Goal: Task Accomplishment & Management: Complete application form

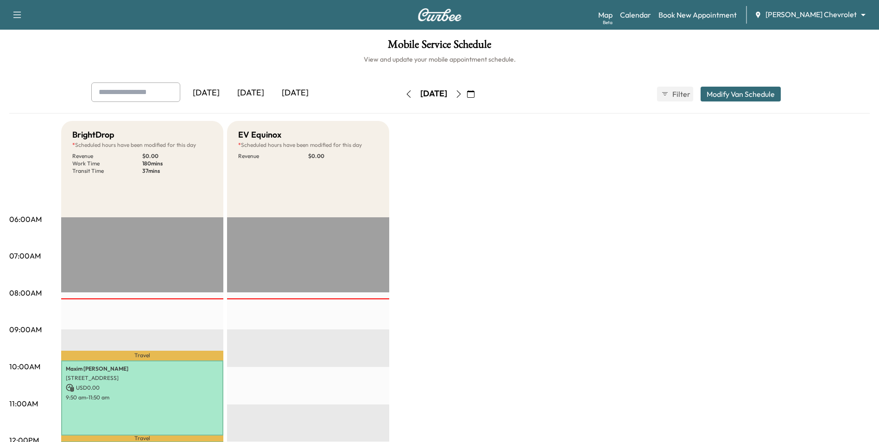
click at [475, 93] on icon "button" at bounding box center [470, 93] width 7 height 7
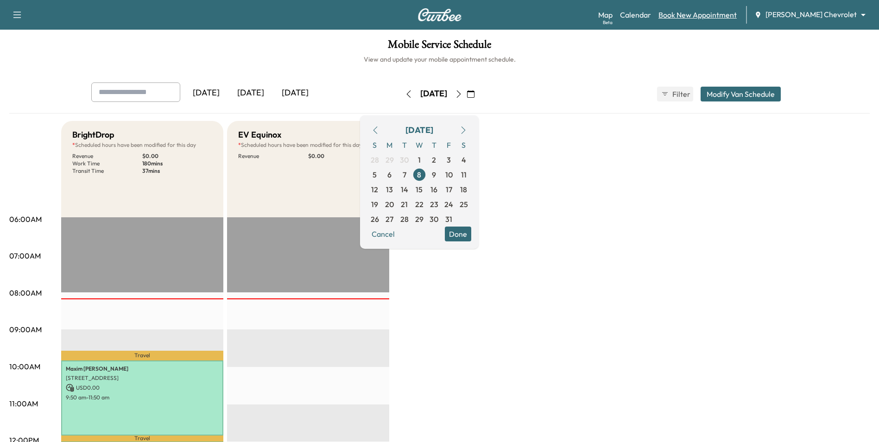
click at [722, 15] on link "Book New Appointment" at bounding box center [698, 14] width 78 height 11
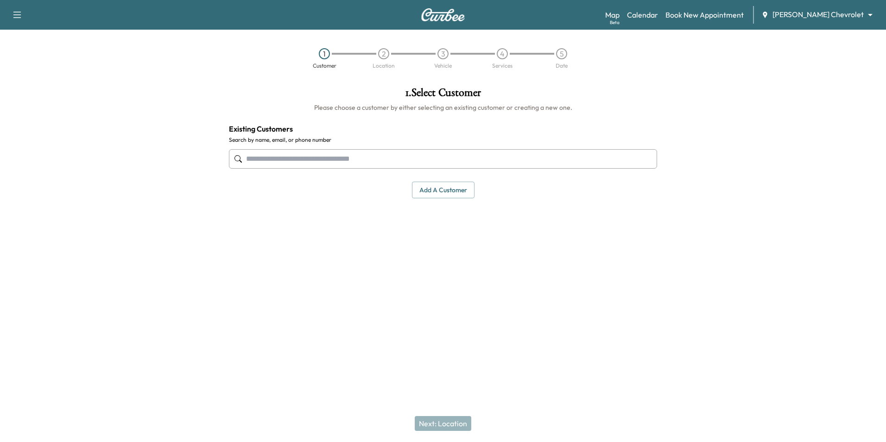
click at [460, 194] on button "Add a customer" at bounding box center [443, 190] width 63 height 17
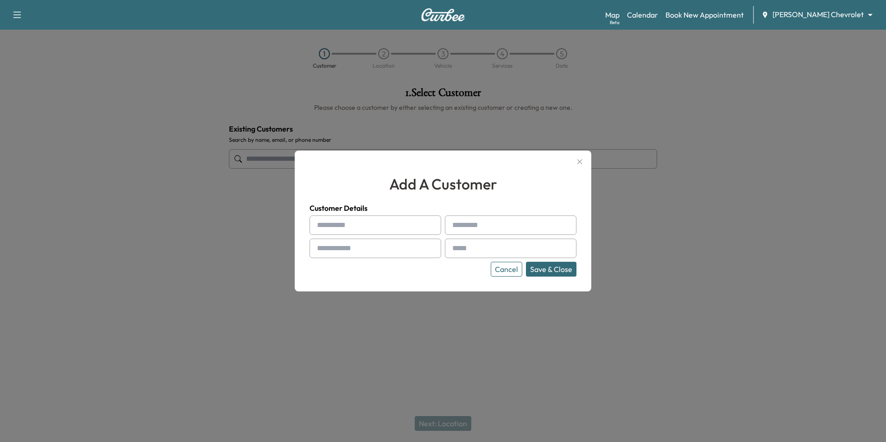
drag, startPoint x: 584, startPoint y: 163, endPoint x: 576, endPoint y: 162, distance: 8.4
click at [584, 163] on icon "button" at bounding box center [579, 161] width 11 height 11
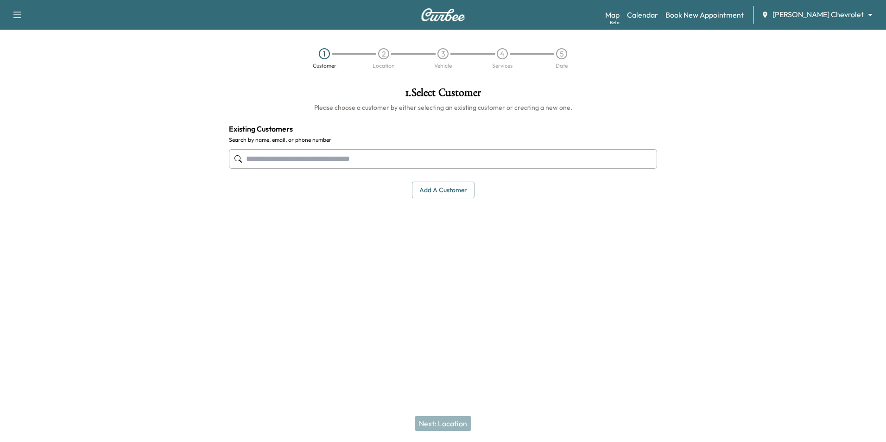
click at [270, 160] on input "text" at bounding box center [443, 158] width 428 height 19
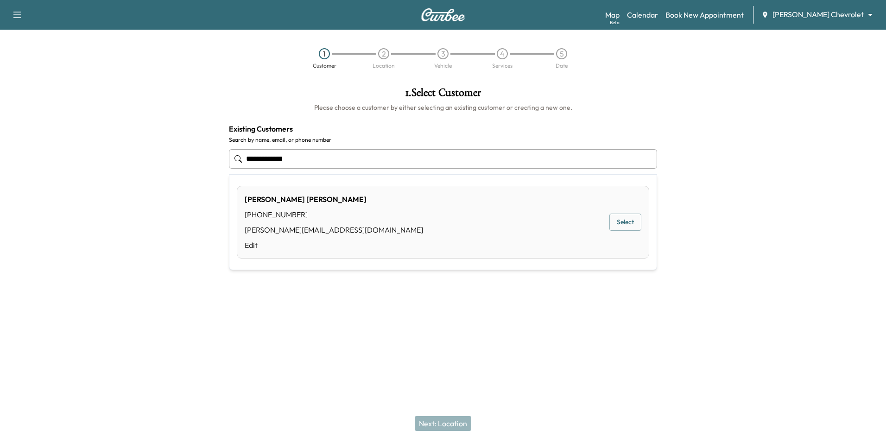
click at [634, 226] on button "Select" at bounding box center [626, 222] width 32 height 17
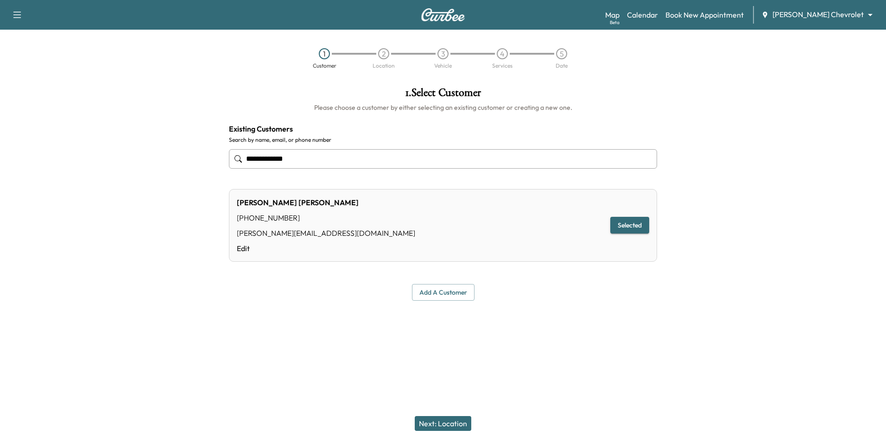
type input "**********"
click at [465, 426] on button "Next: Location" at bounding box center [443, 423] width 57 height 15
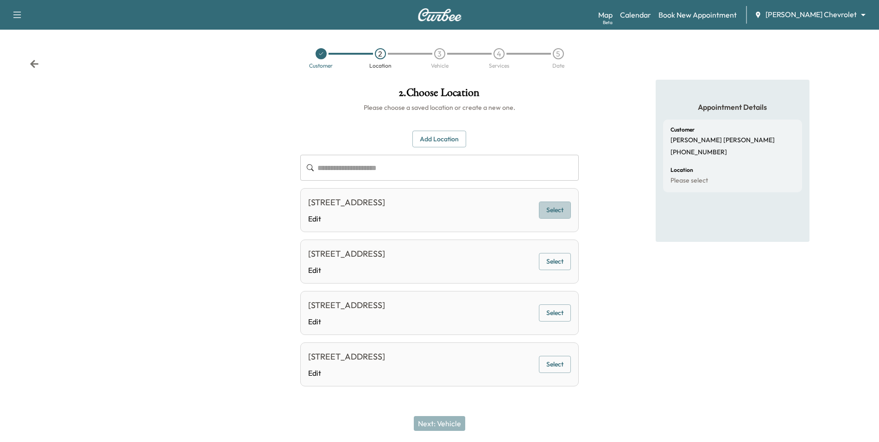
click at [565, 218] on button "Select" at bounding box center [555, 210] width 32 height 17
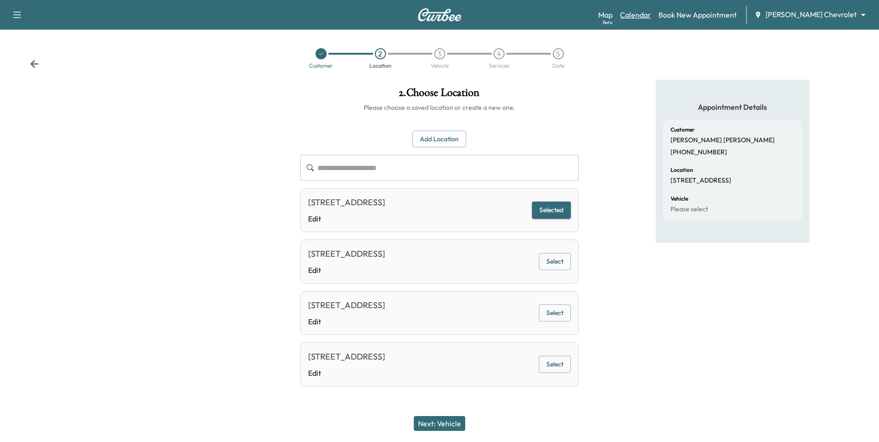
click at [651, 15] on link "Calendar" at bounding box center [635, 14] width 31 height 11
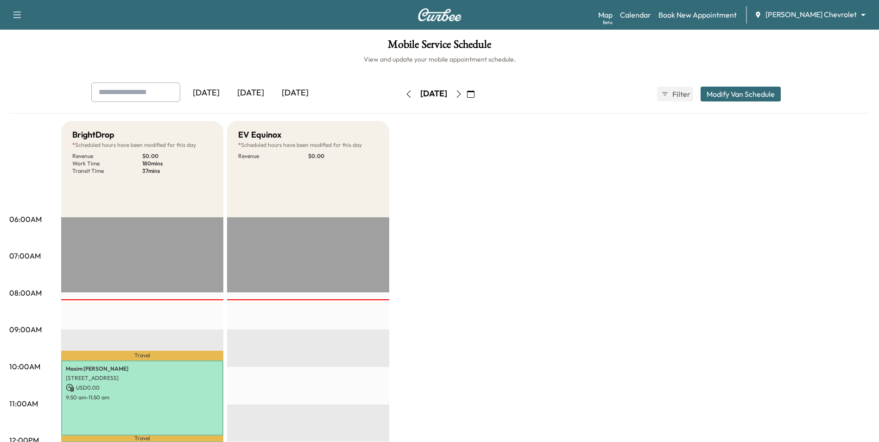
scroll to position [46, 0]
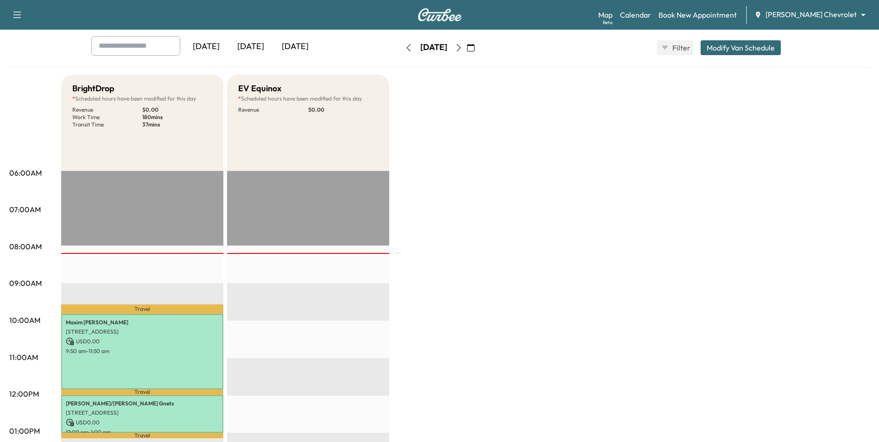
click at [479, 52] on button "button" at bounding box center [471, 47] width 16 height 15
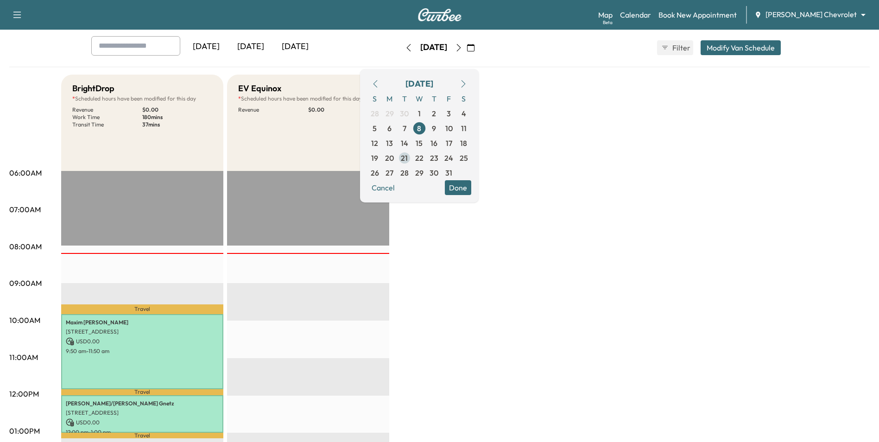
click at [412, 157] on span "21" at bounding box center [404, 158] width 15 height 15
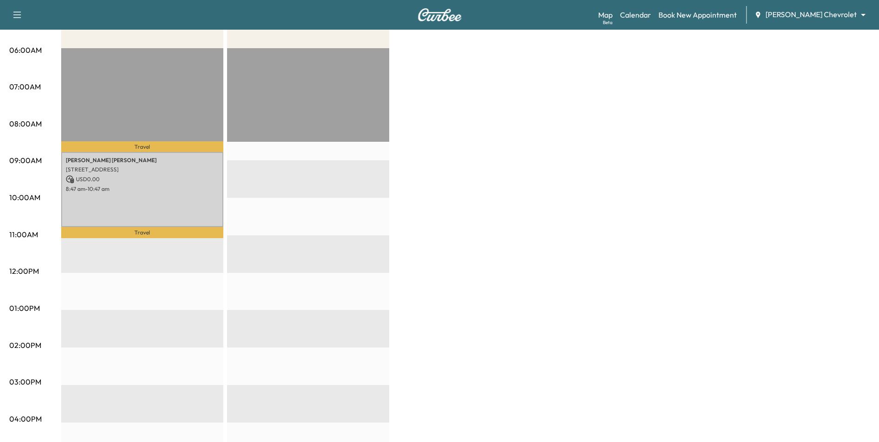
scroll to position [185, 0]
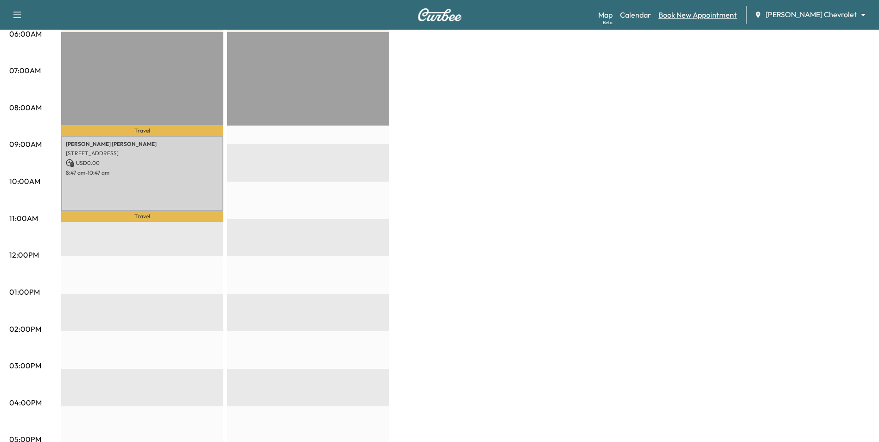
click at [713, 13] on link "Book New Appointment" at bounding box center [698, 14] width 78 height 11
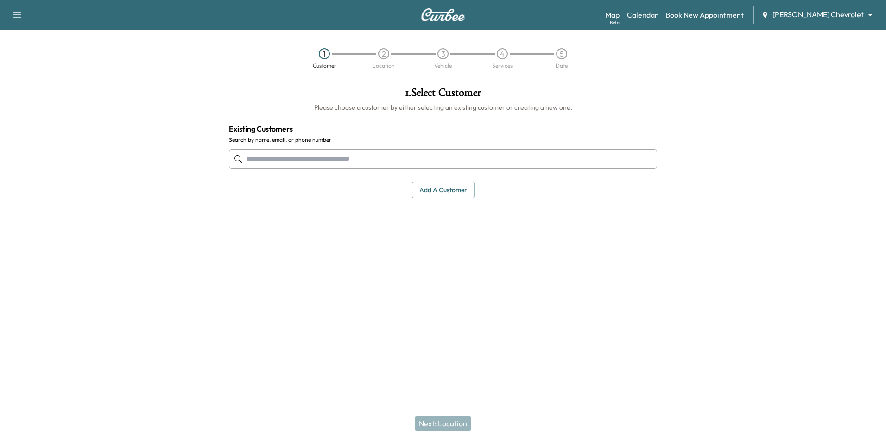
click at [447, 194] on button "Add a customer" at bounding box center [443, 190] width 63 height 17
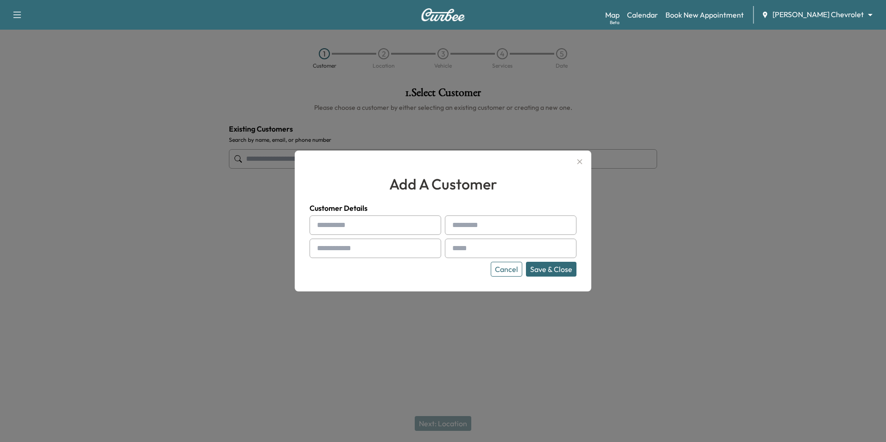
click at [503, 268] on button "Cancel" at bounding box center [507, 269] width 32 height 15
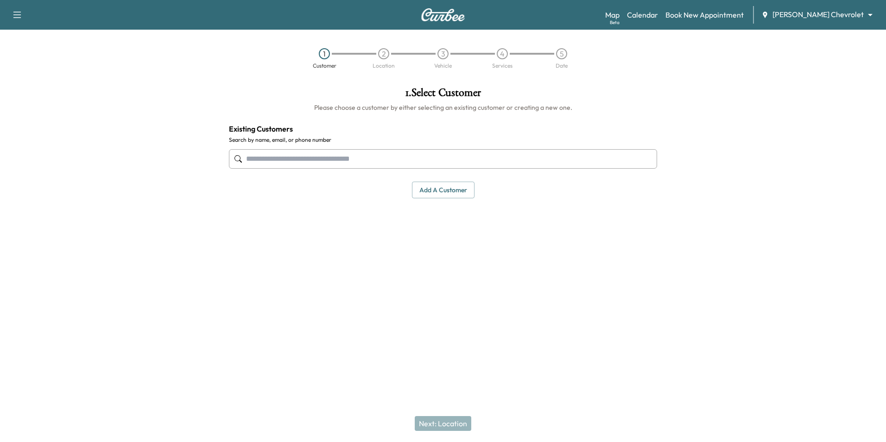
click at [341, 160] on input "text" at bounding box center [443, 158] width 428 height 19
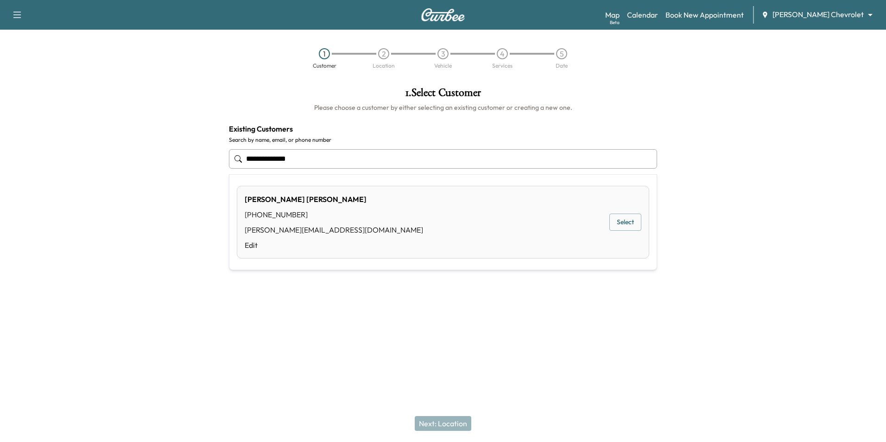
drag, startPoint x: 392, startPoint y: 228, endPoint x: 477, endPoint y: 296, distance: 108.8
click at [391, 228] on div "[PERSON_NAME] [PHONE_NUMBER] [PERSON_NAME][EMAIL_ADDRESS][DOMAIN_NAME] Edit Sel…" at bounding box center [443, 222] width 413 height 73
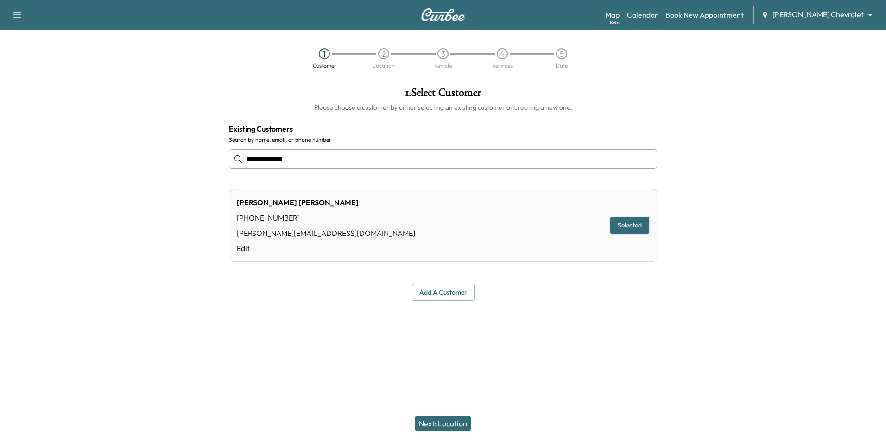
type input "**********"
click at [456, 422] on button "Next: Location" at bounding box center [443, 423] width 57 height 15
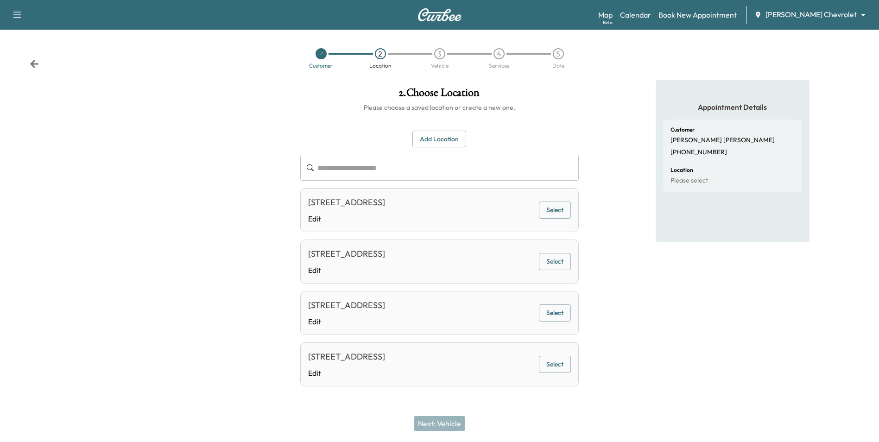
click at [555, 219] on button "Select" at bounding box center [555, 210] width 32 height 17
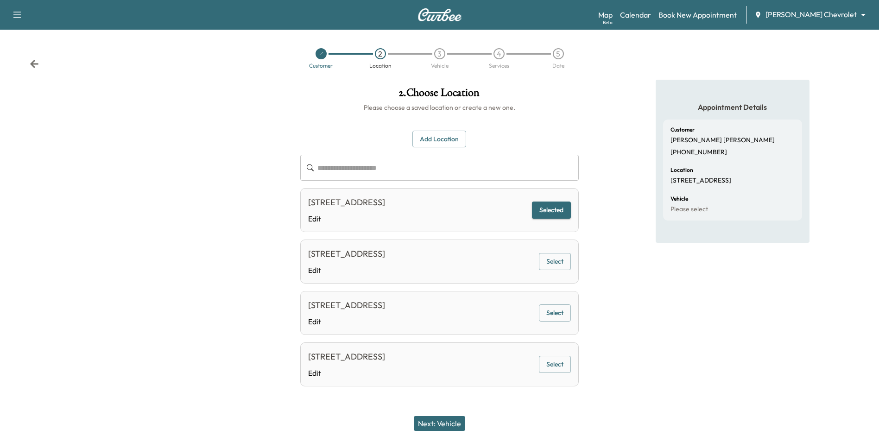
click at [459, 138] on button "Add Location" at bounding box center [440, 139] width 54 height 17
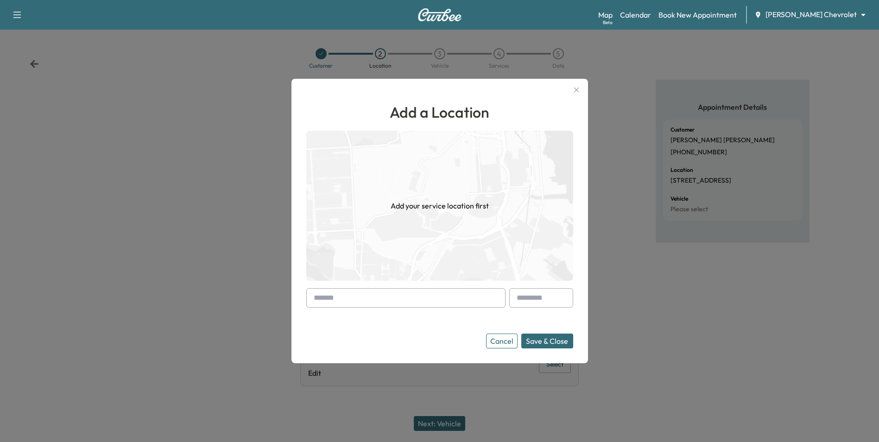
click at [374, 302] on input "text" at bounding box center [405, 297] width 199 height 19
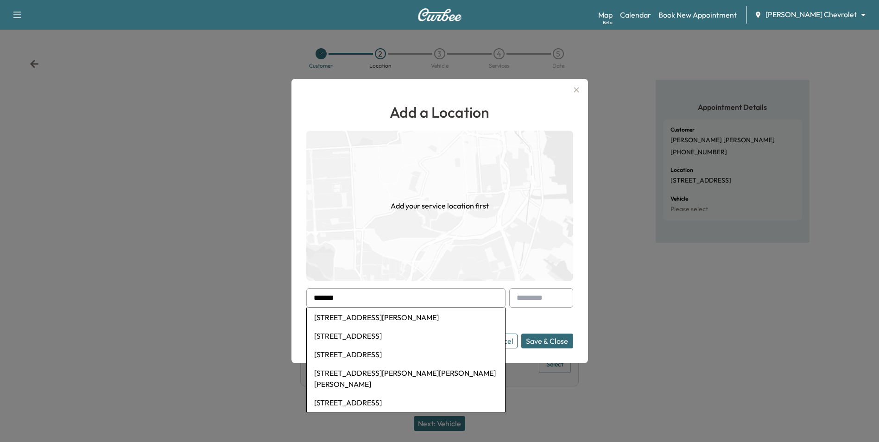
click at [400, 319] on li "[STREET_ADDRESS][PERSON_NAME]" at bounding box center [406, 317] width 198 height 19
type input "**********"
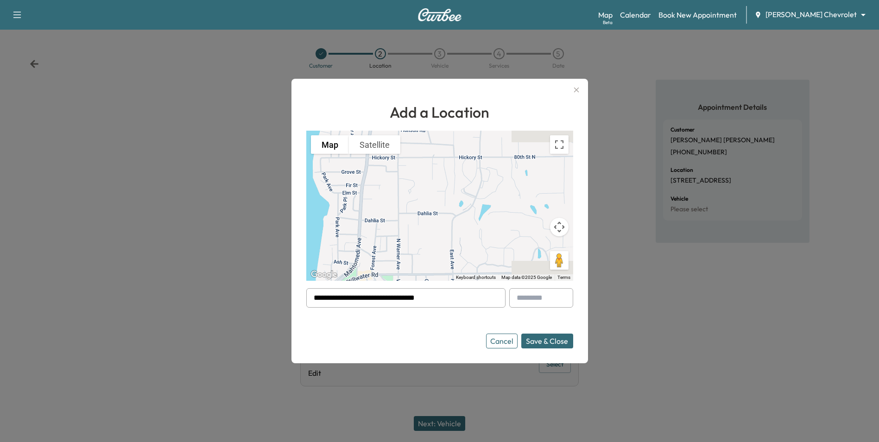
click at [543, 337] on button "Save & Close" at bounding box center [548, 341] width 52 height 15
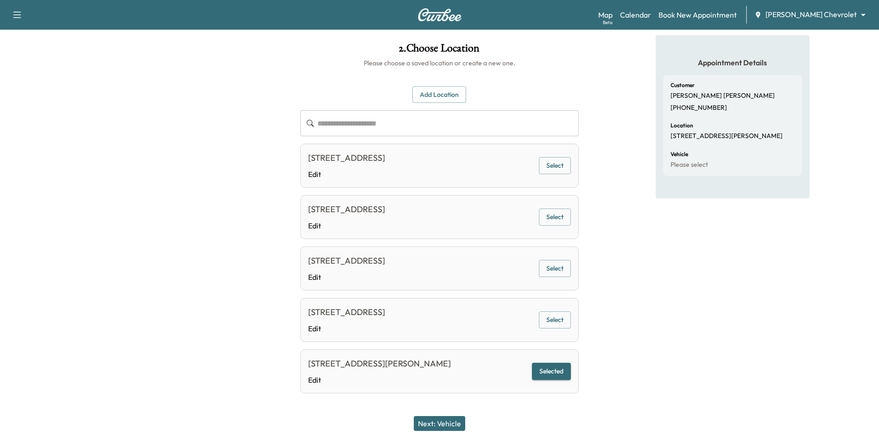
scroll to position [77, 0]
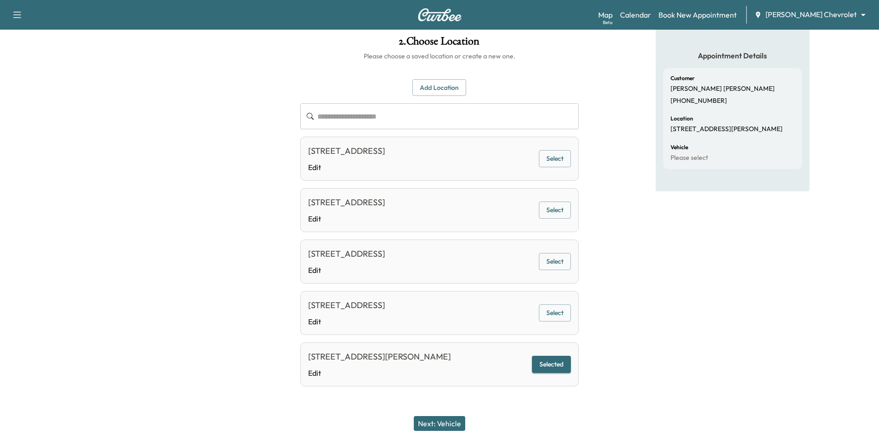
click at [461, 427] on button "Next: Vehicle" at bounding box center [439, 423] width 51 height 15
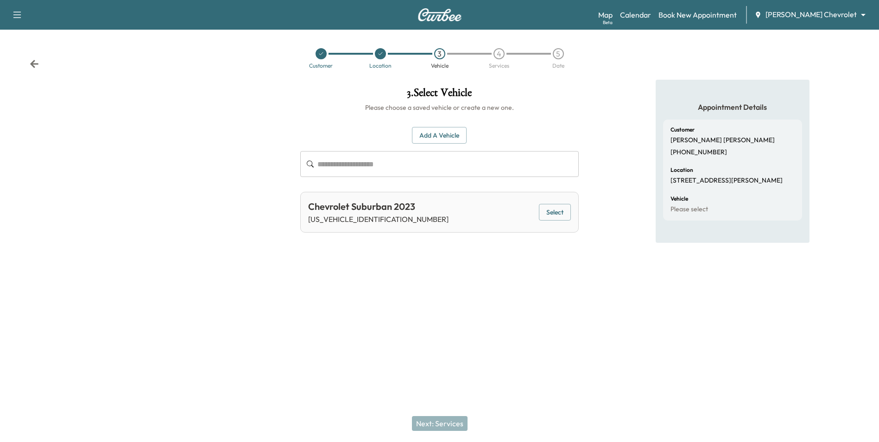
scroll to position [0, 0]
click at [562, 216] on button "Select" at bounding box center [560, 212] width 32 height 17
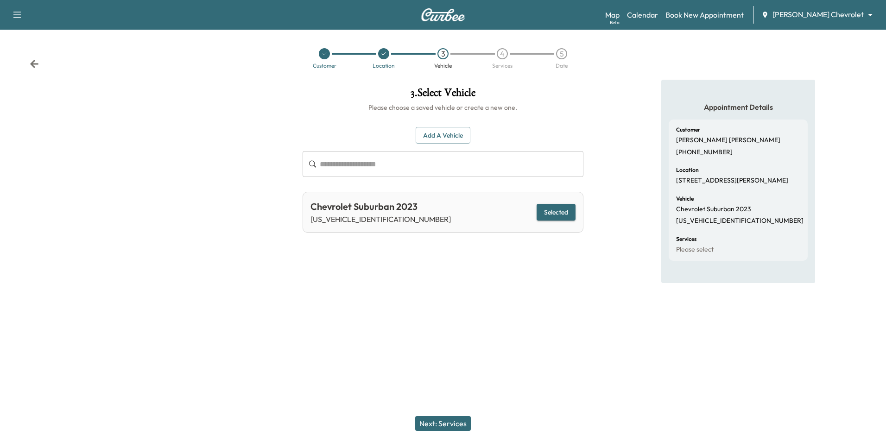
click at [454, 419] on button "Next: Services" at bounding box center [443, 423] width 56 height 15
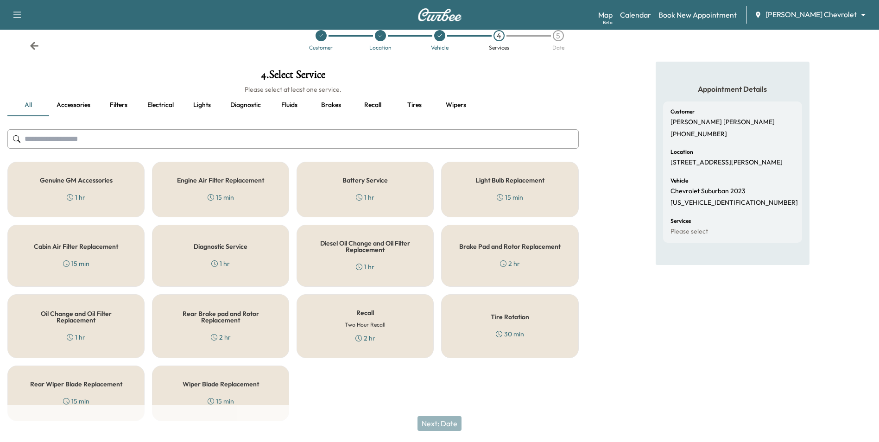
scroll to position [34, 0]
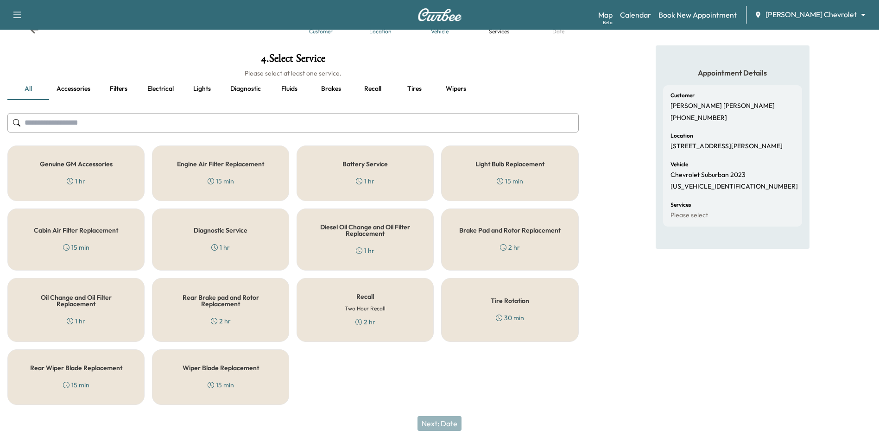
click at [389, 312] on div "Recall Two Hour Recall 2 hr" at bounding box center [365, 310] width 137 height 64
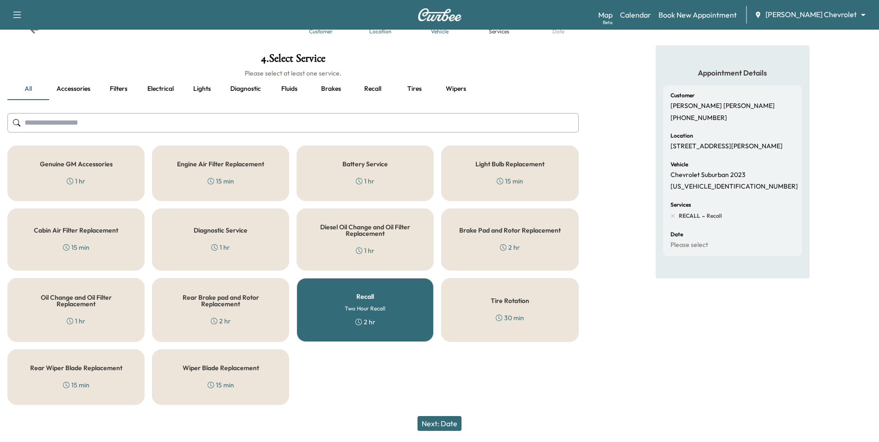
click at [447, 422] on button "Next: Date" at bounding box center [440, 423] width 44 height 15
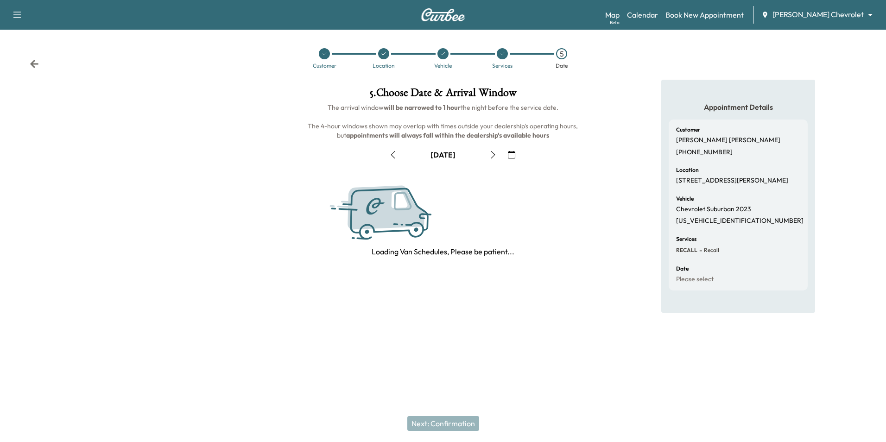
click at [513, 156] on icon "button" at bounding box center [511, 154] width 7 height 7
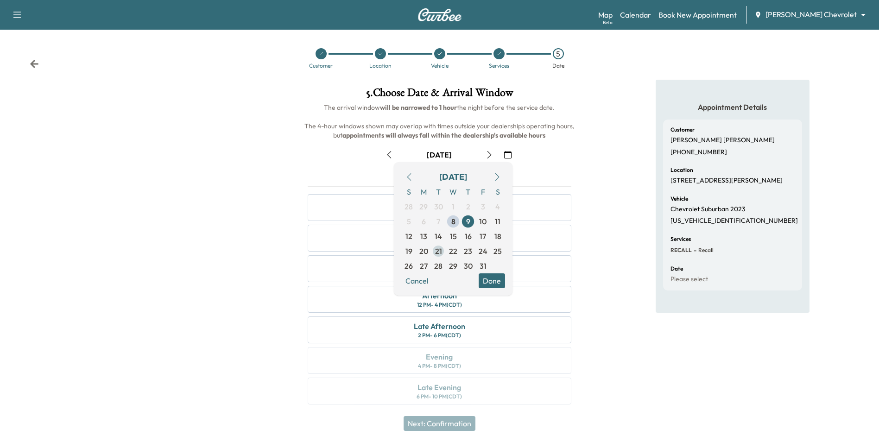
click at [436, 251] on span "21" at bounding box center [438, 251] width 7 height 11
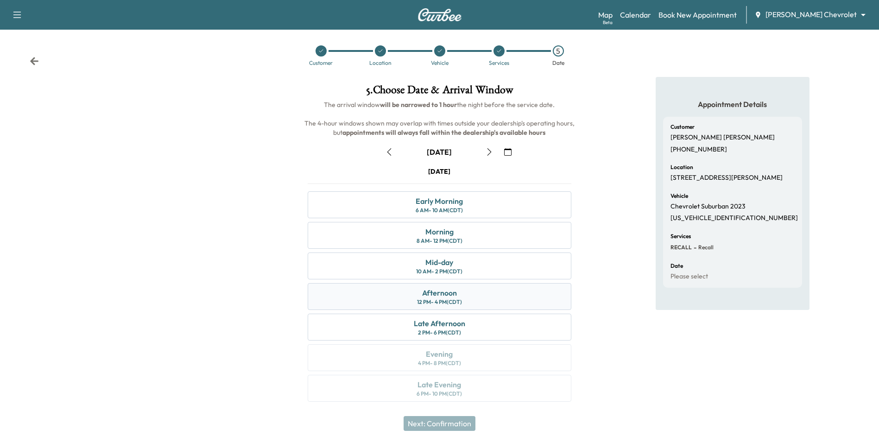
scroll to position [3, 0]
click at [490, 293] on div "Afternoon 12 PM - 4 PM (CDT)" at bounding box center [439, 296] width 263 height 27
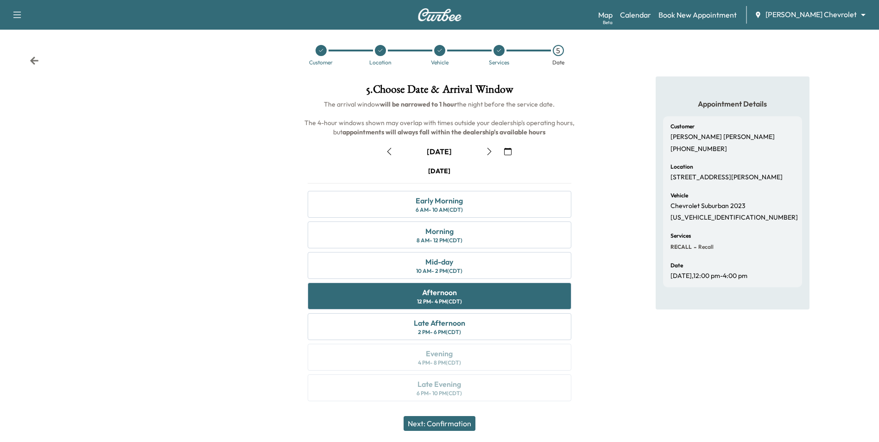
click at [461, 424] on button "Next: Confirmation" at bounding box center [440, 423] width 72 height 15
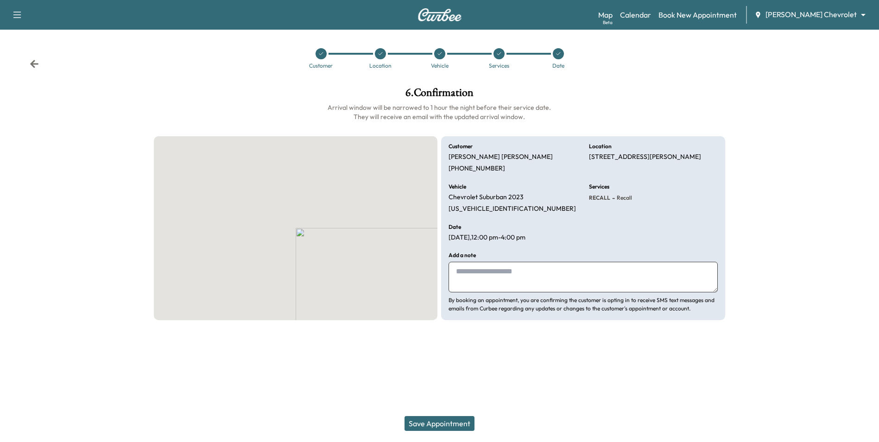
scroll to position [0, 0]
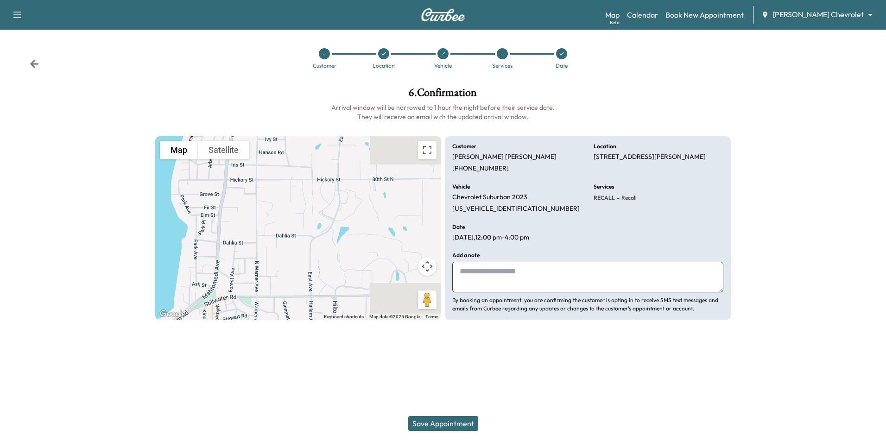
click at [502, 281] on textarea at bounding box center [587, 277] width 271 height 31
click at [458, 158] on p "[PERSON_NAME]" at bounding box center [504, 157] width 104 height 8
drag, startPoint x: 459, startPoint y: 157, endPoint x: 498, endPoint y: 161, distance: 39.6
click at [498, 161] on div "Customer [PERSON_NAME] [PHONE_NUMBER]" at bounding box center [517, 158] width 130 height 29
drag, startPoint x: 498, startPoint y: 161, endPoint x: 490, endPoint y: 156, distance: 10.4
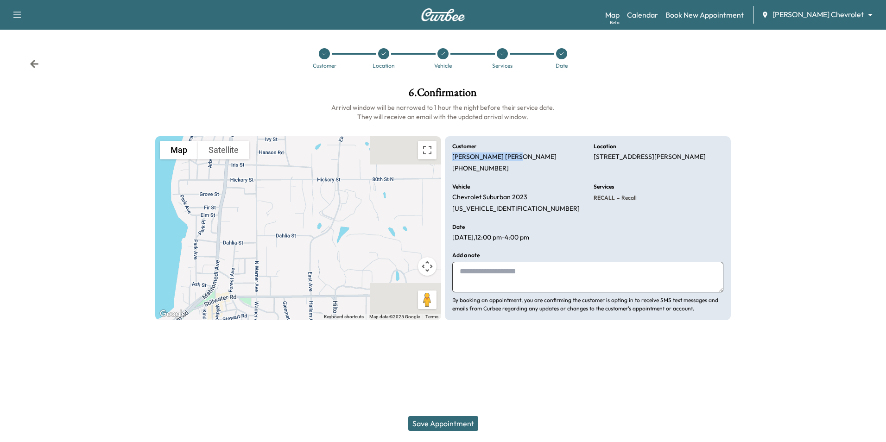
copy p "[PERSON_NAME]"
click at [461, 277] on textarea at bounding box center [587, 277] width 271 height 31
paste textarea "**********"
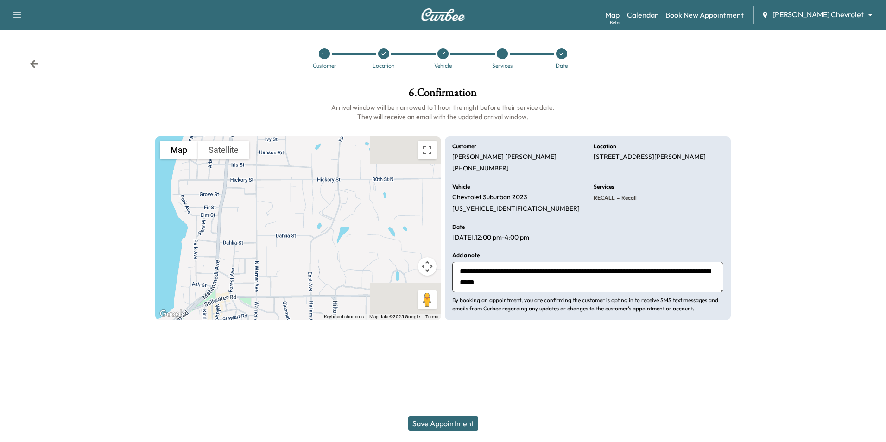
click at [549, 279] on textarea "**********" at bounding box center [587, 277] width 271 height 31
click at [550, 285] on textarea "**********" at bounding box center [587, 277] width 271 height 31
click at [541, 282] on textarea "**********" at bounding box center [587, 277] width 271 height 31
drag, startPoint x: 588, startPoint y: 282, endPoint x: 596, endPoint y: 280, distance: 8.0
click at [588, 282] on textarea "**********" at bounding box center [587, 277] width 271 height 31
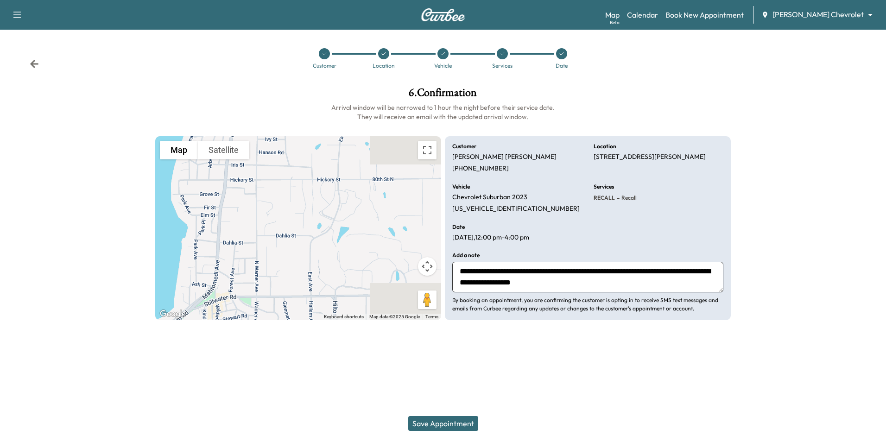
type textarea "**********"
click at [447, 425] on button "Save Appointment" at bounding box center [443, 423] width 70 height 15
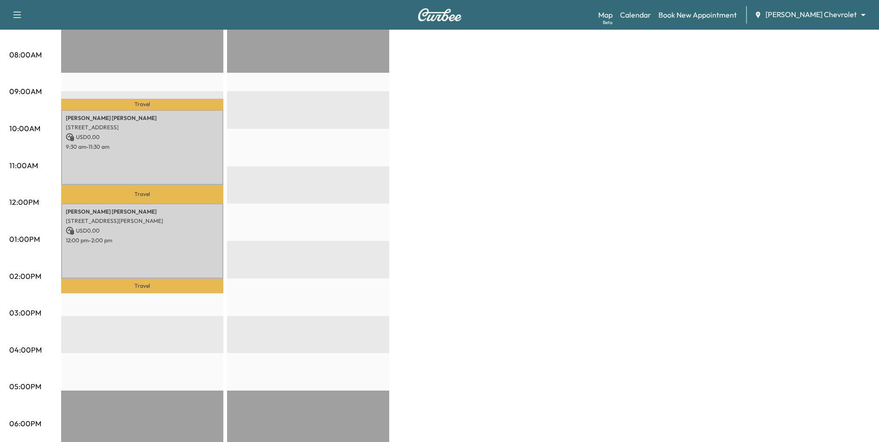
scroll to position [278, 0]
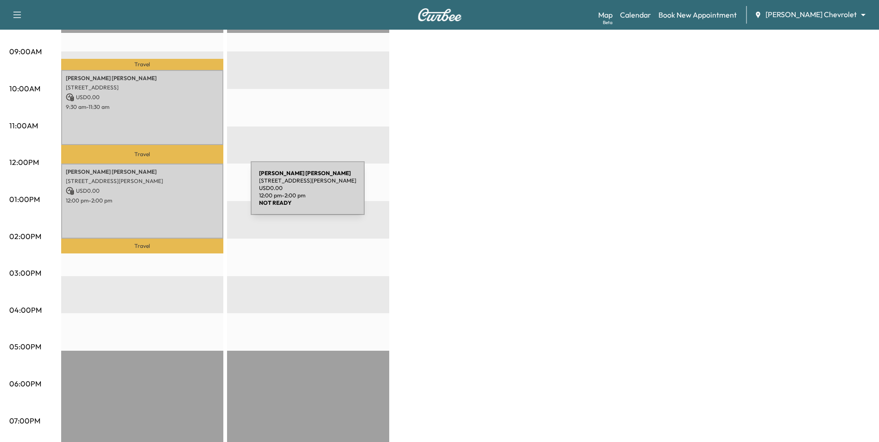
click at [181, 197] on p "12:00 pm - 2:00 pm" at bounding box center [142, 200] width 153 height 7
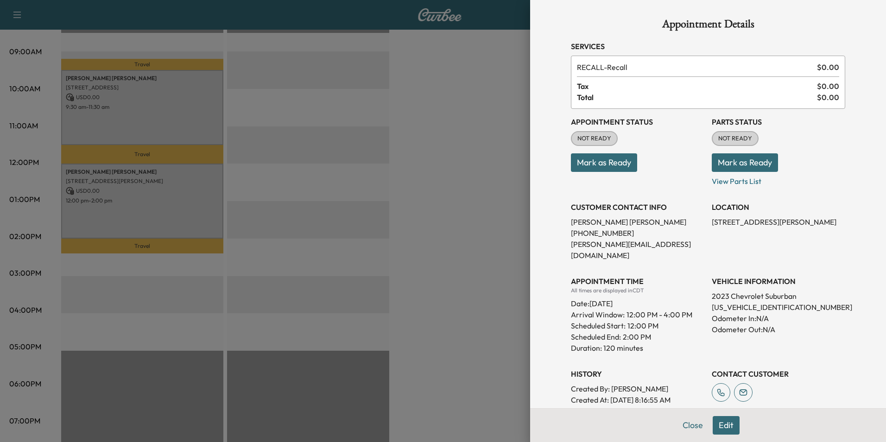
click at [463, 330] on div at bounding box center [443, 221] width 886 height 442
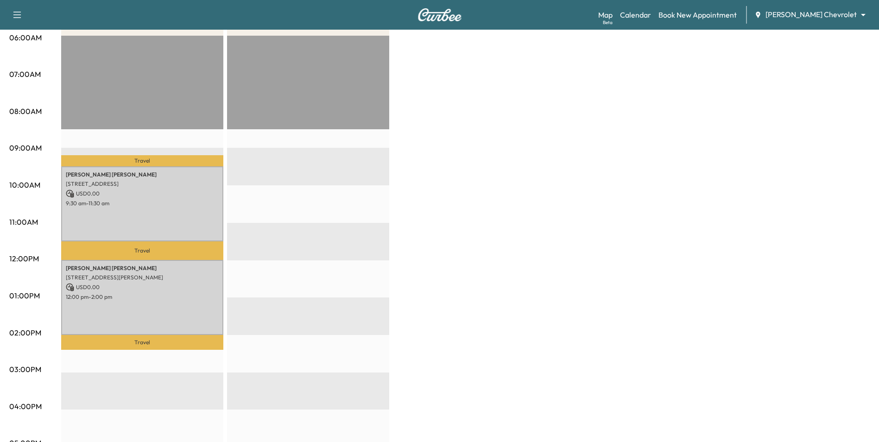
scroll to position [232, 0]
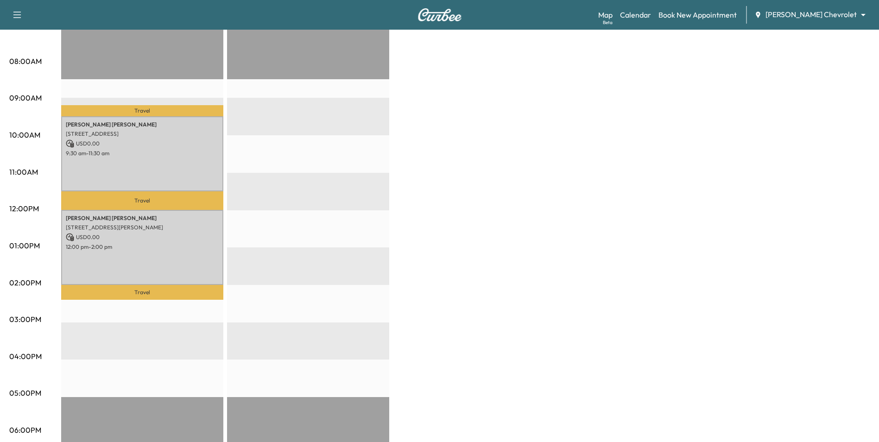
click at [490, 133] on div "BrightDrop Revenue $ 0.00 Work Time 240 mins Transit Time 73 mins Travel [PERSO…" at bounding box center [465, 236] width 809 height 695
drag, startPoint x: 491, startPoint y: 132, endPoint x: 501, endPoint y: 130, distance: 9.9
click at [492, 132] on div "BrightDrop Revenue $ 0.00 Work Time 240 mins Transit Time 73 mins Travel [PERSO…" at bounding box center [465, 236] width 809 height 695
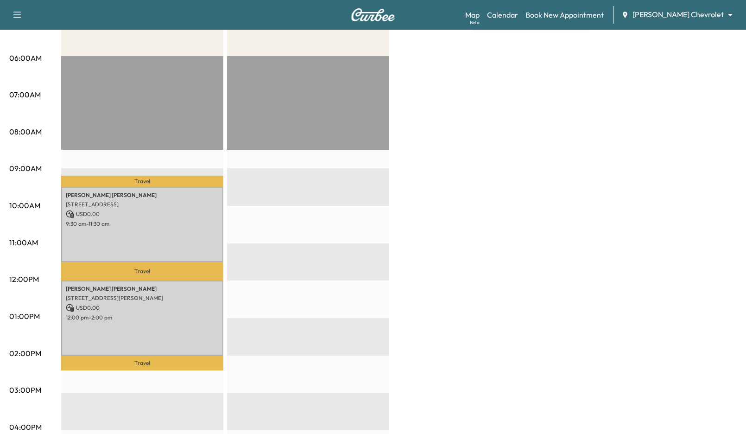
scroll to position [139, 0]
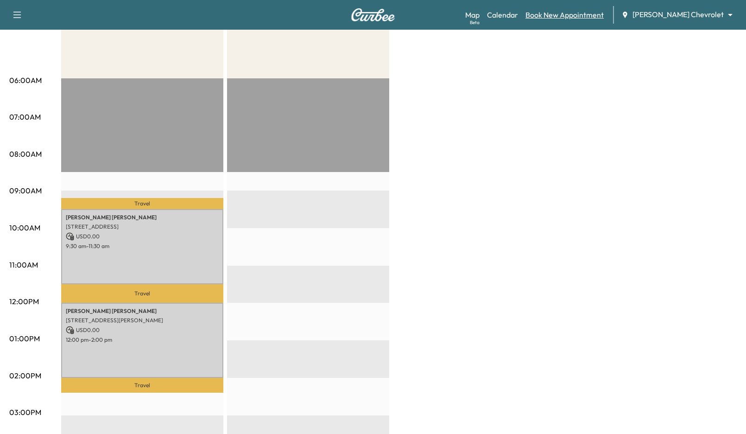
click at [604, 17] on link "Book New Appointment" at bounding box center [565, 14] width 78 height 11
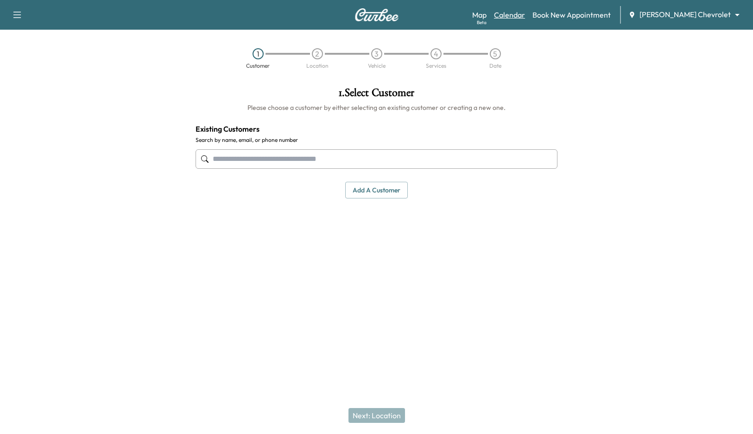
click at [525, 16] on link "Calendar" at bounding box center [509, 14] width 31 height 11
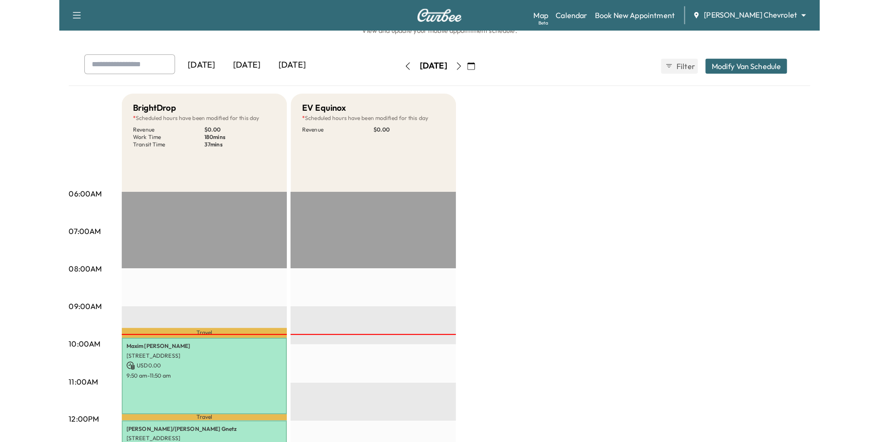
scroll to position [185, 0]
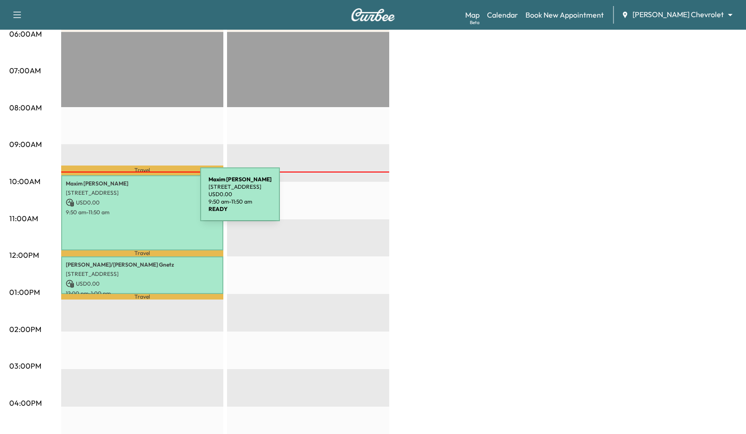
click at [131, 200] on p "USD 0.00" at bounding box center [142, 202] width 153 height 8
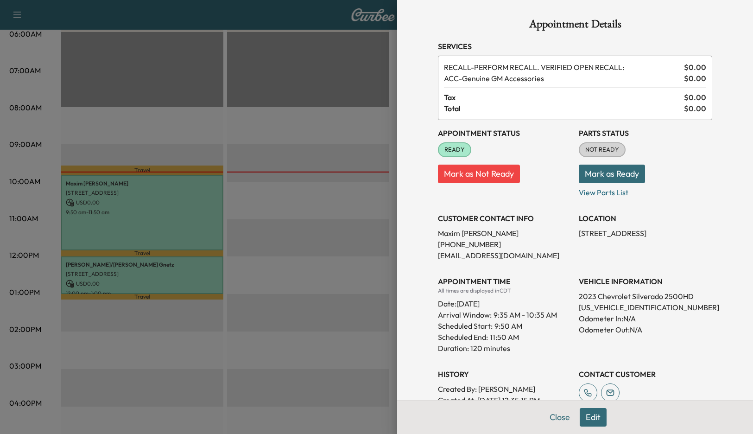
click at [338, 248] on div at bounding box center [376, 217] width 753 height 434
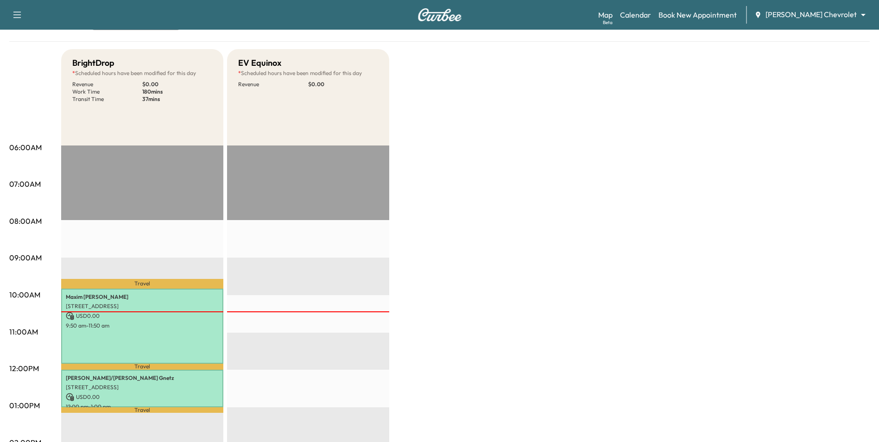
scroll to position [46, 0]
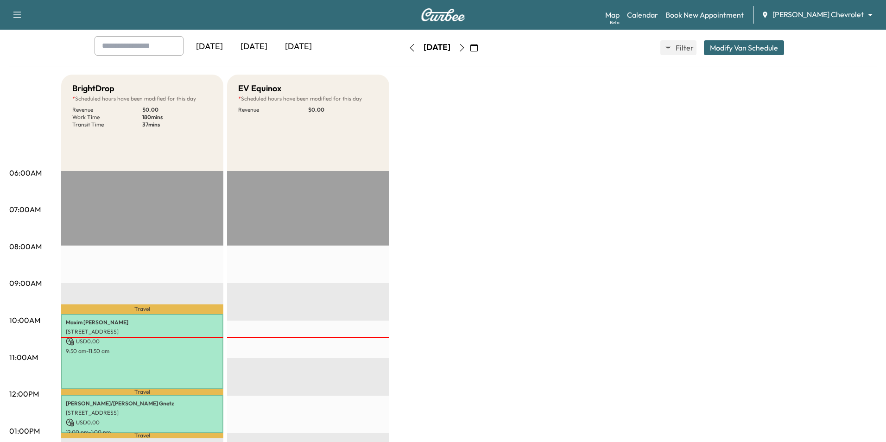
click at [816, 15] on body "Support Log Out Map Beta Calendar Book New Appointment [PERSON_NAME] Chevrolet …" at bounding box center [443, 175] width 886 height 442
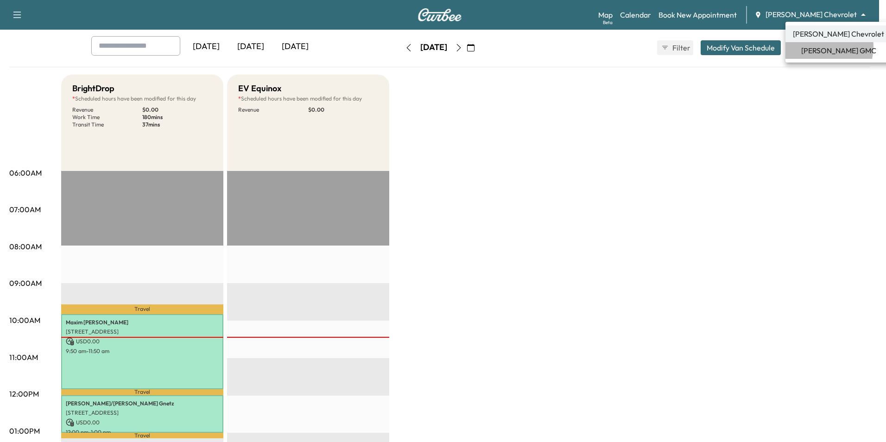
click at [816, 46] on span "[PERSON_NAME] GMC" at bounding box center [839, 50] width 75 height 11
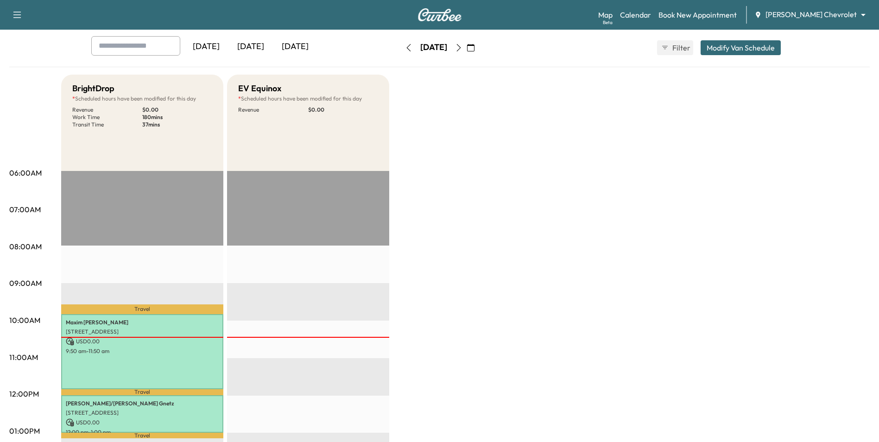
scroll to position [0, 0]
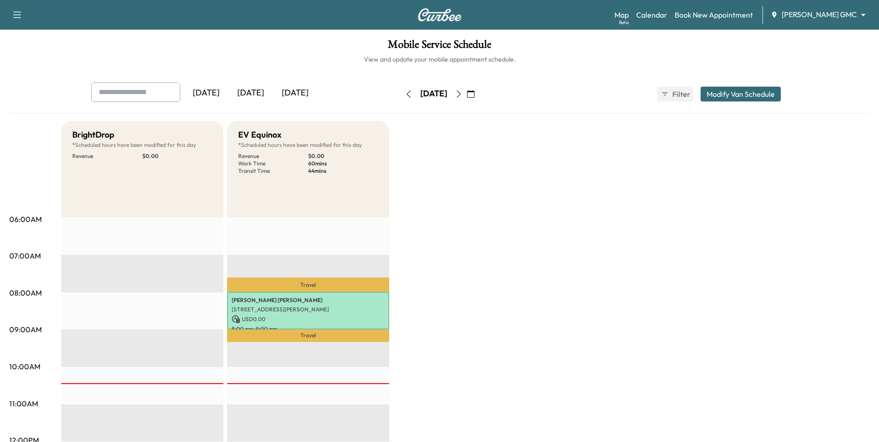
click at [479, 97] on button "button" at bounding box center [471, 94] width 16 height 15
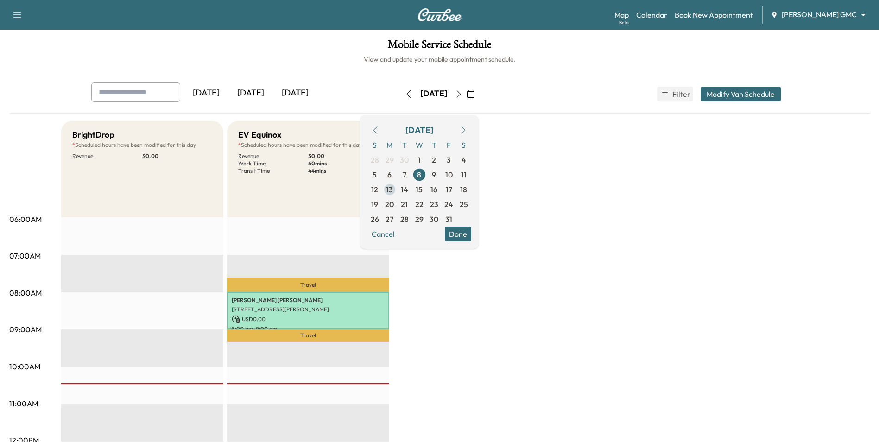
click at [393, 190] on span "13" at bounding box center [389, 189] width 7 height 11
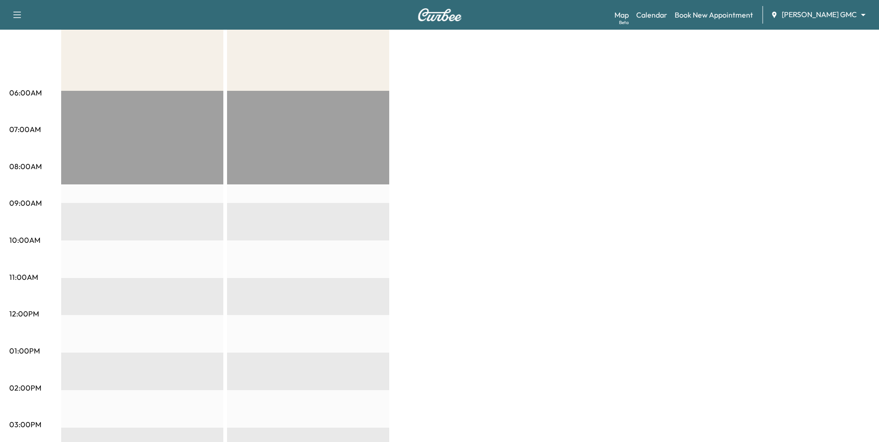
scroll to position [93, 0]
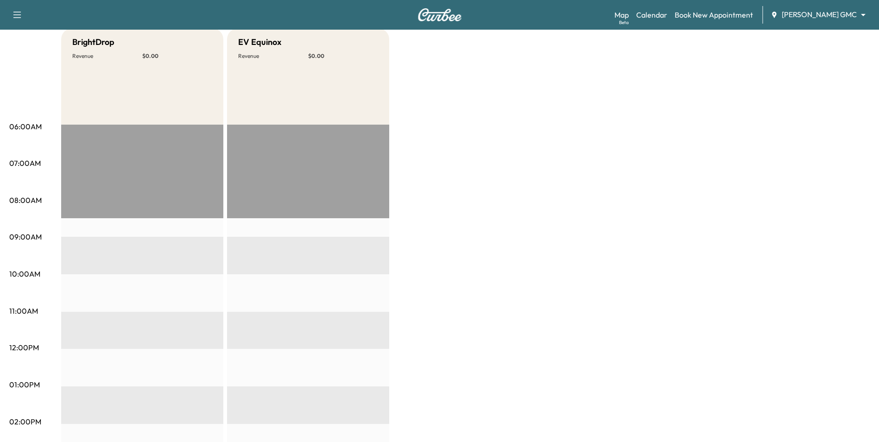
click at [823, 7] on div "Map Beta Calendar Book New Appointment [PERSON_NAME] GMC ******** ​" at bounding box center [743, 15] width 257 height 18
click at [817, 16] on body "Support Log Out Map Beta Calendar Book New Appointment [PERSON_NAME] GMC ******…" at bounding box center [439, 128] width 879 height 442
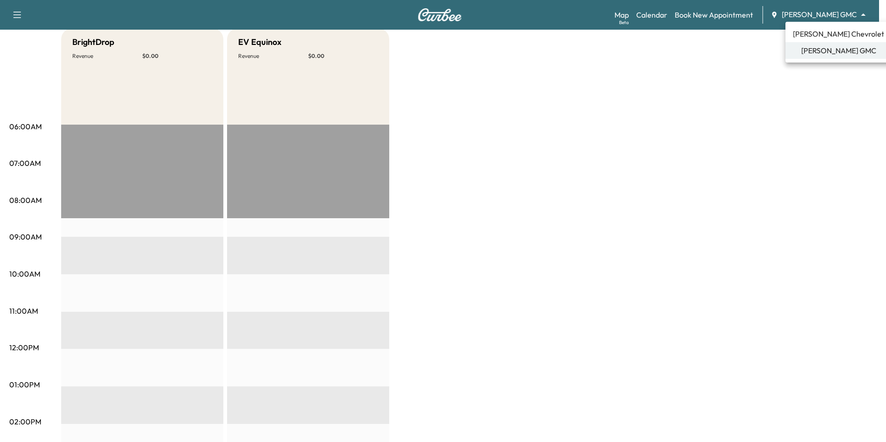
click at [808, 37] on span "[PERSON_NAME] Chevrolet" at bounding box center [838, 33] width 91 height 11
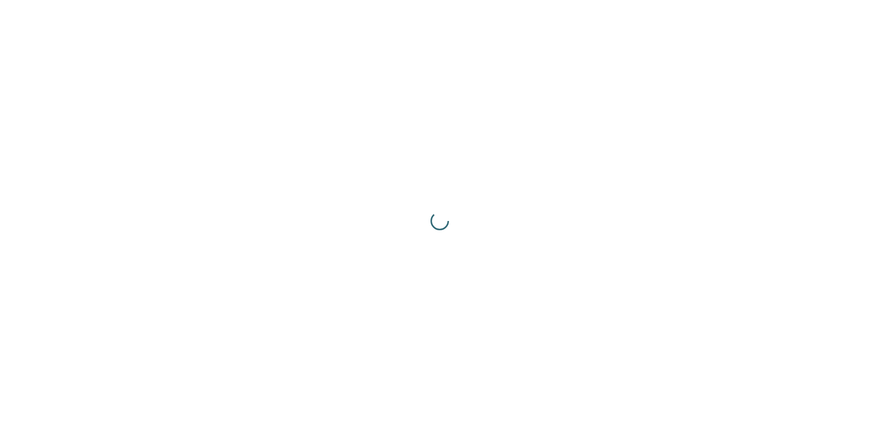
scroll to position [0, 0]
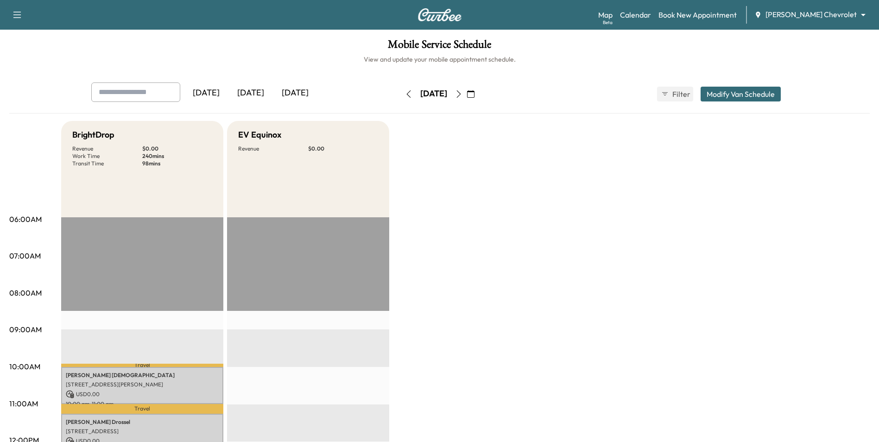
click at [475, 95] on icon "button" at bounding box center [470, 93] width 7 height 7
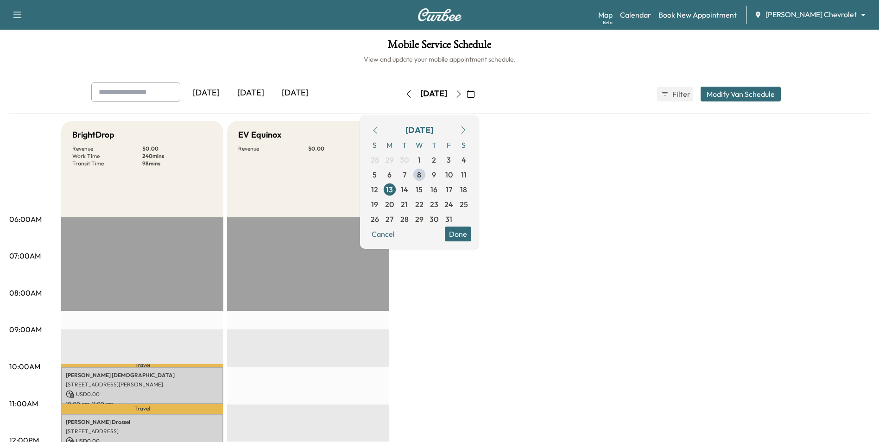
click at [471, 230] on button "Done" at bounding box center [458, 234] width 26 height 15
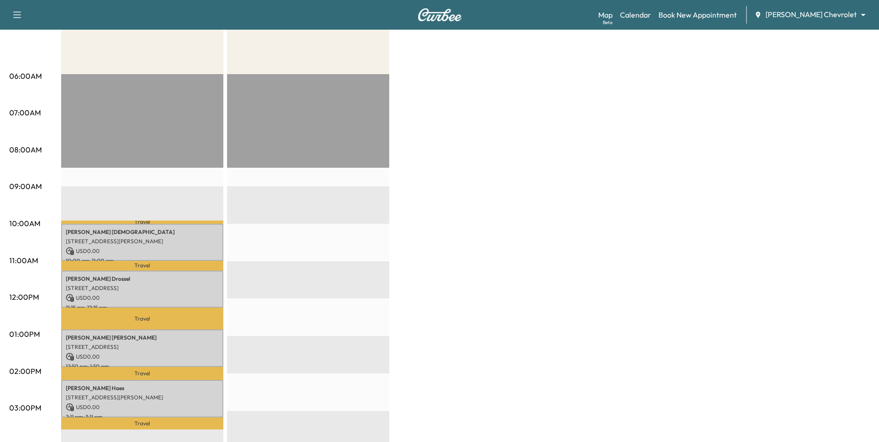
scroll to position [139, 0]
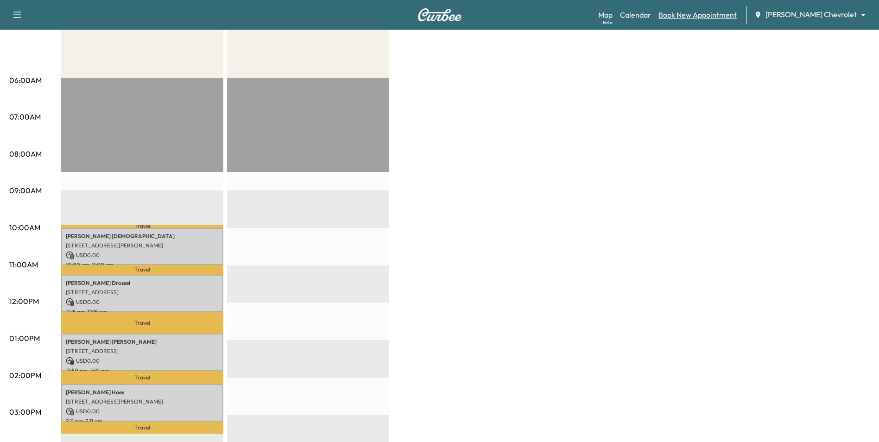
click at [729, 18] on link "Book New Appointment" at bounding box center [698, 14] width 78 height 11
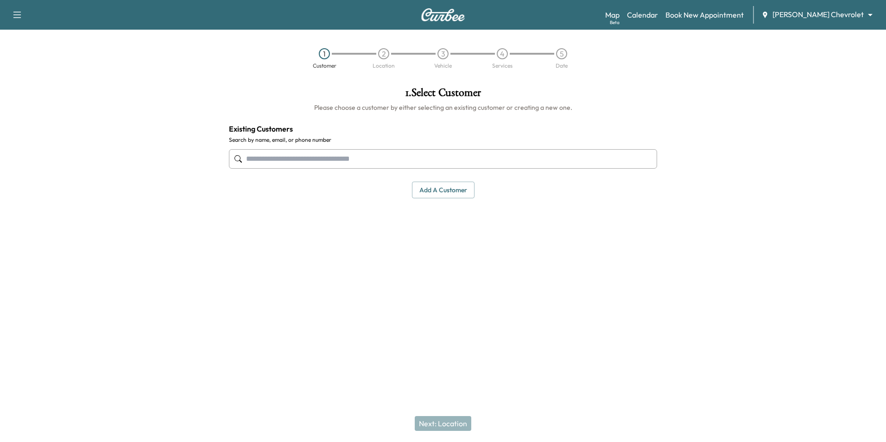
click at [330, 155] on input "text" at bounding box center [443, 158] width 428 height 19
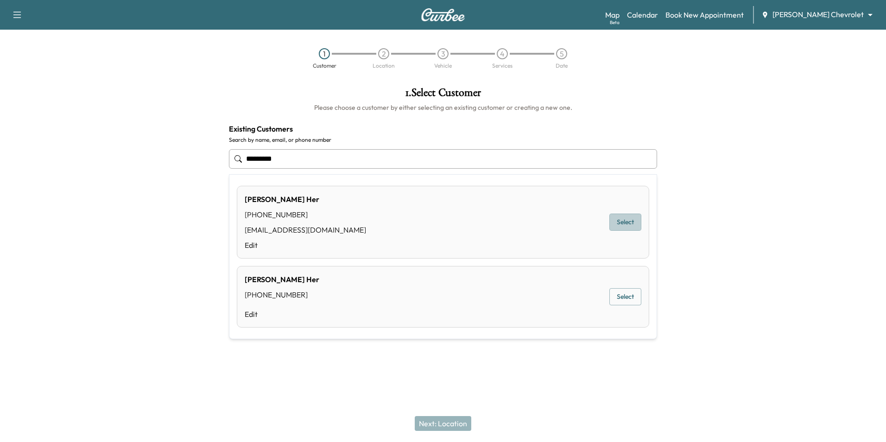
click at [625, 229] on button "Select" at bounding box center [626, 222] width 32 height 17
type input "*********"
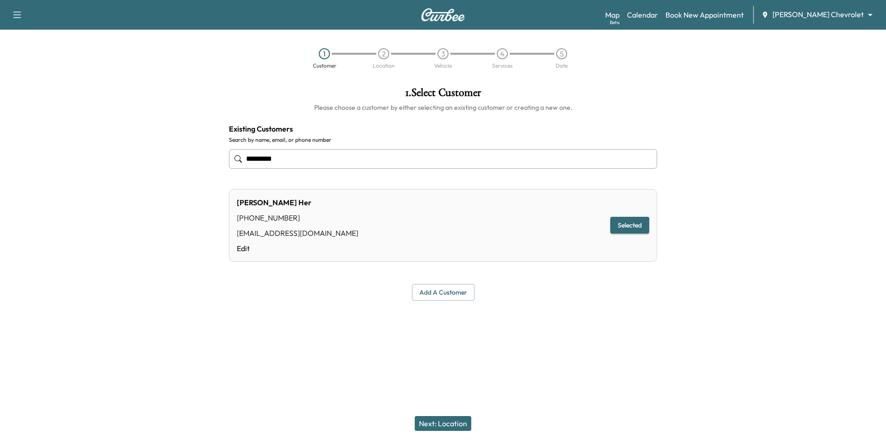
click at [439, 419] on button "Next: Location" at bounding box center [443, 423] width 57 height 15
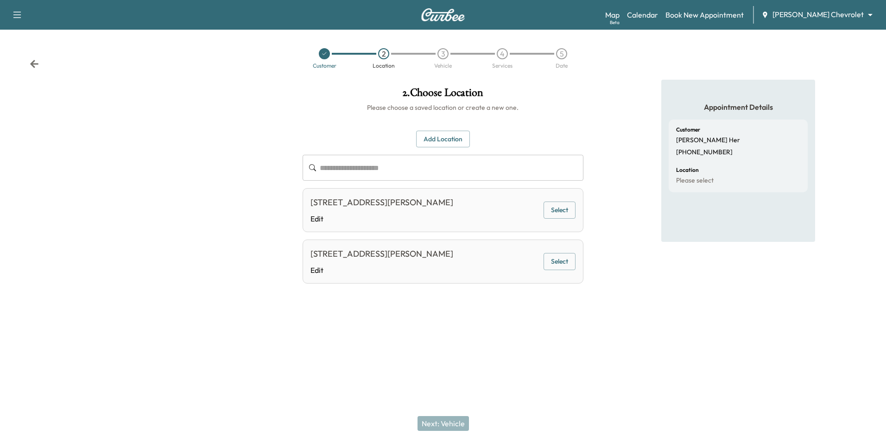
drag, startPoint x: 387, startPoint y: 172, endPoint x: 434, endPoint y: 186, distance: 48.8
click at [387, 173] on input "text" at bounding box center [451, 168] width 263 height 26
click at [565, 209] on button "Select" at bounding box center [560, 210] width 32 height 17
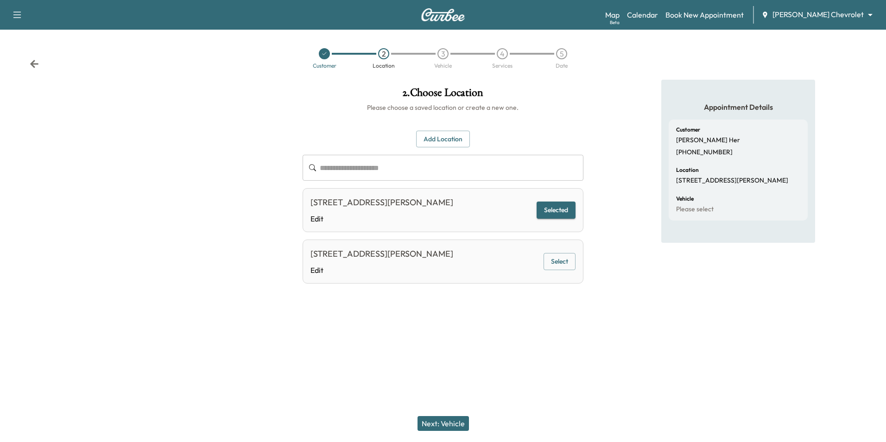
click at [463, 424] on button "Next: Vehicle" at bounding box center [443, 423] width 51 height 15
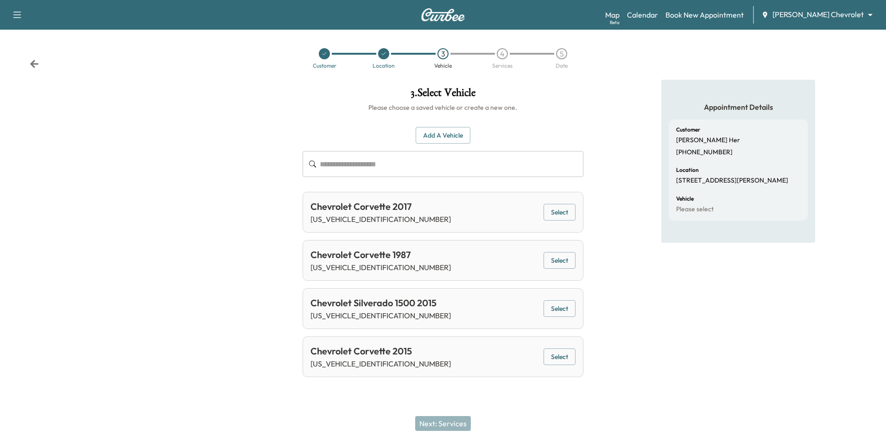
click at [567, 311] on button "Select" at bounding box center [560, 308] width 32 height 17
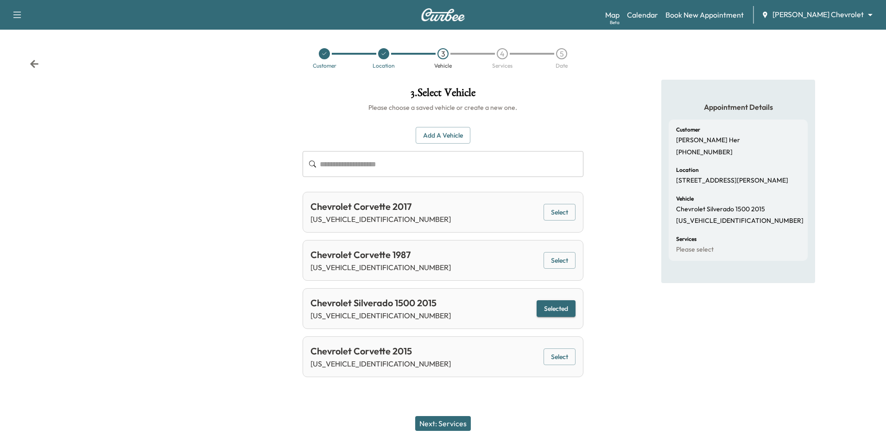
click at [460, 431] on button "Next: Services" at bounding box center [443, 423] width 56 height 15
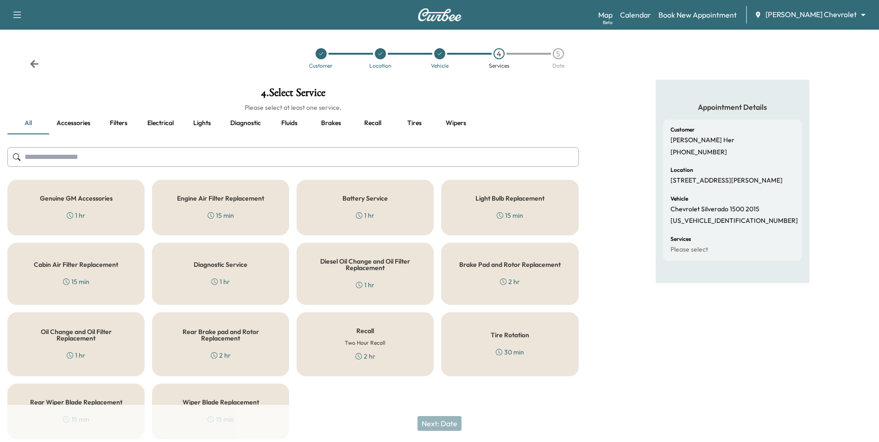
scroll to position [34, 0]
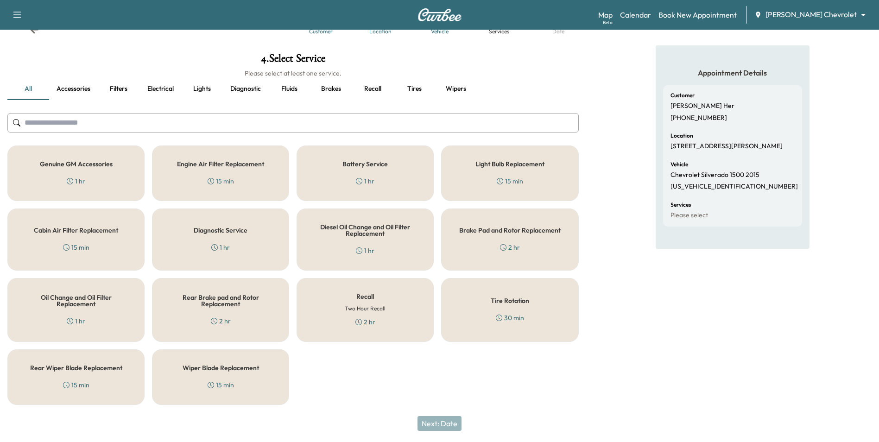
click at [99, 305] on h5 "Oil Change and Oil Filter Replacement" at bounding box center [76, 300] width 107 height 13
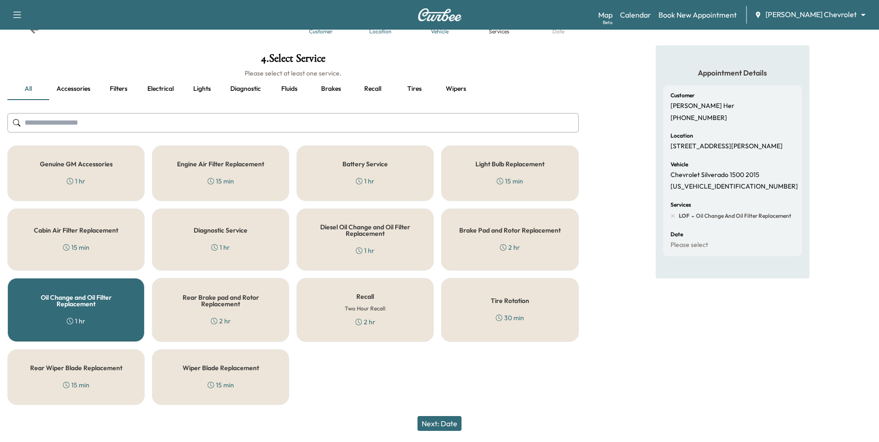
click at [452, 425] on button "Next: Date" at bounding box center [440, 423] width 44 height 15
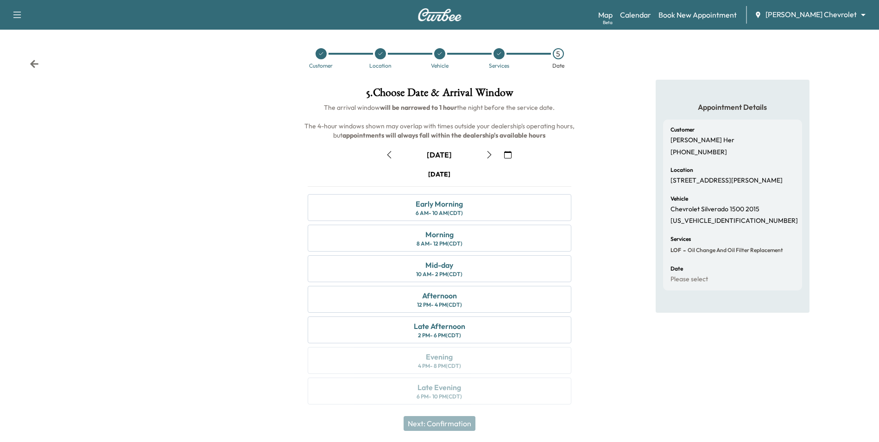
click at [507, 157] on icon "button" at bounding box center [507, 154] width 7 height 7
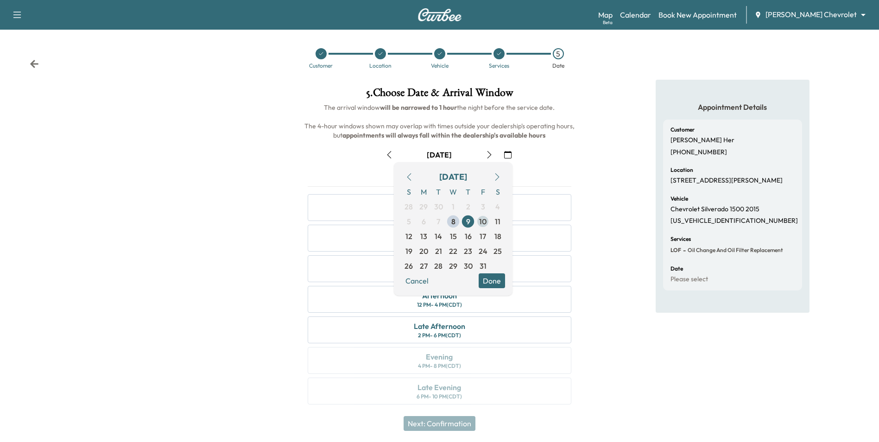
click at [484, 220] on span "10" at bounding box center [482, 221] width 7 height 11
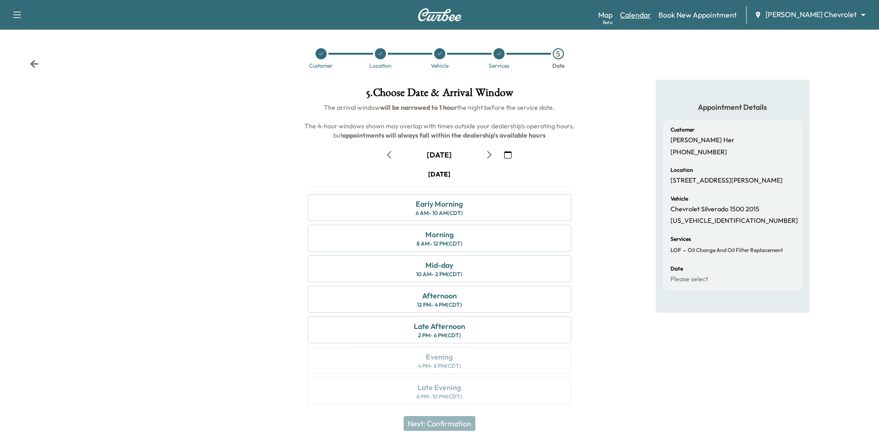
click at [651, 13] on link "Calendar" at bounding box center [635, 14] width 31 height 11
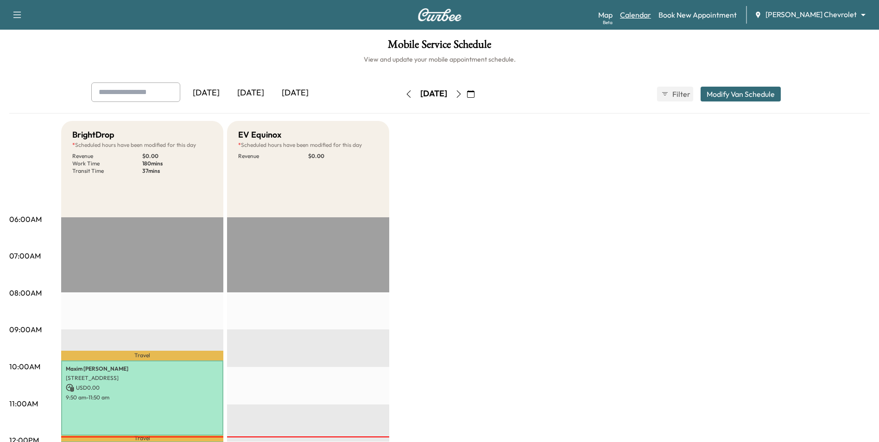
click at [651, 16] on link "Calendar" at bounding box center [635, 14] width 31 height 11
click at [467, 98] on button "button" at bounding box center [459, 94] width 16 height 15
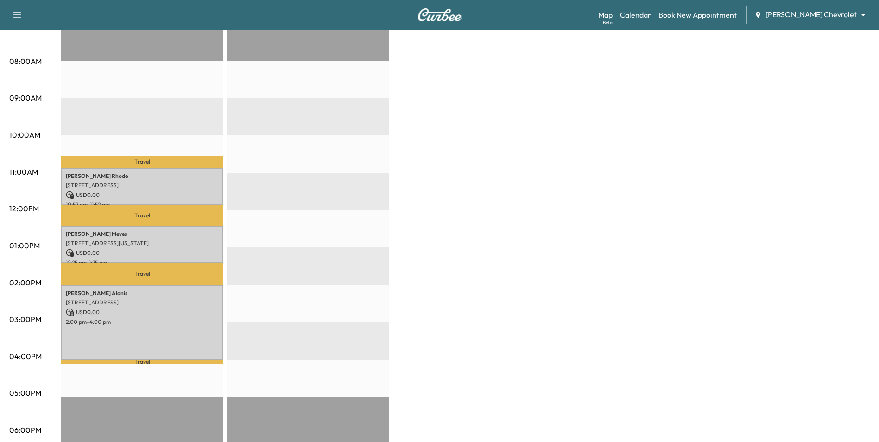
scroll to position [139, 0]
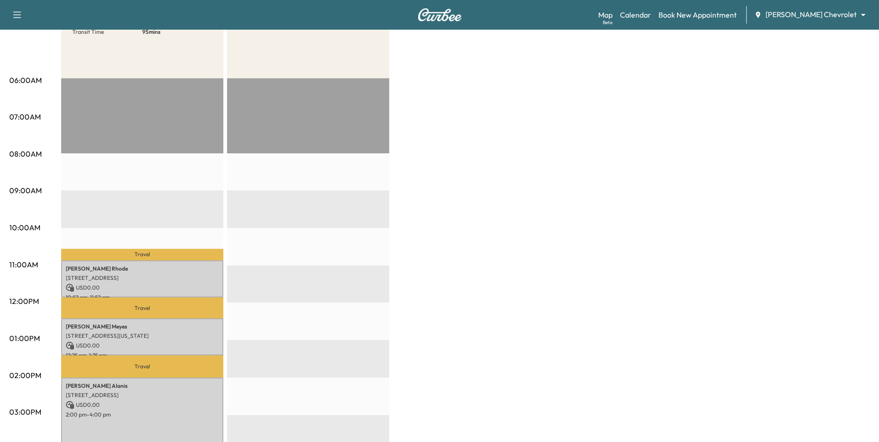
click at [844, 16] on body "Support Log Out Map Beta Calendar Book New Appointment [PERSON_NAME] Chevrolet …" at bounding box center [439, 82] width 879 height 442
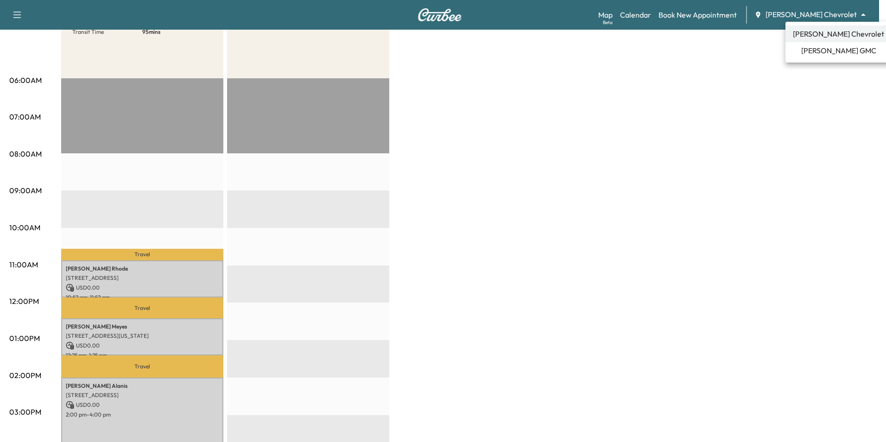
click at [834, 51] on span "[PERSON_NAME] GMC" at bounding box center [839, 50] width 75 height 11
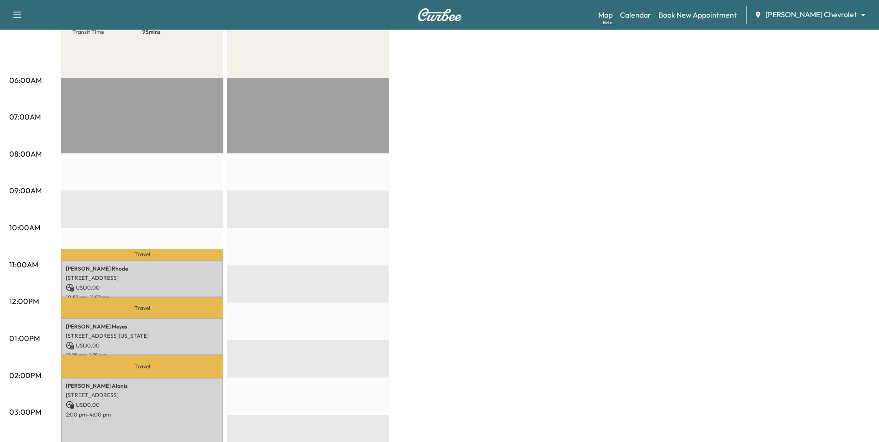
scroll to position [0, 0]
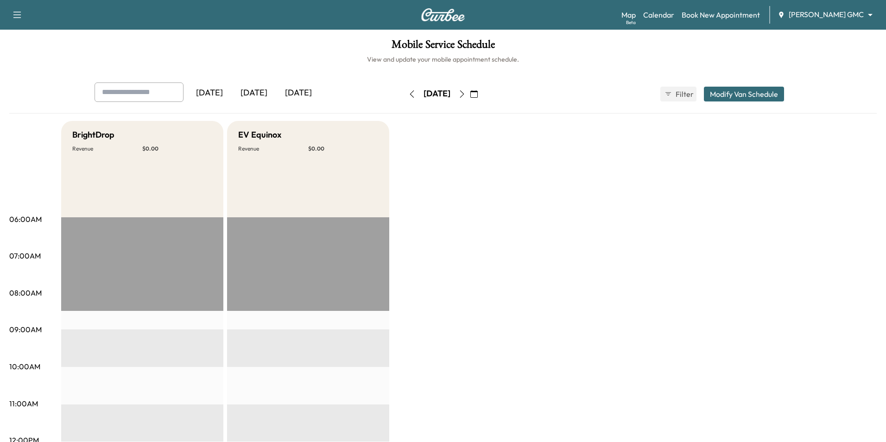
click at [801, 11] on body "Support Log Out Map Beta Calendar Book New Appointment [PERSON_NAME] GMC ******…" at bounding box center [443, 221] width 886 height 442
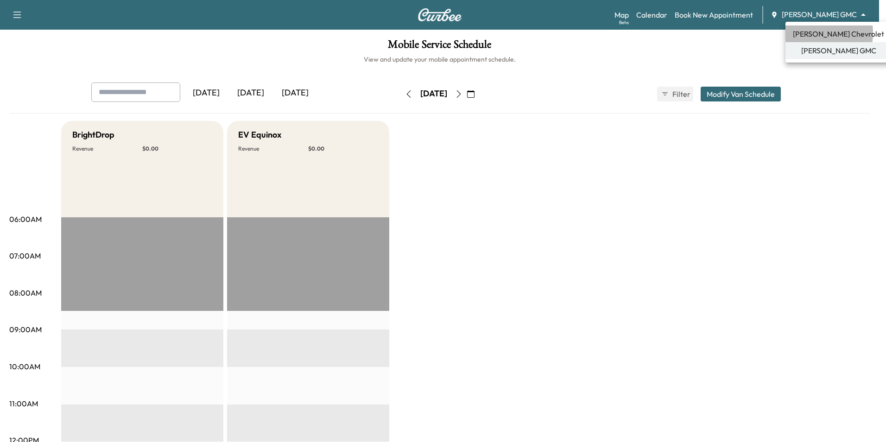
click at [809, 33] on span "[PERSON_NAME] Chevrolet" at bounding box center [838, 33] width 91 height 11
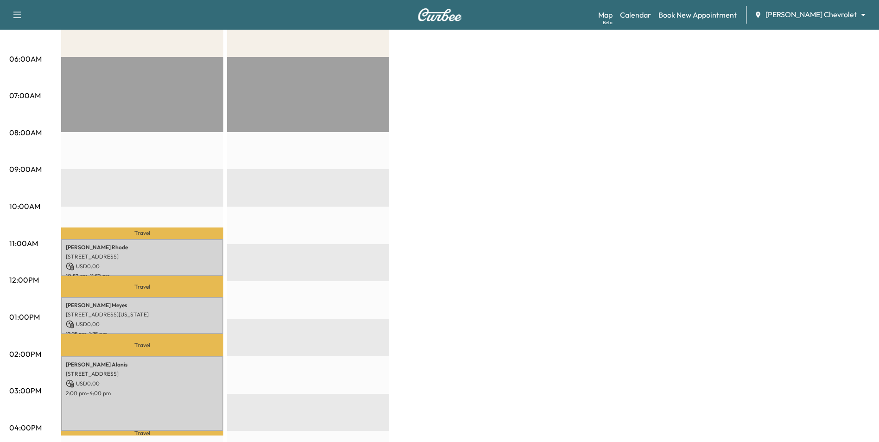
scroll to position [139, 0]
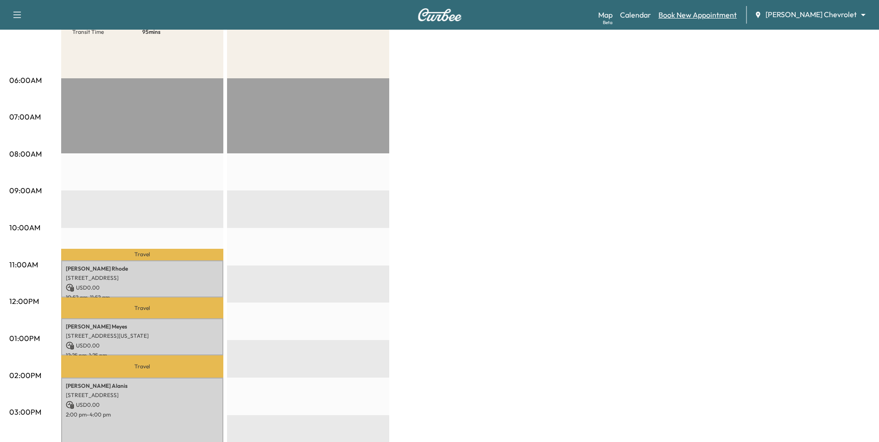
click at [714, 14] on link "Book New Appointment" at bounding box center [698, 14] width 78 height 11
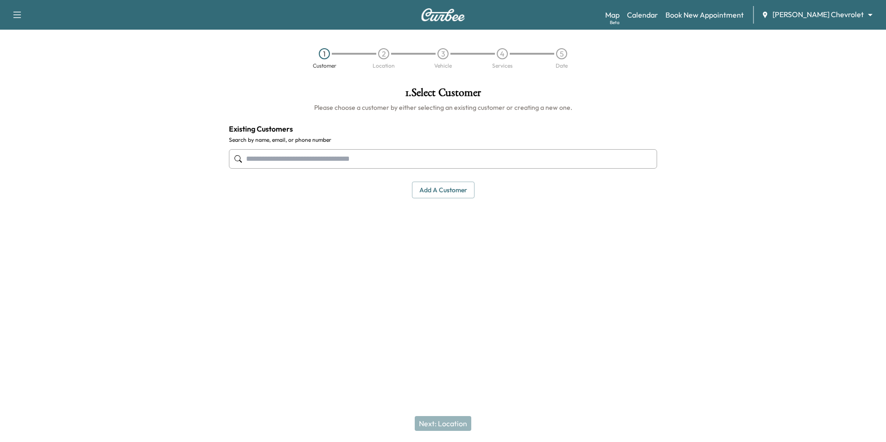
click at [379, 164] on input "text" at bounding box center [443, 158] width 428 height 19
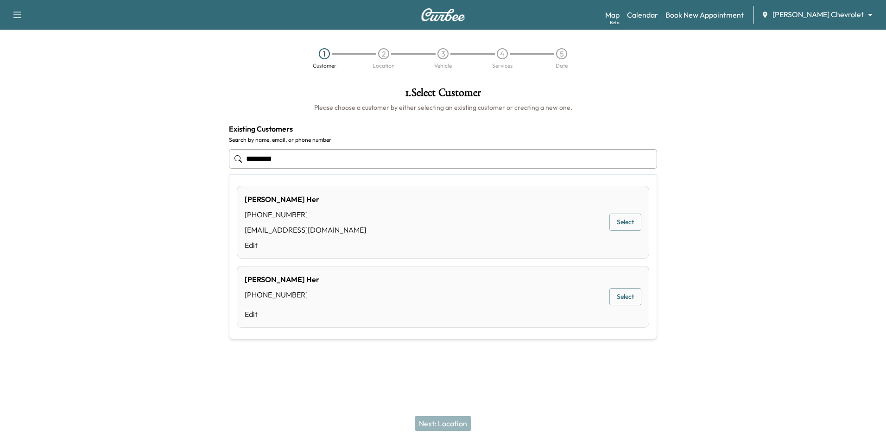
click at [626, 222] on button "Select" at bounding box center [626, 222] width 32 height 17
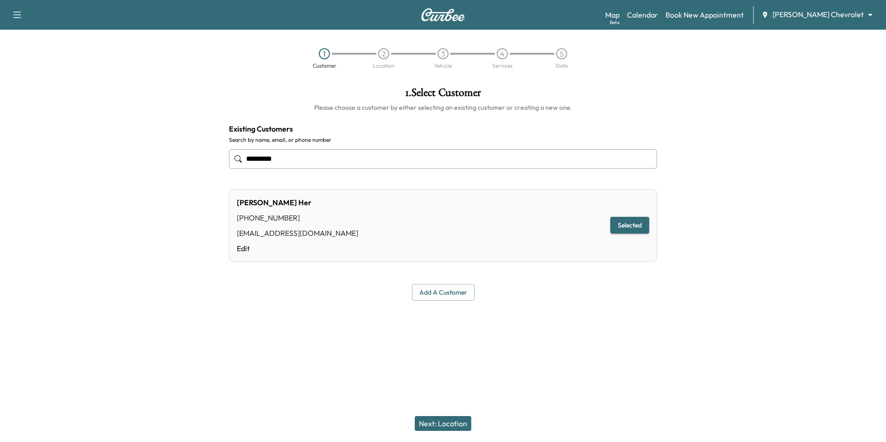
type input "*********"
click at [465, 424] on button "Next: Location" at bounding box center [443, 423] width 57 height 15
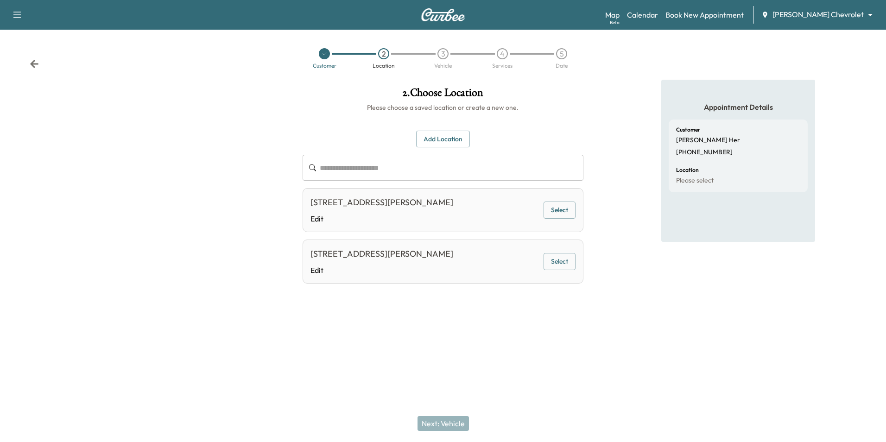
click at [553, 212] on button "Select" at bounding box center [560, 210] width 32 height 17
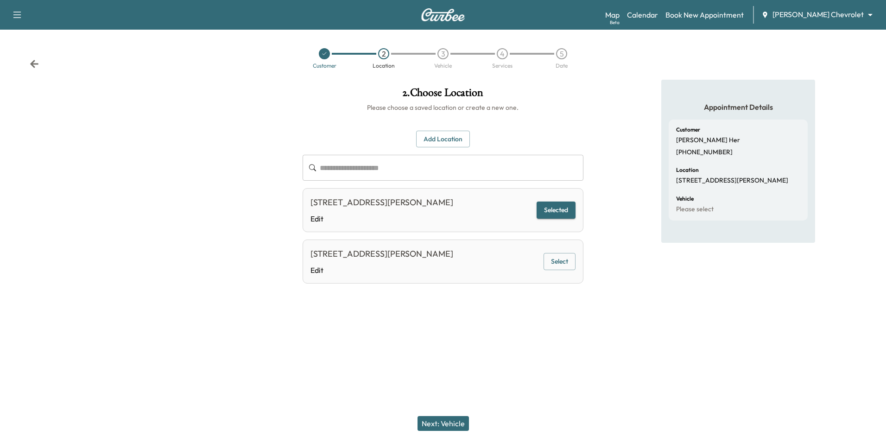
drag, startPoint x: 449, startPoint y: 426, endPoint x: 440, endPoint y: 420, distance: 10.6
click at [449, 426] on button "Next: Vehicle" at bounding box center [443, 423] width 51 height 15
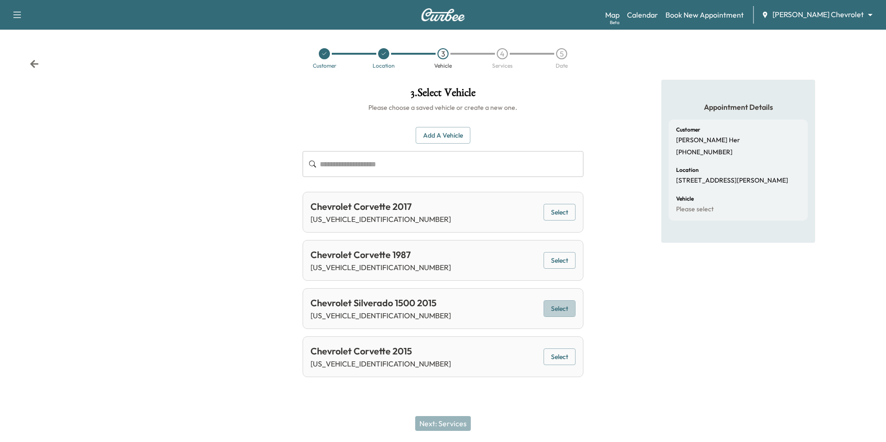
drag, startPoint x: 568, startPoint y: 308, endPoint x: 603, endPoint y: 315, distance: 35.6
click at [568, 308] on button "Select" at bounding box center [560, 308] width 32 height 17
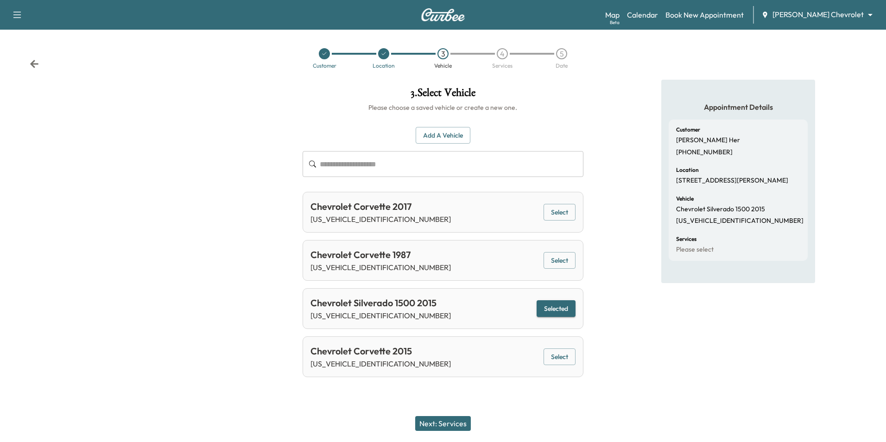
click at [462, 424] on button "Next: Services" at bounding box center [443, 423] width 56 height 15
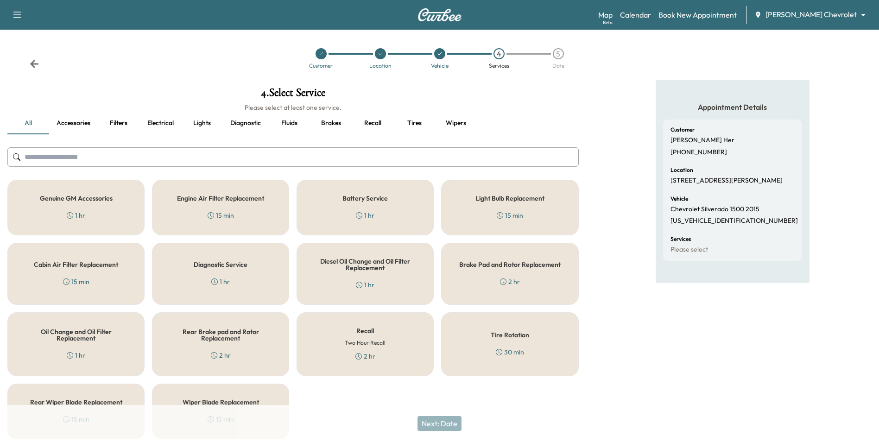
click at [373, 344] on h6 "Two Hour Recall" at bounding box center [365, 343] width 41 height 8
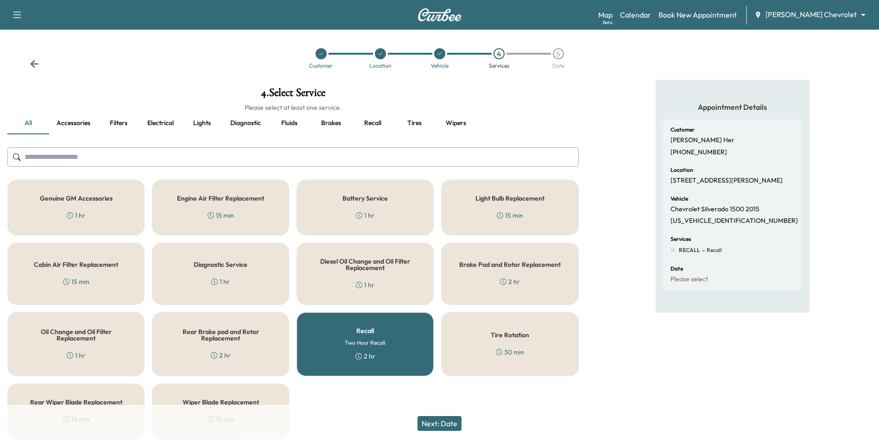
click at [347, 337] on div "Recall Two Hour Recall 2 hr" at bounding box center [365, 344] width 137 height 64
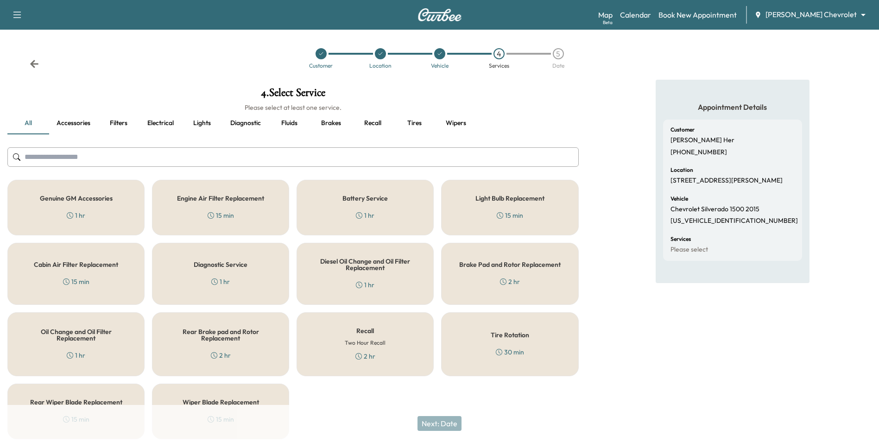
drag, startPoint x: 76, startPoint y: 337, endPoint x: 147, endPoint y: 351, distance: 73.1
click at [76, 337] on h5 "Oil Change and Oil Filter Replacement" at bounding box center [76, 335] width 107 height 13
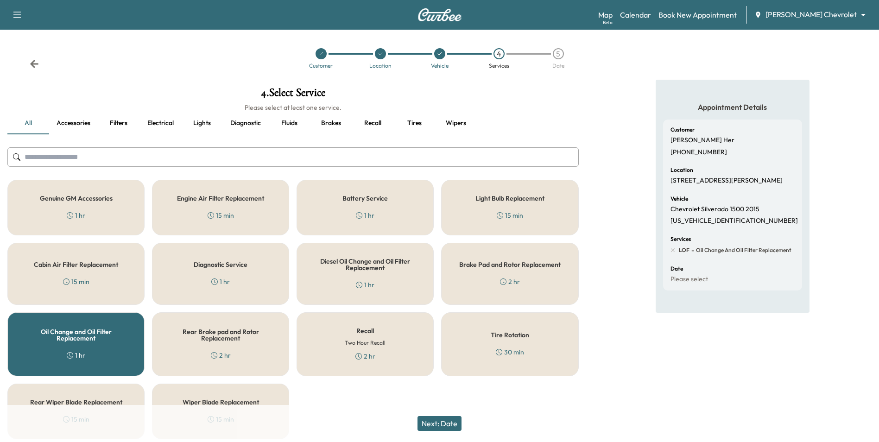
click at [452, 422] on button "Next: Date" at bounding box center [440, 423] width 44 height 15
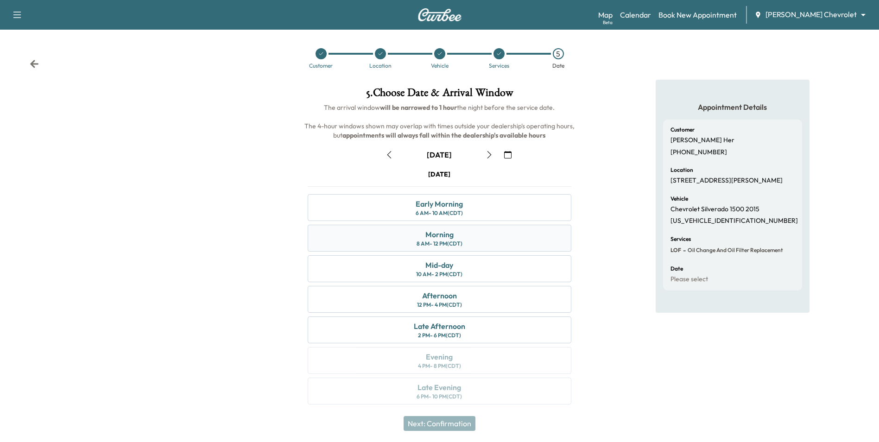
click at [467, 240] on div "Morning 8 AM - 12 PM (CDT)" at bounding box center [439, 238] width 263 height 27
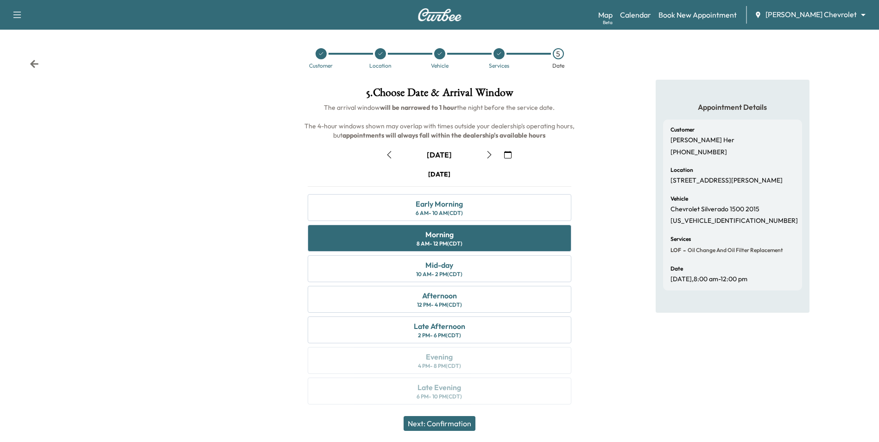
click at [473, 426] on button "Next: Confirmation" at bounding box center [440, 423] width 72 height 15
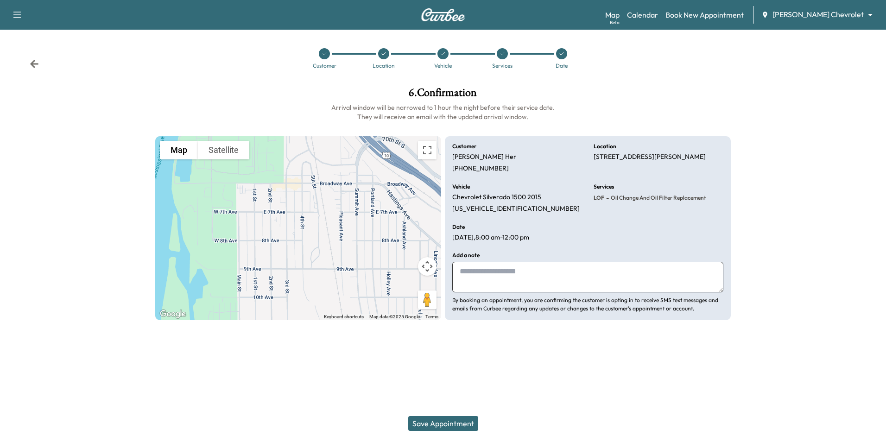
click at [497, 270] on textarea at bounding box center [587, 277] width 271 height 31
type textarea "**********"
click at [441, 423] on button "Save Appointment" at bounding box center [443, 423] width 70 height 15
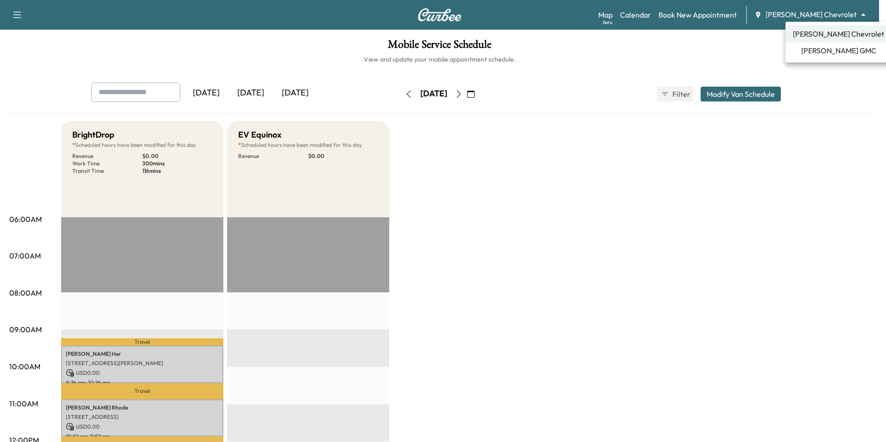
click at [812, 17] on body "Support Log Out Map Beta Calendar Book New Appointment [PERSON_NAME] Chevrolet …" at bounding box center [443, 221] width 886 height 442
click at [816, 50] on span "[PERSON_NAME] GMC" at bounding box center [839, 50] width 75 height 11
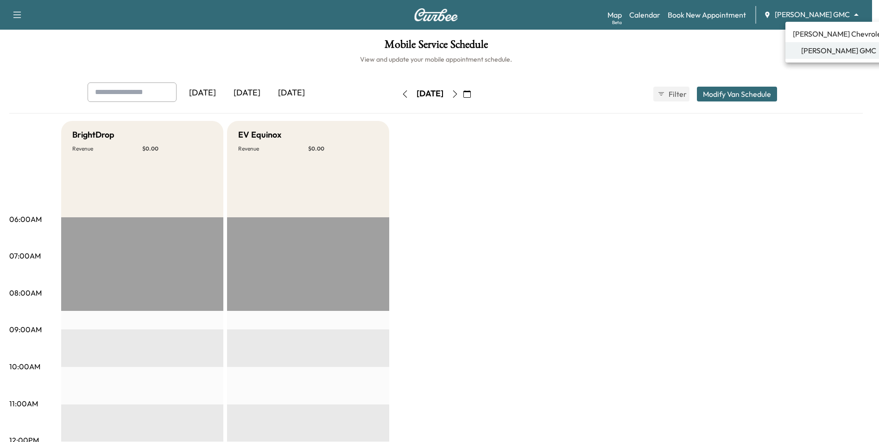
click at [821, 17] on body "Support Log Out Map Beta Calendar Book New Appointment [PERSON_NAME] GMC ******…" at bounding box center [439, 221] width 879 height 442
click at [824, 40] on li "[PERSON_NAME] Chevrolet" at bounding box center [839, 33] width 106 height 17
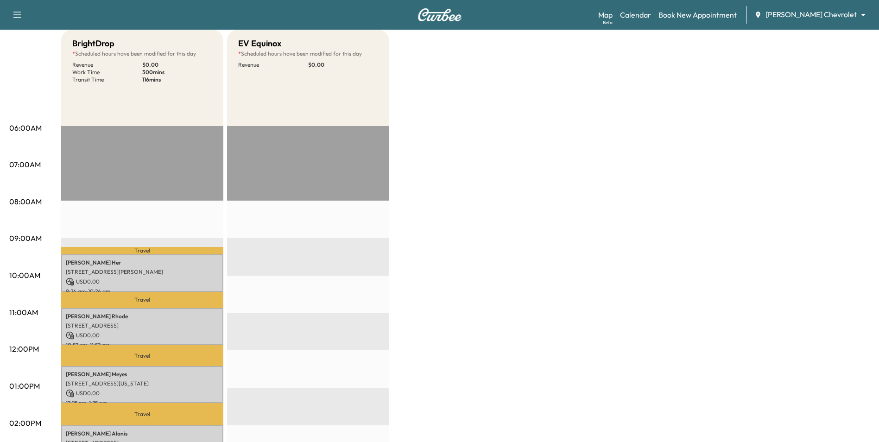
scroll to position [93, 0]
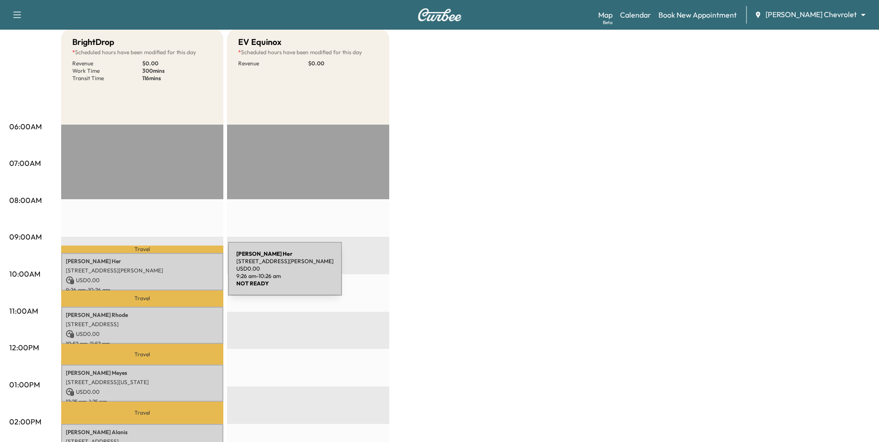
click at [159, 276] on p "USD 0.00" at bounding box center [142, 280] width 153 height 8
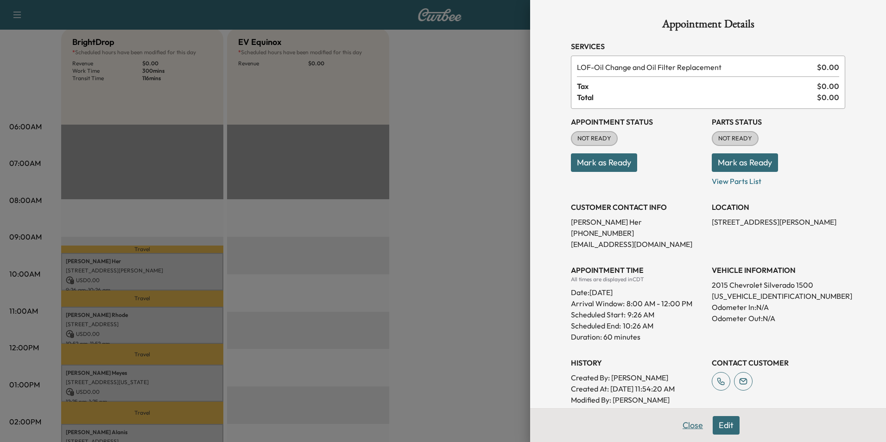
click at [694, 423] on button "Close" at bounding box center [693, 425] width 32 height 19
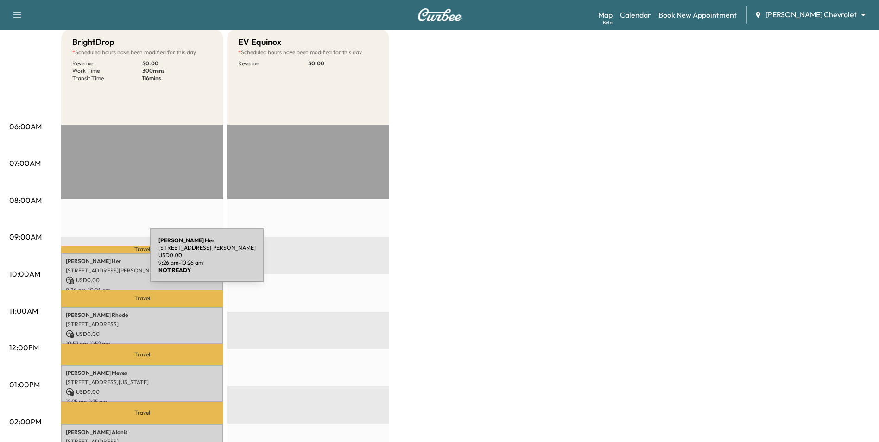
click at [81, 261] on p "[PERSON_NAME]" at bounding box center [142, 261] width 153 height 7
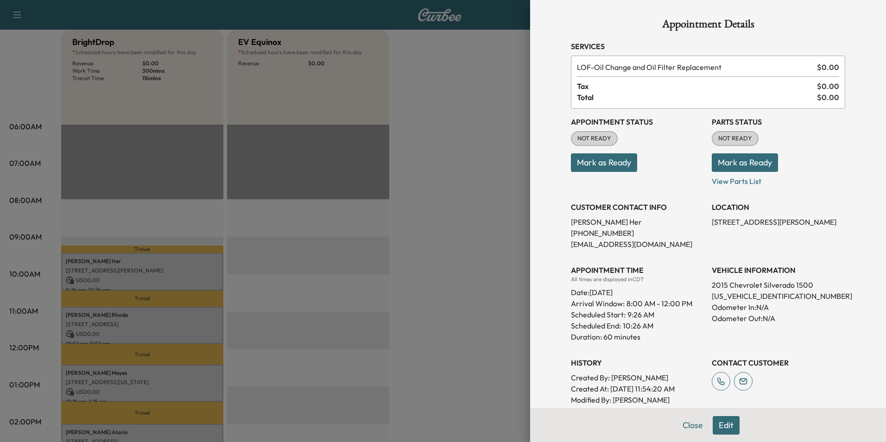
click at [434, 270] on div at bounding box center [443, 221] width 886 height 442
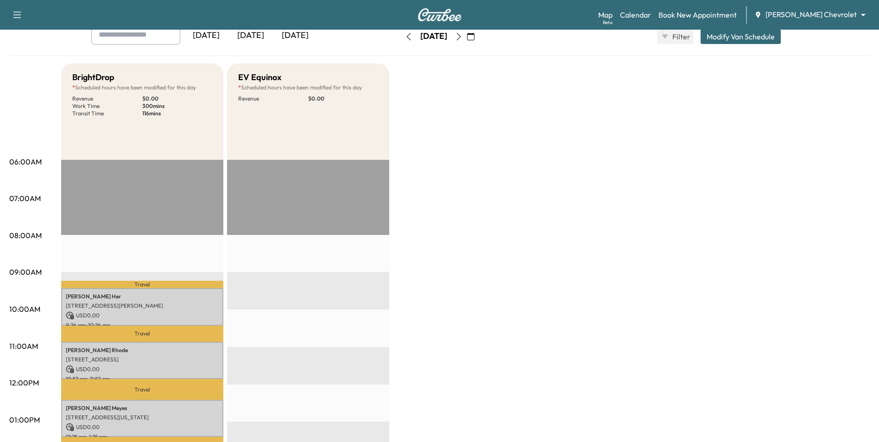
scroll to position [0, 0]
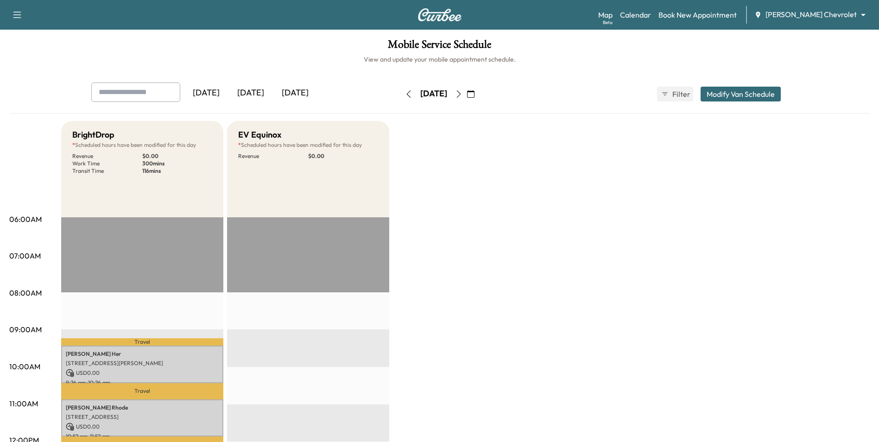
click at [475, 95] on icon "button" at bounding box center [470, 93] width 7 height 7
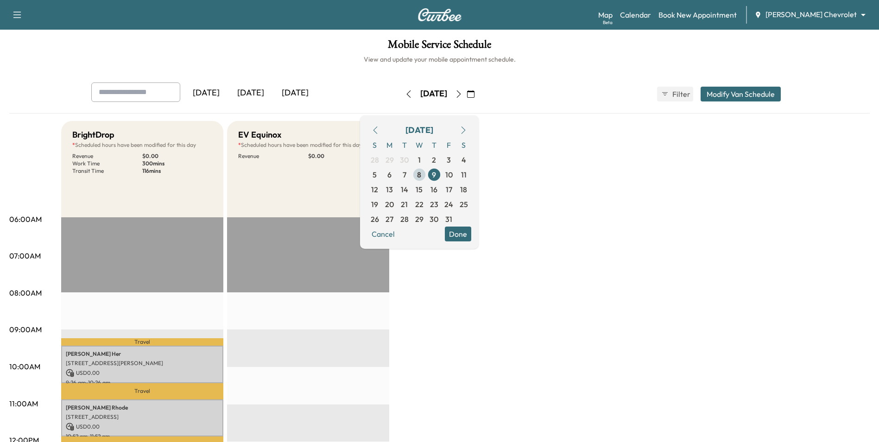
click at [421, 174] on span "8" at bounding box center [419, 174] width 4 height 11
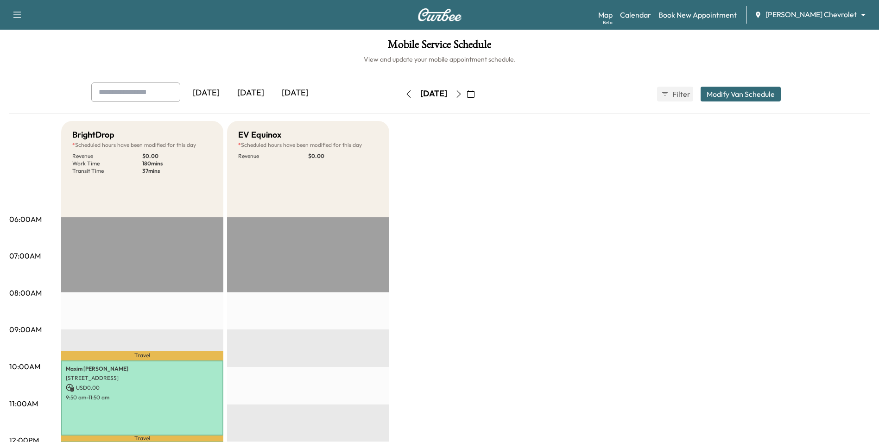
click at [479, 95] on button "button" at bounding box center [471, 94] width 16 height 15
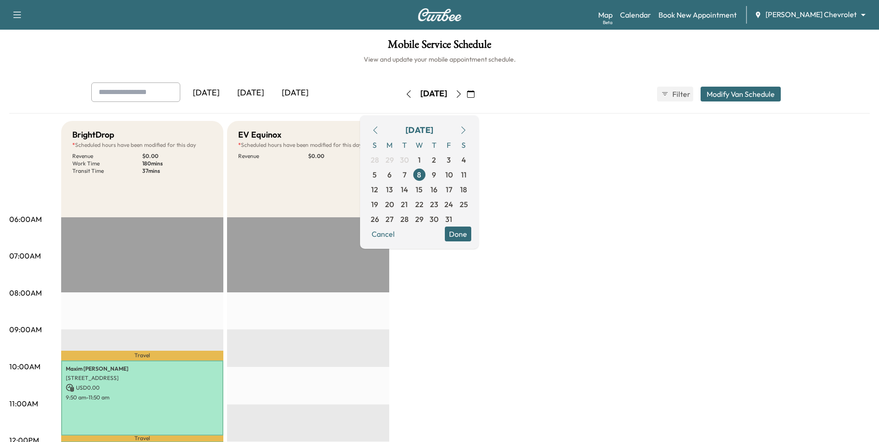
click at [156, 98] on input "text" at bounding box center [135, 92] width 89 height 19
type input "*******"
drag, startPoint x: 146, startPoint y: 92, endPoint x: 98, endPoint y: 89, distance: 47.8
click at [70, 90] on div "******* [DATE] [DATE] [DATE] [DATE] October 2025 S M T W T F S 28 29 30 1 2 3 4…" at bounding box center [439, 98] width 861 height 31
click at [408, 204] on span "21" at bounding box center [404, 204] width 7 height 11
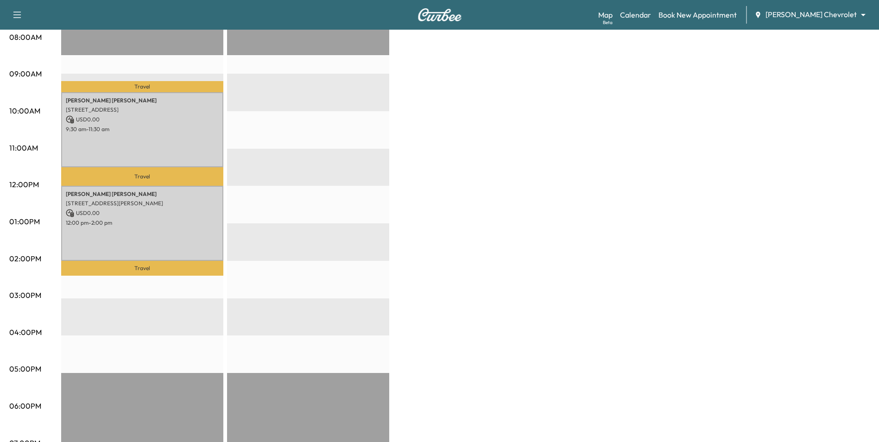
scroll to position [278, 0]
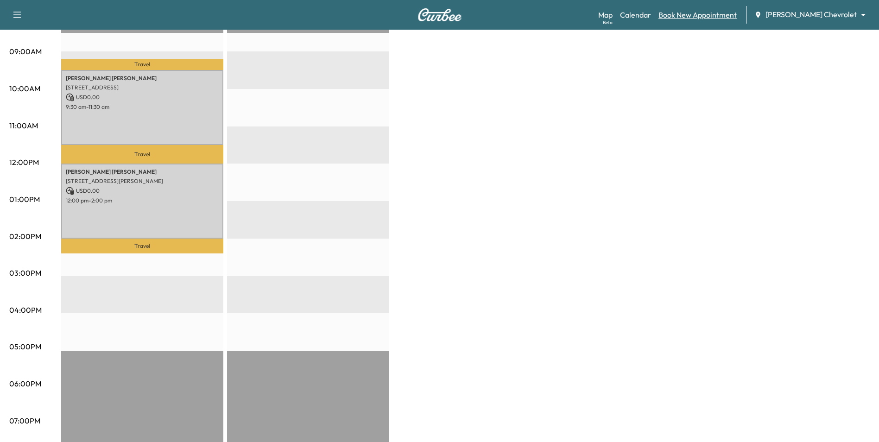
click at [737, 15] on link "Book New Appointment" at bounding box center [698, 14] width 78 height 11
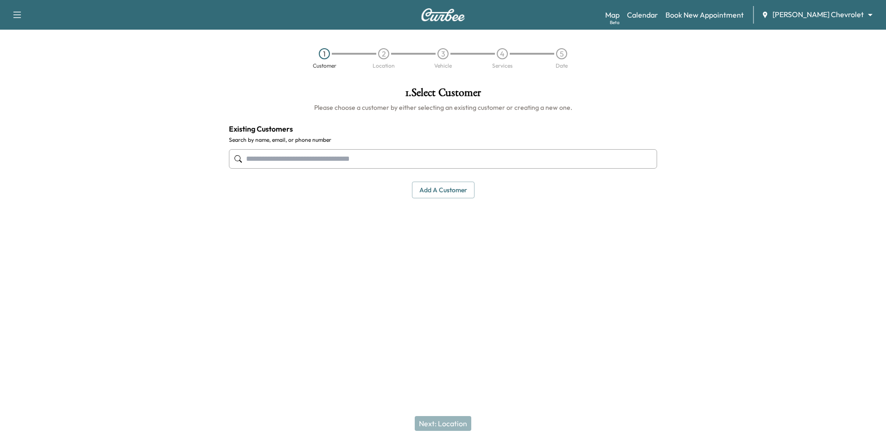
drag, startPoint x: 450, startPoint y: 192, endPoint x: 459, endPoint y: 206, distance: 16.5
click at [451, 192] on button "Add a customer" at bounding box center [443, 190] width 63 height 17
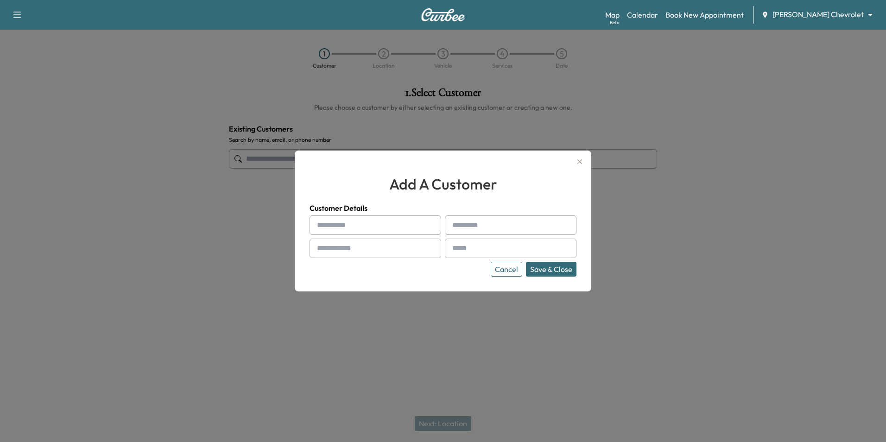
paste input "*******"
type input "*******"
paste input "******"
type input "******"
click at [394, 260] on div "******* ****** Cancel Save & Close" at bounding box center [443, 246] width 267 height 61
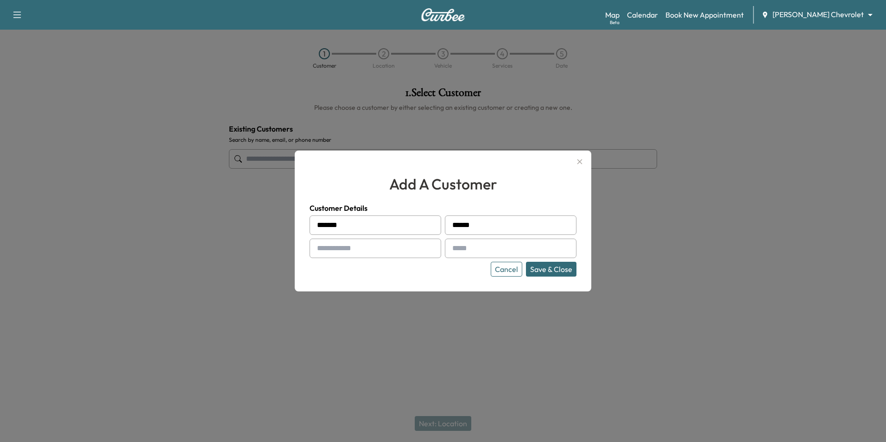
drag, startPoint x: 406, startPoint y: 252, endPoint x: 412, endPoint y: 254, distance: 6.7
click at [406, 252] on input "text" at bounding box center [376, 248] width 132 height 19
type input "**********"
click at [491, 246] on input "text" at bounding box center [511, 248] width 132 height 19
type input "**********"
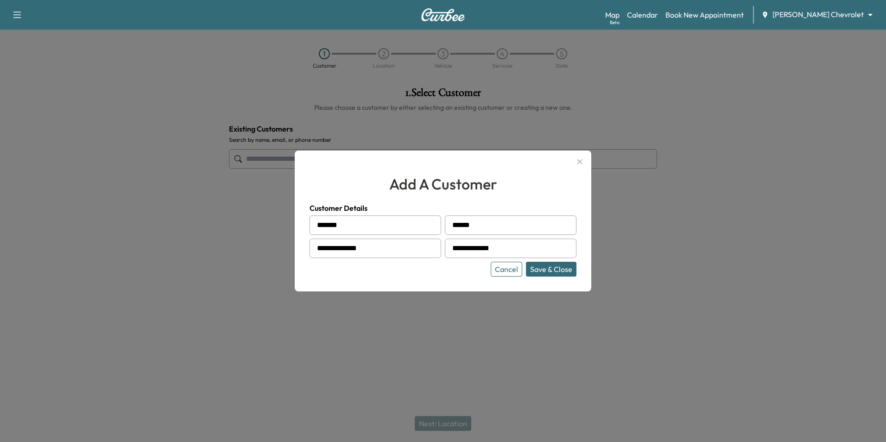
click at [560, 267] on button "Save & Close" at bounding box center [551, 269] width 51 height 15
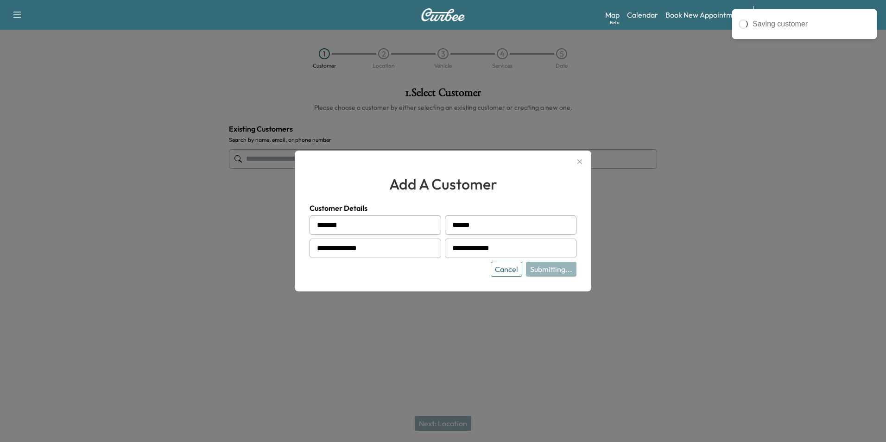
type input "**********"
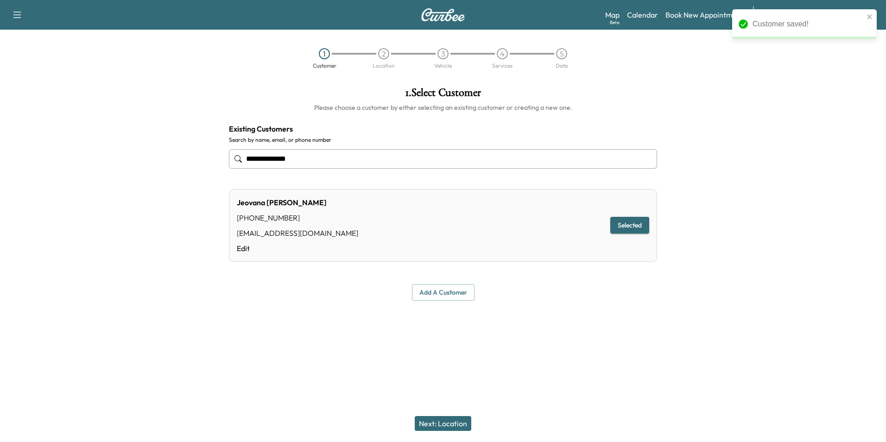
click at [451, 422] on button "Next: Location" at bounding box center [443, 423] width 57 height 15
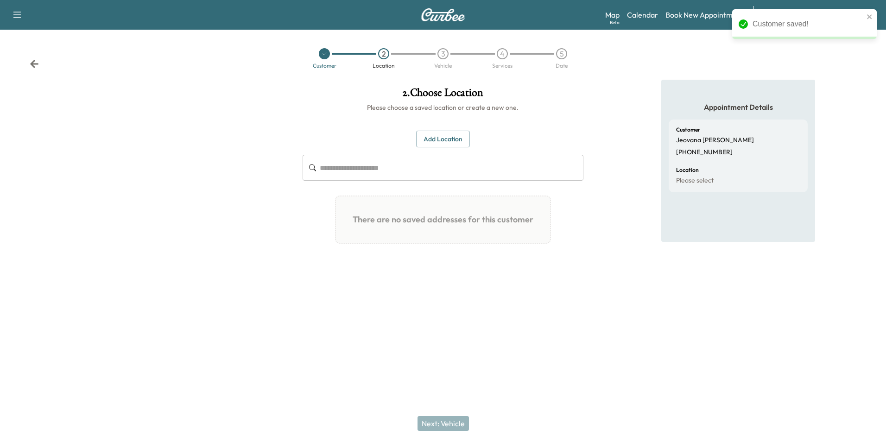
click at [435, 137] on button "Add Location" at bounding box center [443, 139] width 54 height 17
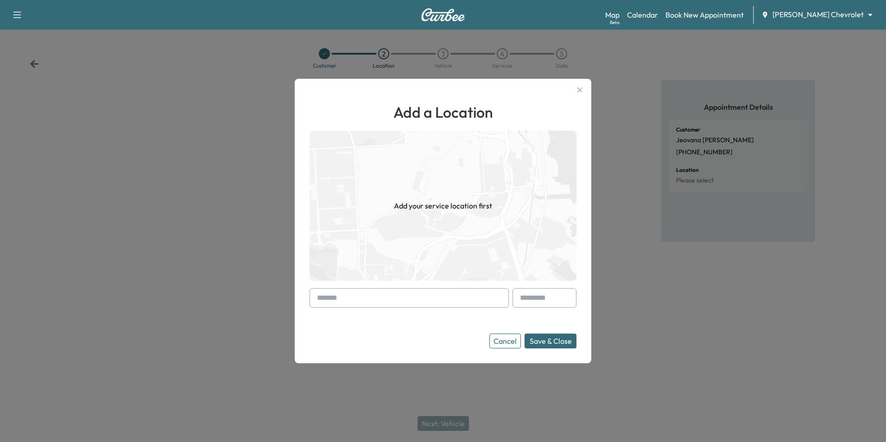
drag, startPoint x: 406, startPoint y: 297, endPoint x: 471, endPoint y: 267, distance: 71.8
click at [406, 297] on input "text" at bounding box center [409, 297] width 199 height 19
click at [420, 298] on input "text" at bounding box center [409, 297] width 199 height 19
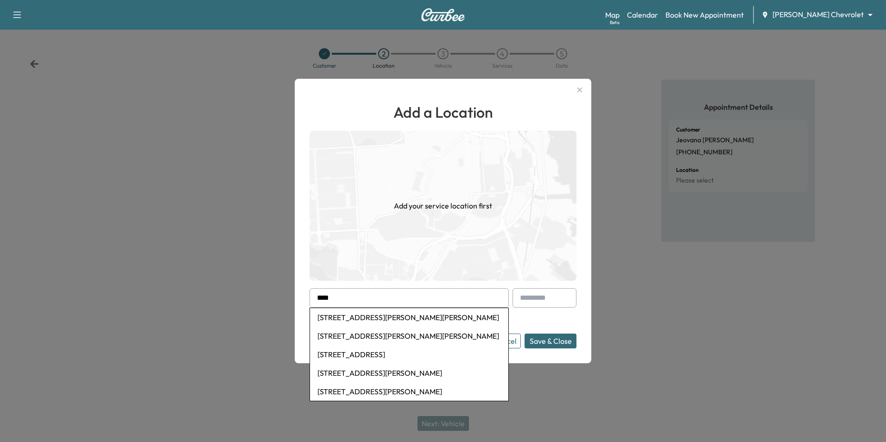
click at [332, 301] on input "**" at bounding box center [409, 297] width 199 height 19
click at [357, 299] on input "**" at bounding box center [409, 297] width 199 height 19
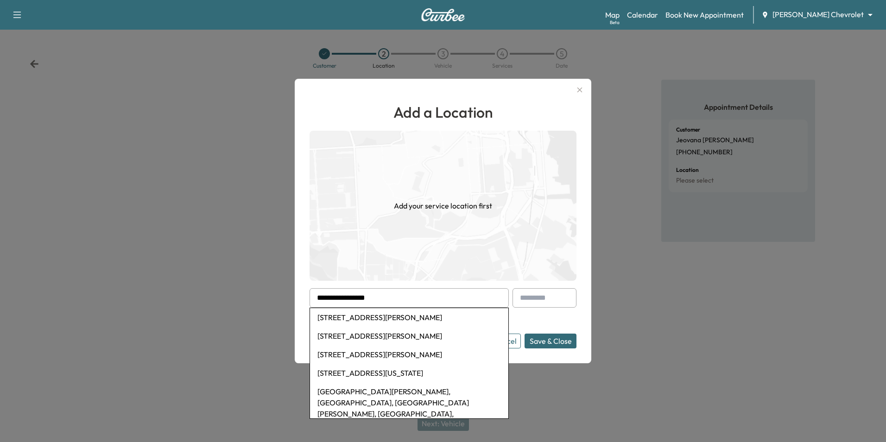
click at [422, 316] on li "[STREET_ADDRESS][PERSON_NAME]" at bounding box center [409, 317] width 198 height 19
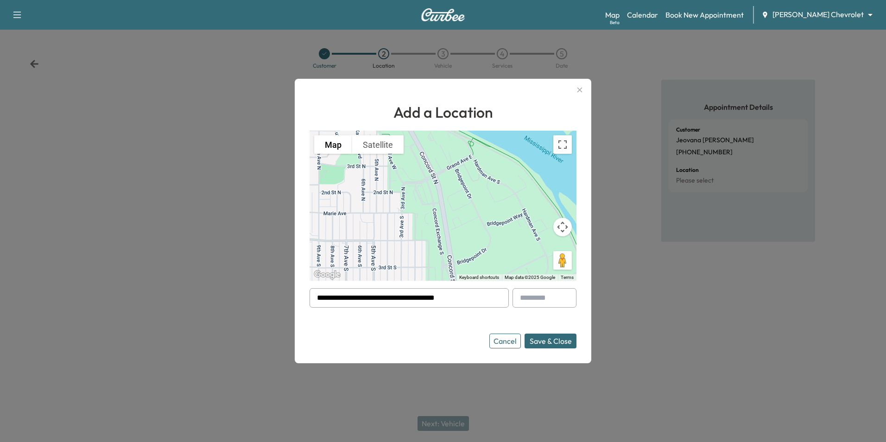
click at [323, 298] on div at bounding box center [318, 298] width 11 height 11
click at [318, 297] on div at bounding box center [318, 298] width 11 height 11
click at [325, 300] on div "**********" at bounding box center [409, 297] width 199 height 19
click at [322, 297] on div at bounding box center [318, 298] width 11 height 11
click at [329, 299] on input "**********" at bounding box center [409, 297] width 199 height 19
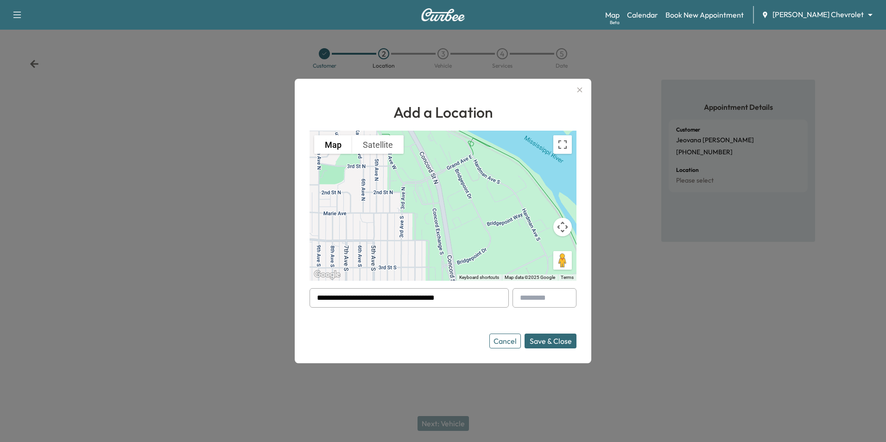
click at [326, 298] on input "**********" at bounding box center [409, 297] width 199 height 19
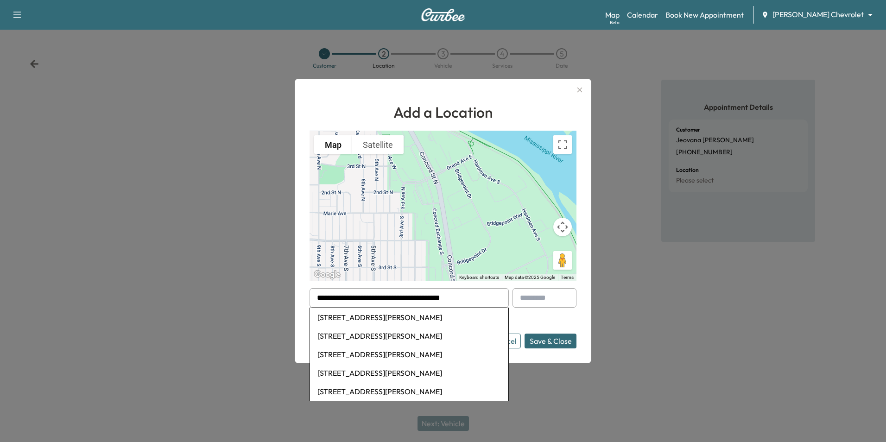
type input "**********"
click at [387, 321] on li "[STREET_ADDRESS][PERSON_NAME]" at bounding box center [409, 317] width 198 height 19
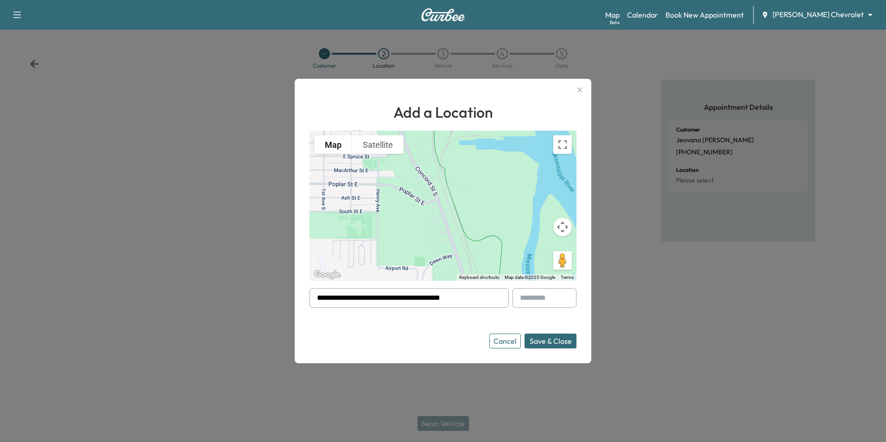
click at [558, 342] on button "Save & Close" at bounding box center [551, 341] width 52 height 15
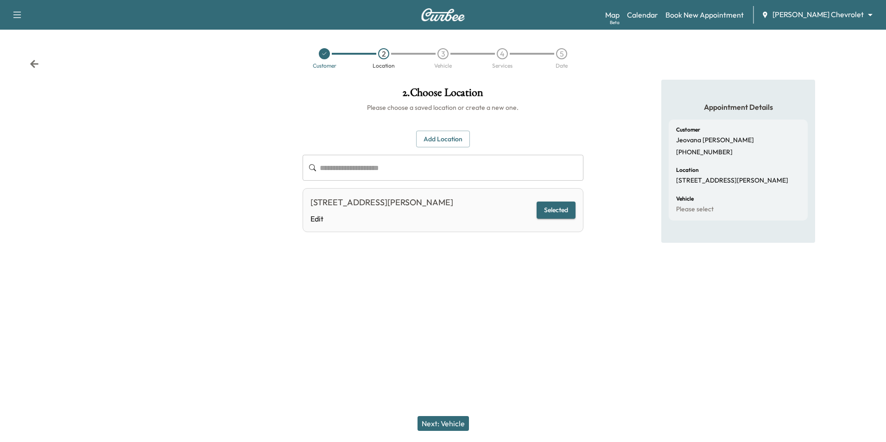
click at [450, 423] on button "Next: Vehicle" at bounding box center [443, 423] width 51 height 15
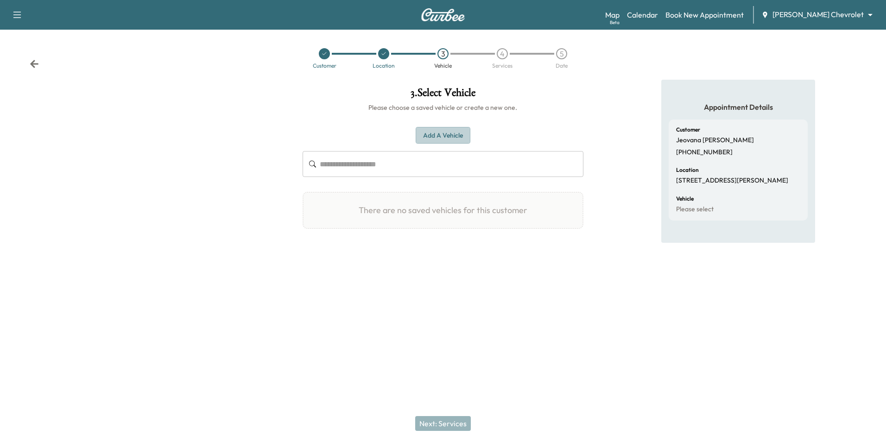
drag, startPoint x: 436, startPoint y: 134, endPoint x: 560, endPoint y: 243, distance: 164.8
click at [439, 134] on button "Add a Vehicle" at bounding box center [443, 135] width 55 height 17
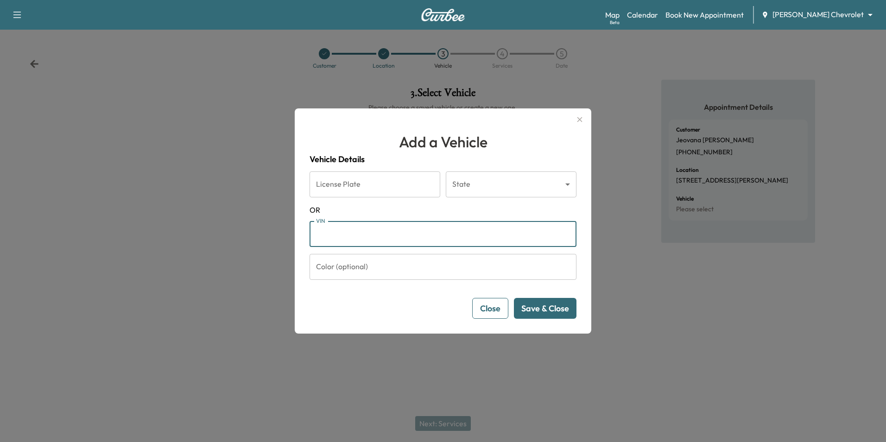
paste input "**********"
type input "**********"
click at [542, 312] on button "Save & Close" at bounding box center [545, 308] width 63 height 21
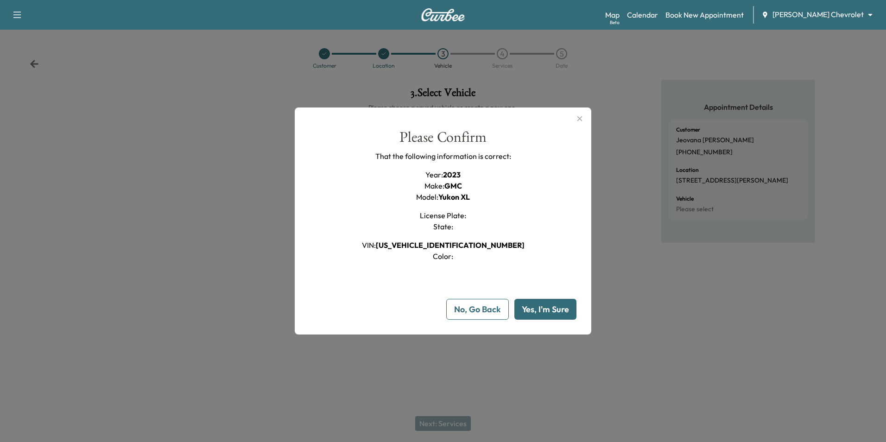
click at [555, 311] on button "Yes, I'm Sure" at bounding box center [546, 309] width 62 height 21
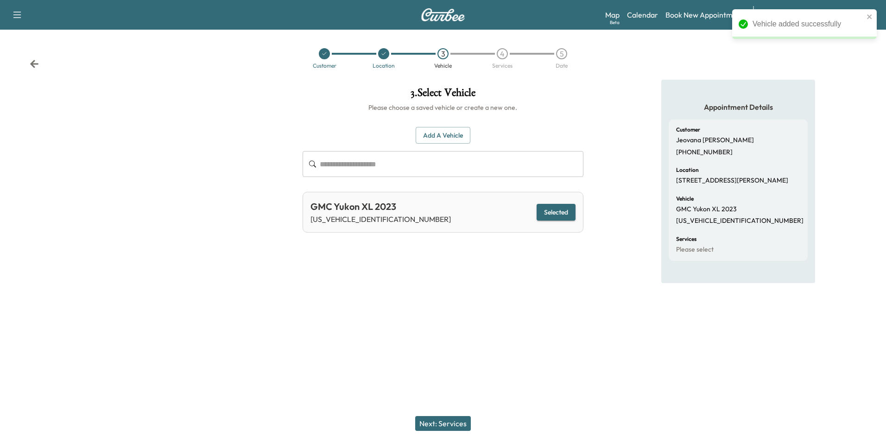
click at [449, 423] on button "Next: Services" at bounding box center [443, 423] width 56 height 15
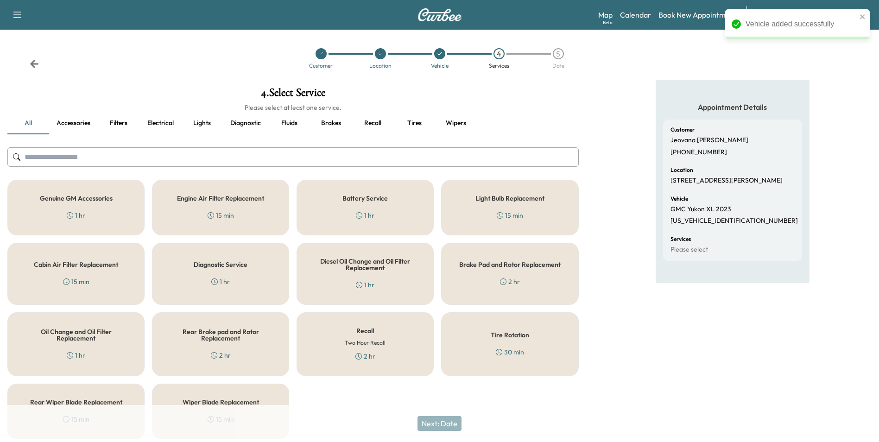
click at [377, 345] on h6 "Two Hour Recall" at bounding box center [365, 343] width 41 height 8
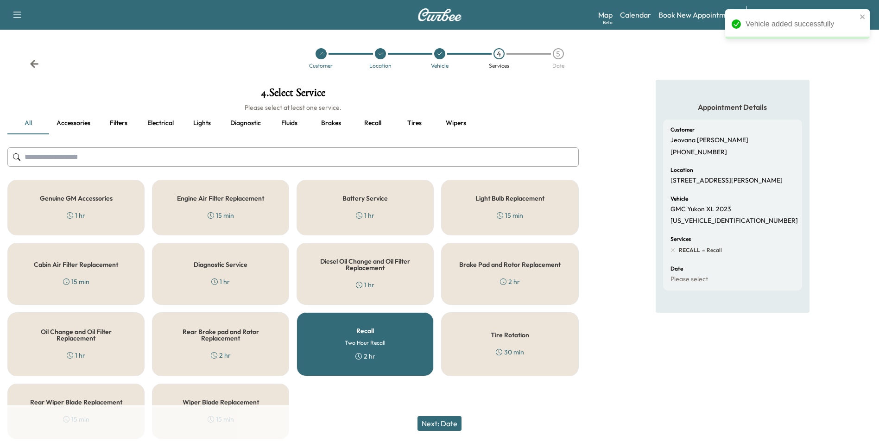
click at [461, 426] on button "Next: Date" at bounding box center [440, 423] width 44 height 15
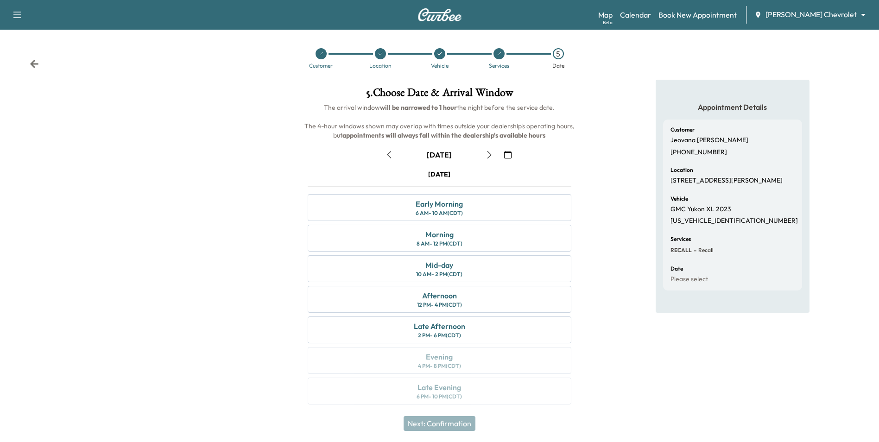
click at [512, 155] on button "button" at bounding box center [508, 154] width 16 height 15
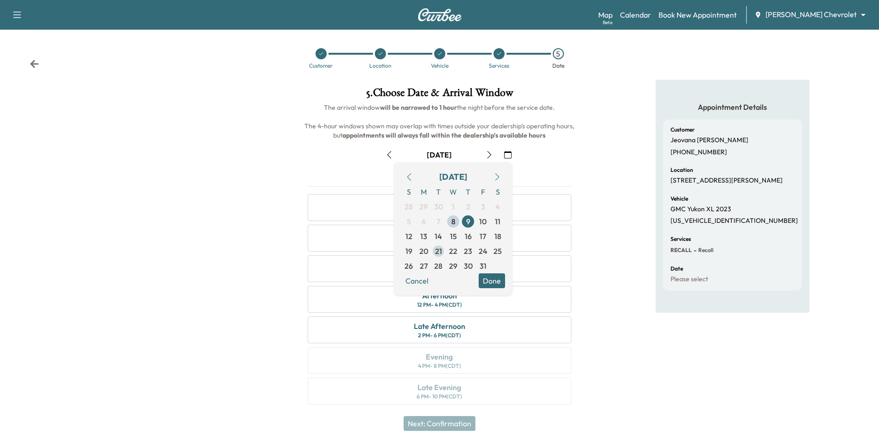
click at [441, 251] on span "21" at bounding box center [438, 251] width 7 height 11
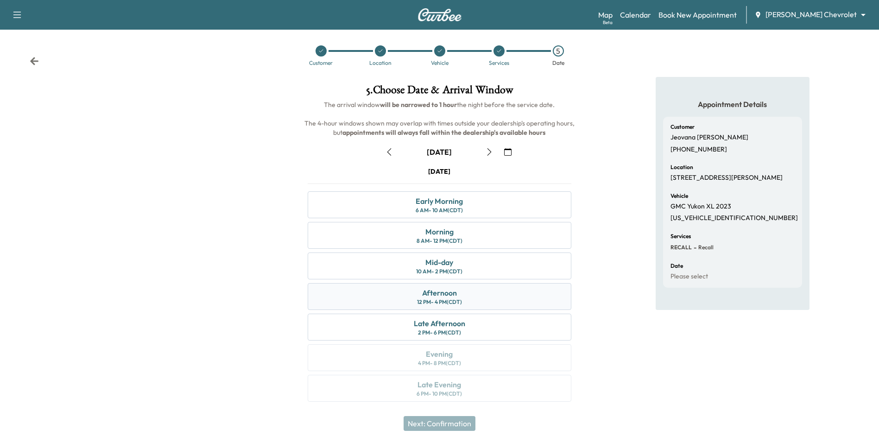
scroll to position [3, 0]
click at [482, 297] on div "Afternoon 12 PM - 4 PM (CDT)" at bounding box center [439, 296] width 263 height 27
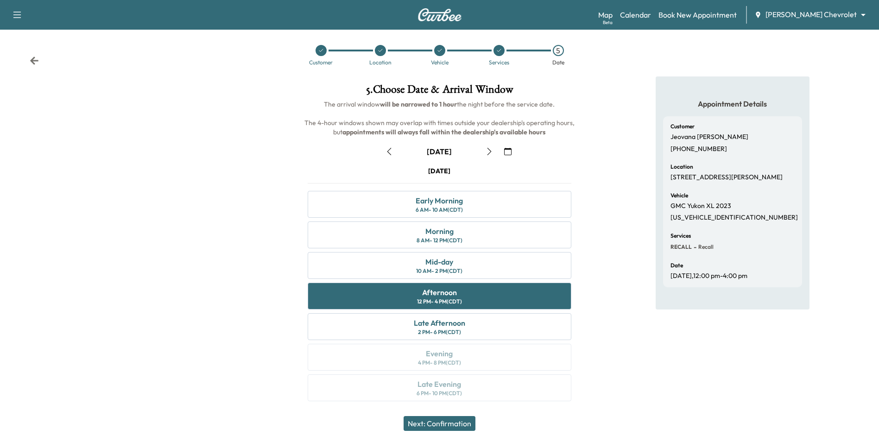
click at [452, 423] on button "Next: Confirmation" at bounding box center [440, 423] width 72 height 15
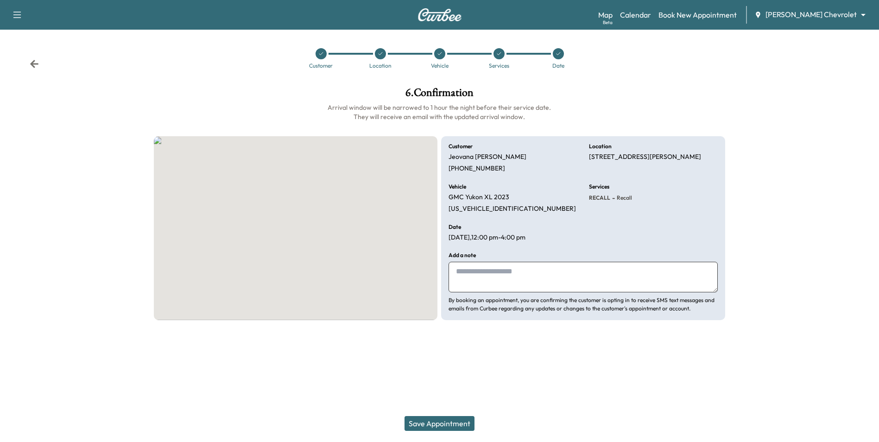
scroll to position [0, 0]
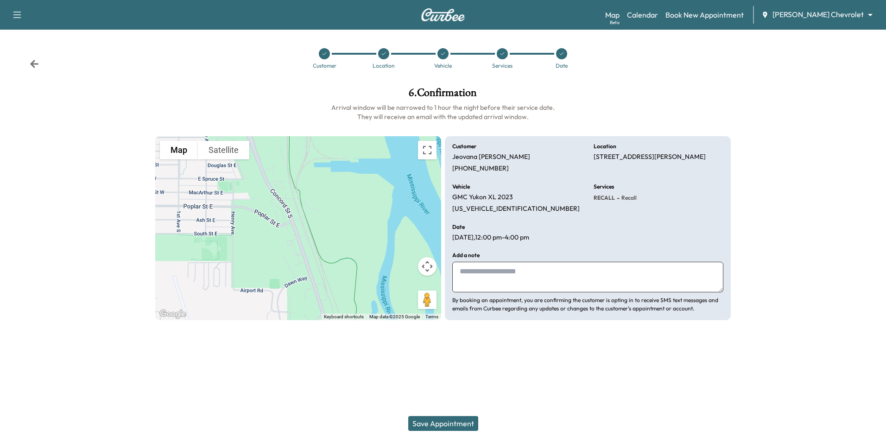
click at [471, 272] on textarea at bounding box center [587, 277] width 271 height 31
click at [482, 274] on textarea "***" at bounding box center [587, 277] width 271 height 31
type textarea "***"
click at [450, 423] on button "Save Appointment" at bounding box center [443, 423] width 70 height 15
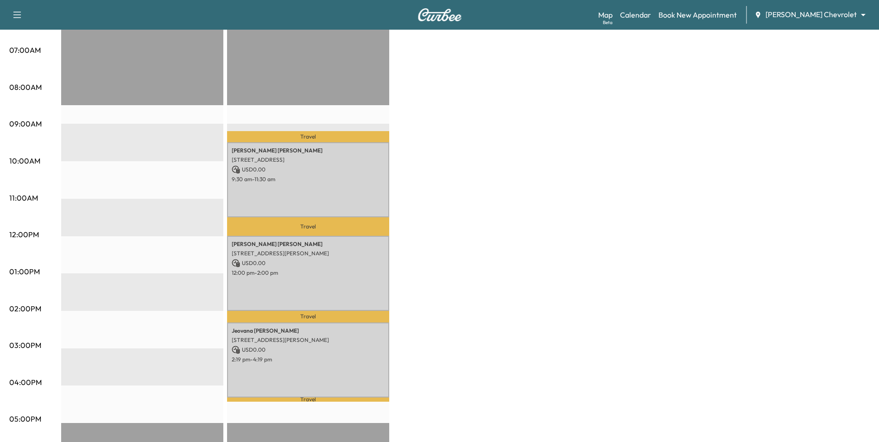
scroll to position [185, 0]
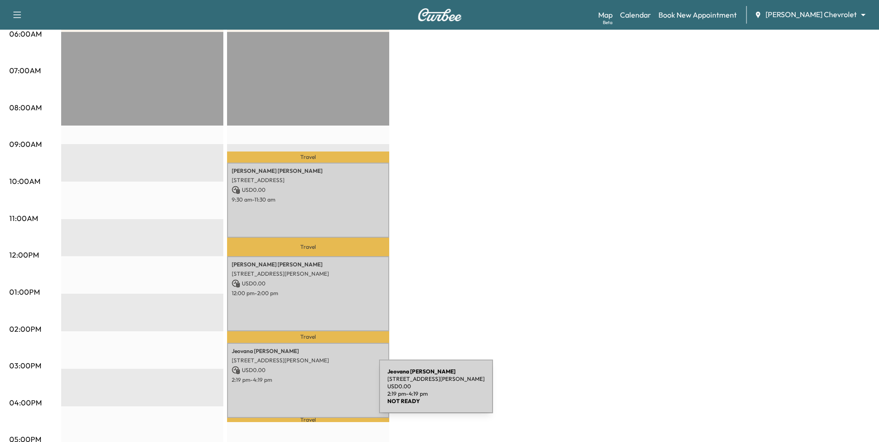
click at [310, 392] on div "[PERSON_NAME] [STREET_ADDRESS][PERSON_NAME] USD 0.00 2:19 pm - 4:19 pm" at bounding box center [308, 380] width 162 height 75
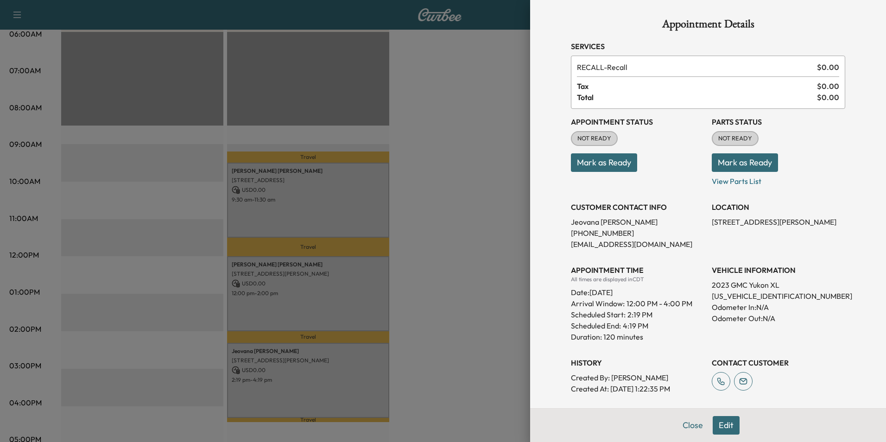
click at [455, 311] on div at bounding box center [443, 221] width 886 height 442
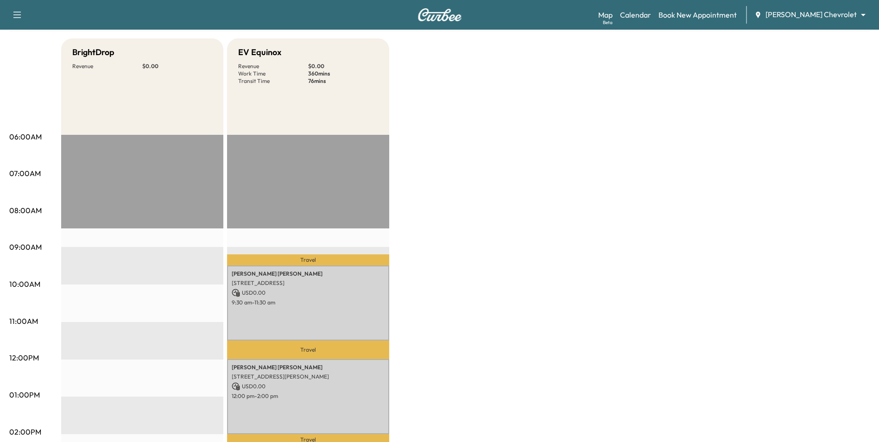
scroll to position [0, 0]
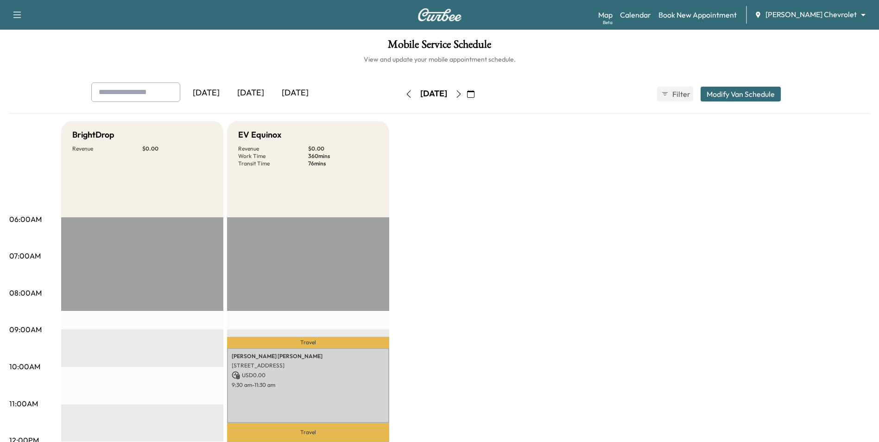
click at [759, 96] on button "Modify Van Schedule" at bounding box center [741, 94] width 80 height 15
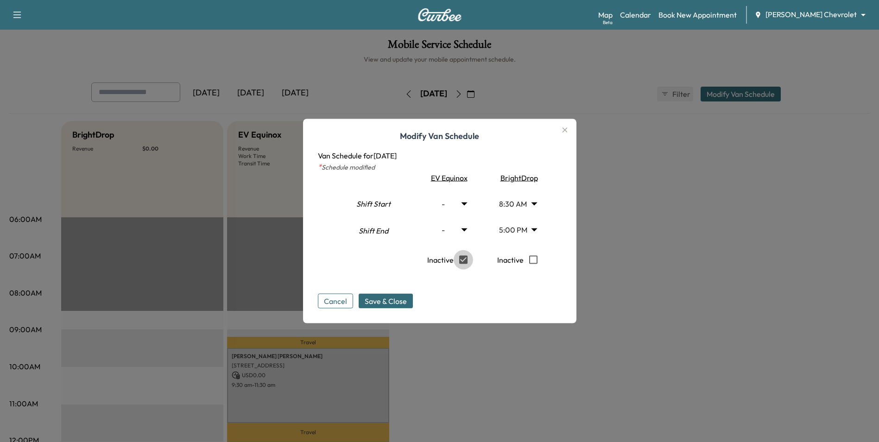
type input "***"
type input "**"
drag, startPoint x: 405, startPoint y: 304, endPoint x: 511, endPoint y: 304, distance: 106.2
click at [406, 303] on span "Save & Close" at bounding box center [386, 301] width 42 height 11
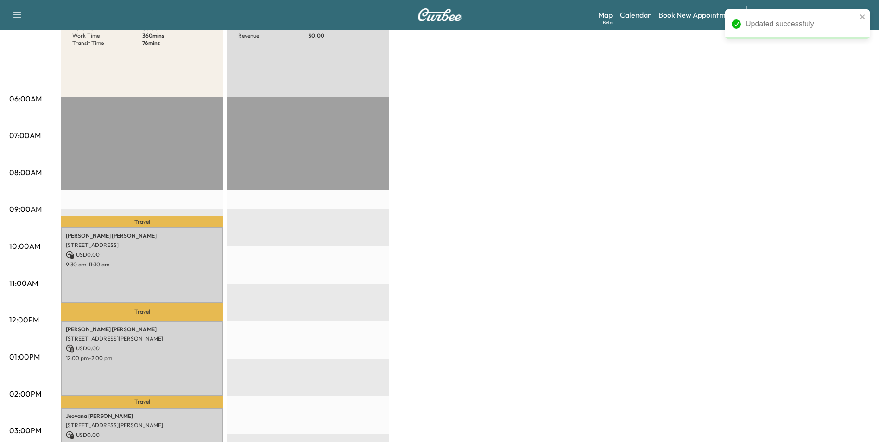
scroll to position [93, 0]
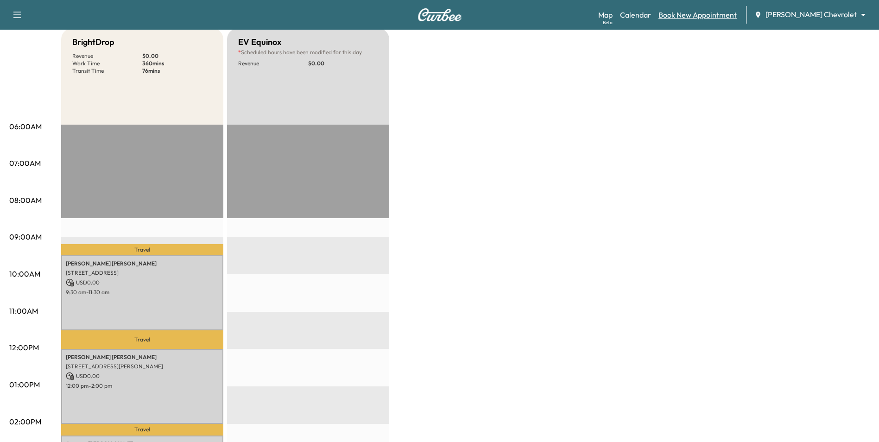
click at [721, 18] on link "Book New Appointment" at bounding box center [698, 14] width 78 height 11
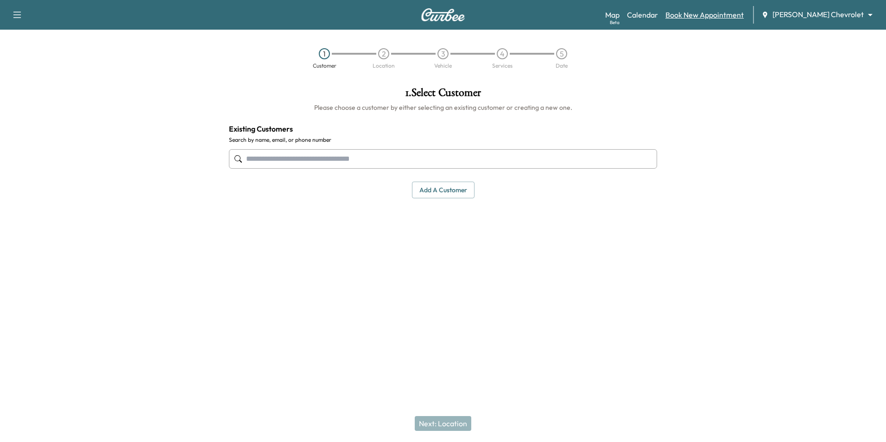
click at [733, 17] on link "Book New Appointment" at bounding box center [705, 14] width 78 height 11
click at [392, 160] on input "text" at bounding box center [443, 158] width 428 height 19
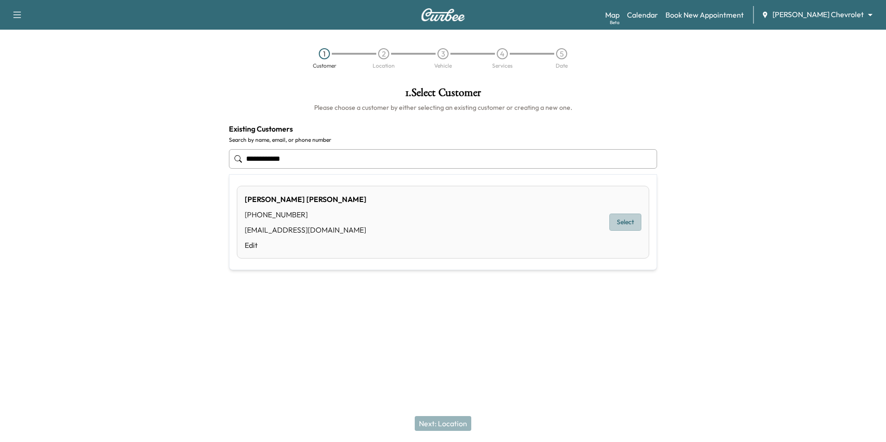
click at [619, 222] on button "Select" at bounding box center [626, 222] width 32 height 17
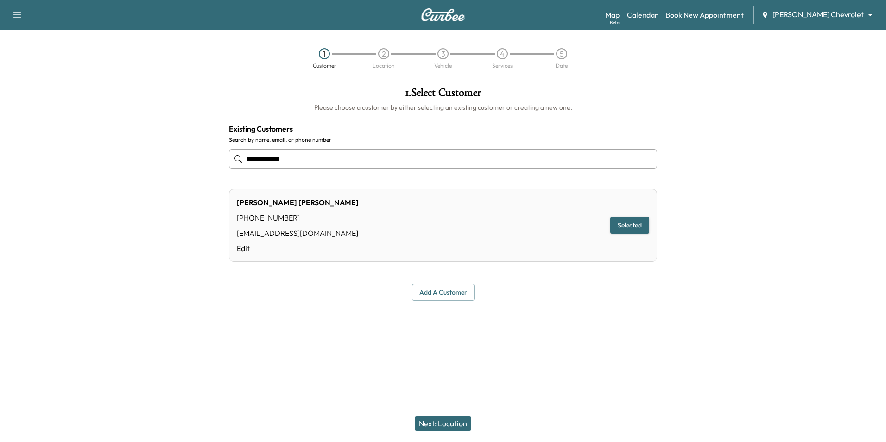
type input "**********"
click at [446, 424] on button "Next: Location" at bounding box center [443, 423] width 57 height 15
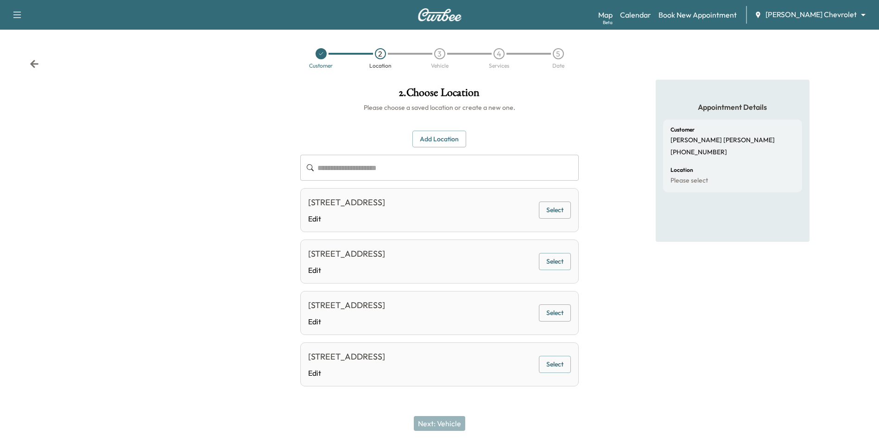
click at [559, 216] on button "Select" at bounding box center [555, 210] width 32 height 17
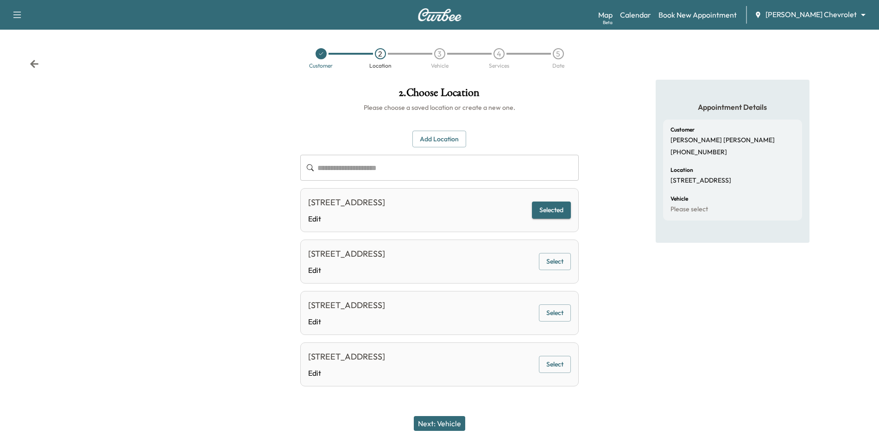
click at [458, 424] on button "Next: Vehicle" at bounding box center [439, 423] width 51 height 15
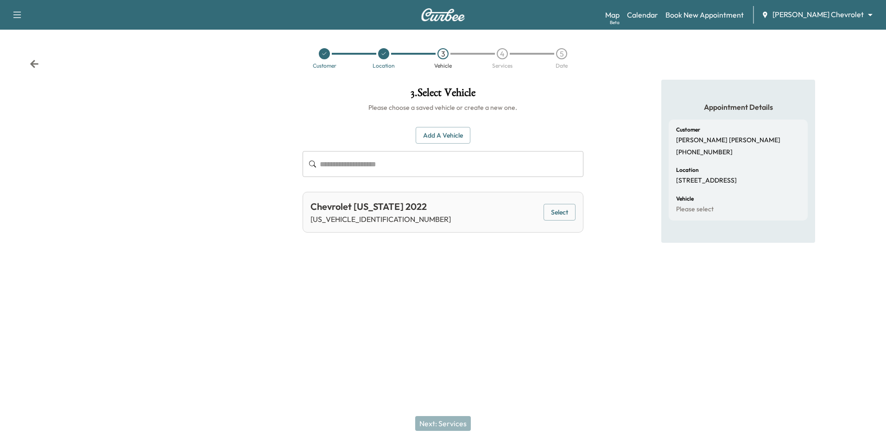
click at [567, 215] on button "Select" at bounding box center [560, 212] width 32 height 17
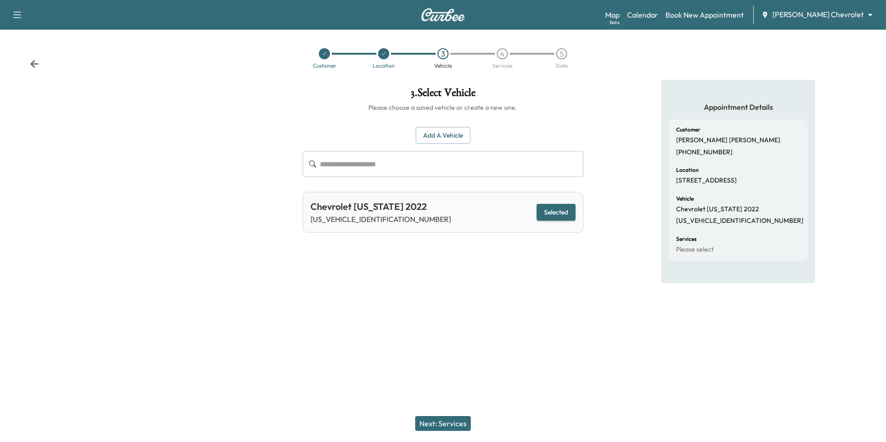
click at [456, 422] on button "Next: Services" at bounding box center [443, 423] width 56 height 15
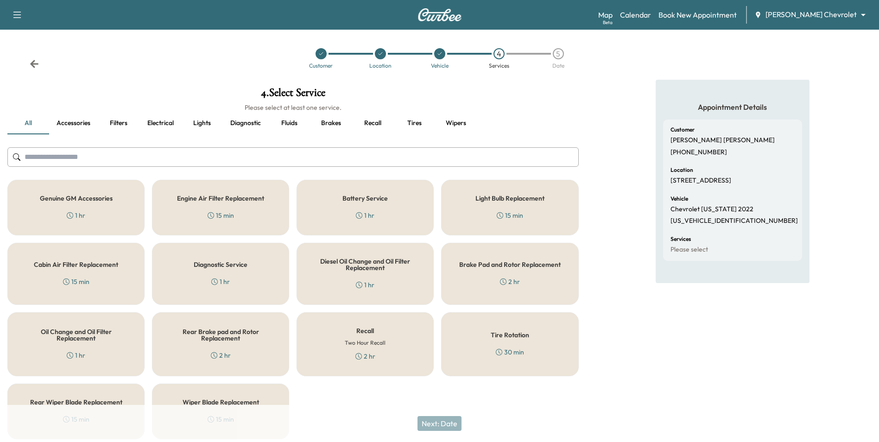
drag, startPoint x: 361, startPoint y: 343, endPoint x: 385, endPoint y: 354, distance: 26.5
click at [363, 344] on h6 "Two Hour Recall" at bounding box center [365, 343] width 41 height 8
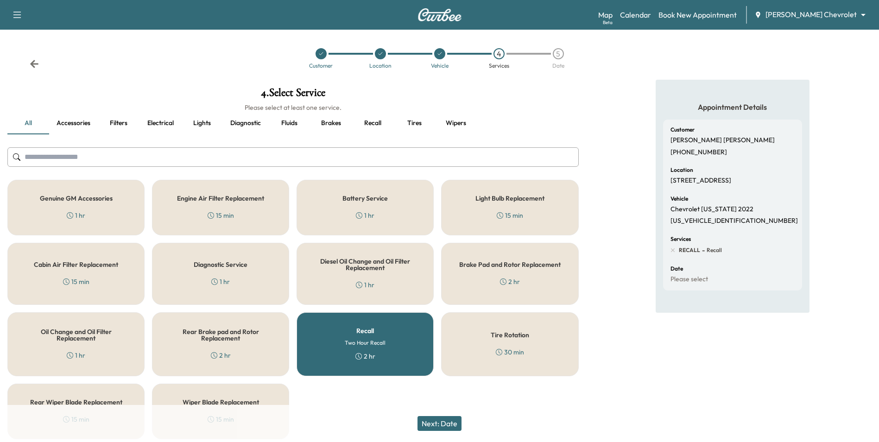
click at [439, 423] on button "Next: Date" at bounding box center [440, 423] width 44 height 15
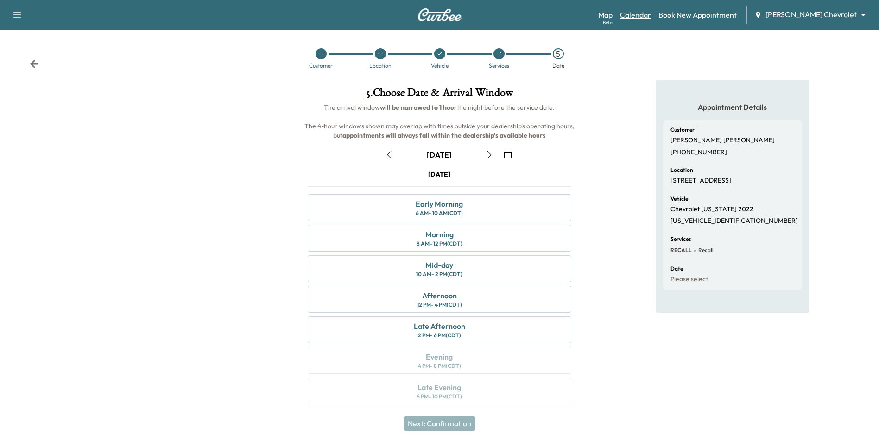
click at [651, 14] on link "Calendar" at bounding box center [635, 14] width 31 height 11
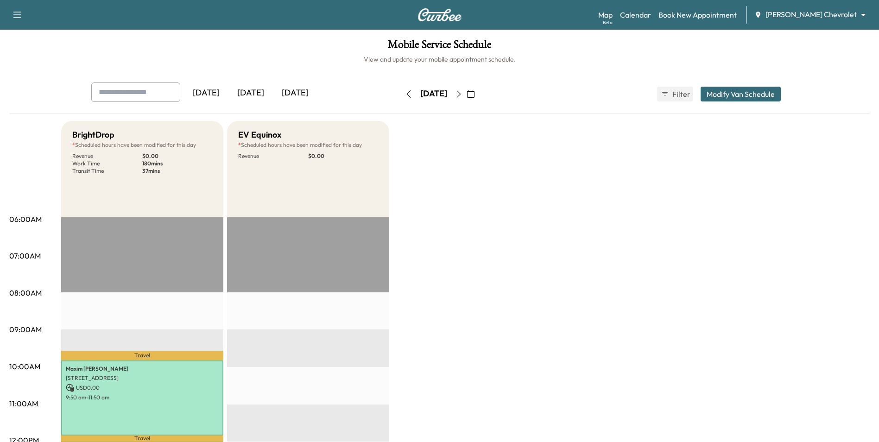
click at [463, 92] on icon "button" at bounding box center [458, 93] width 7 height 7
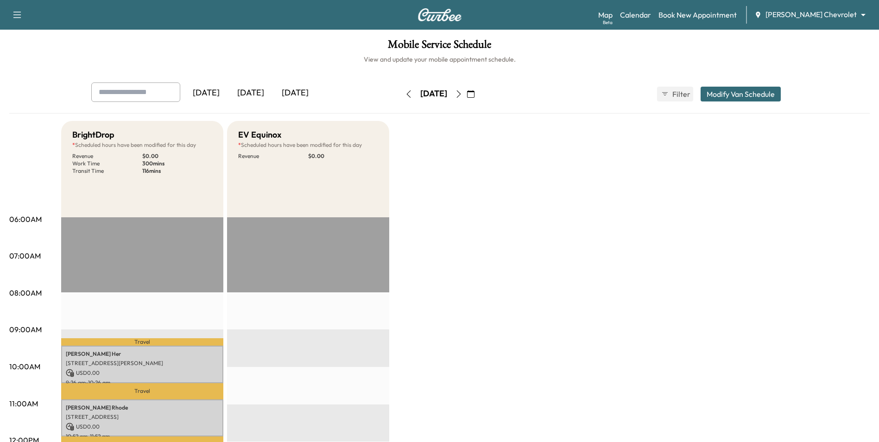
click at [463, 94] on icon "button" at bounding box center [458, 93] width 7 height 7
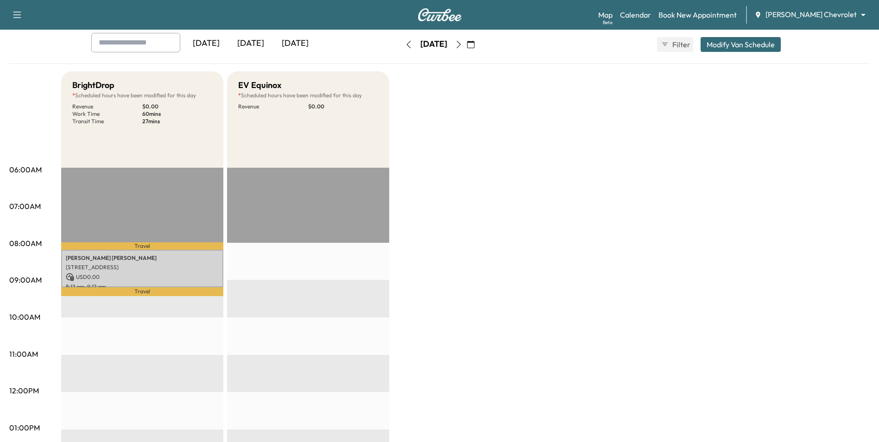
scroll to position [46, 0]
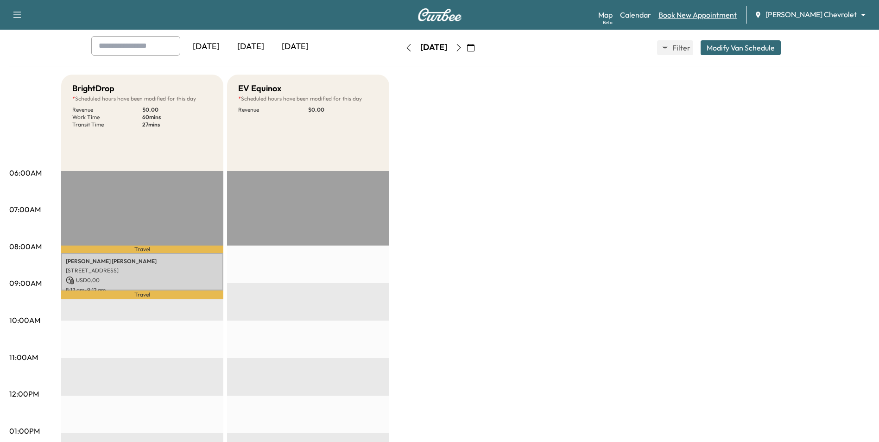
click at [737, 13] on link "Book New Appointment" at bounding box center [698, 14] width 78 height 11
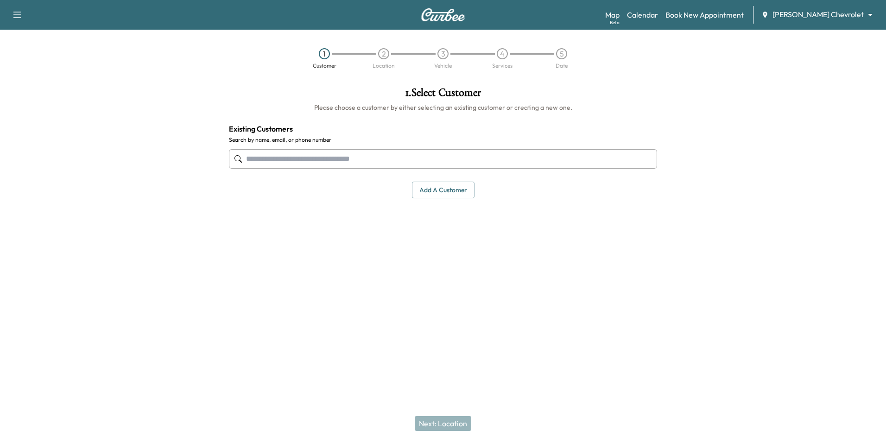
click at [401, 162] on input "text" at bounding box center [443, 158] width 428 height 19
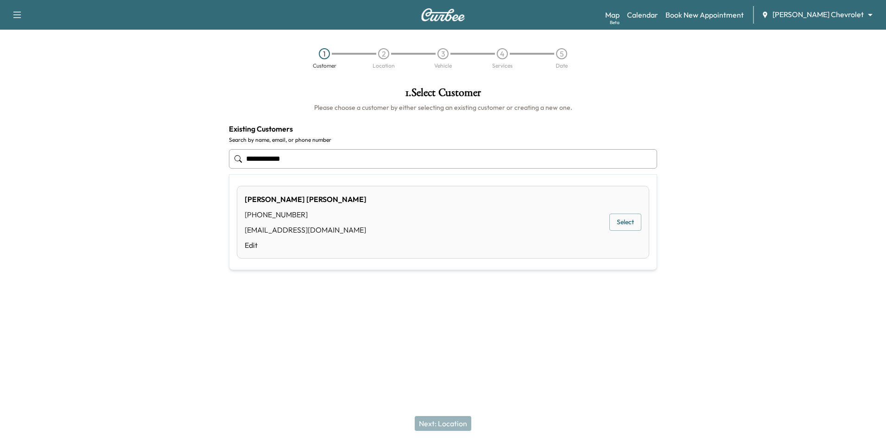
click at [620, 225] on button "Select" at bounding box center [626, 222] width 32 height 17
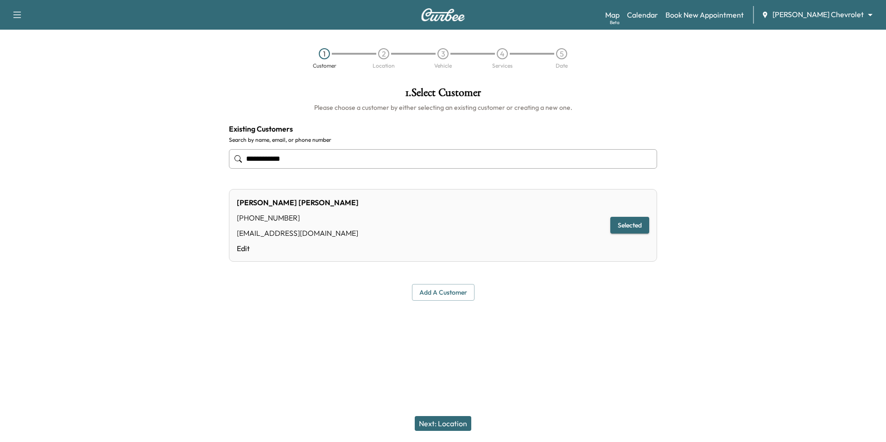
type input "**********"
click at [437, 430] on button "Next: Location" at bounding box center [443, 423] width 57 height 15
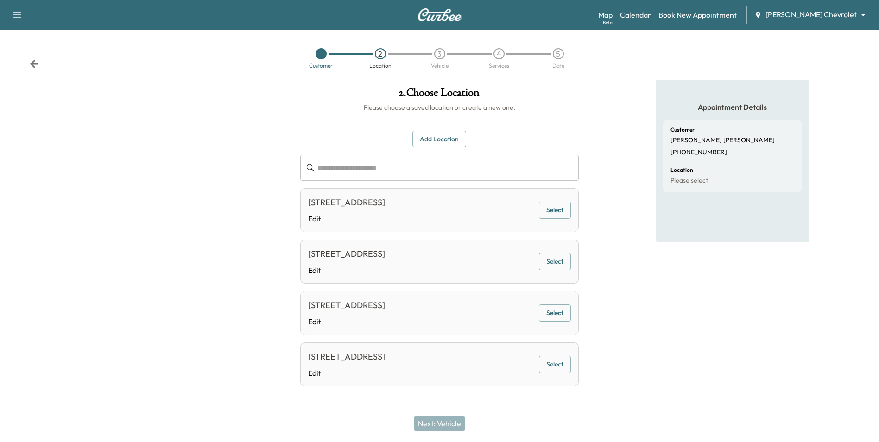
click at [562, 219] on button "Select" at bounding box center [555, 210] width 32 height 17
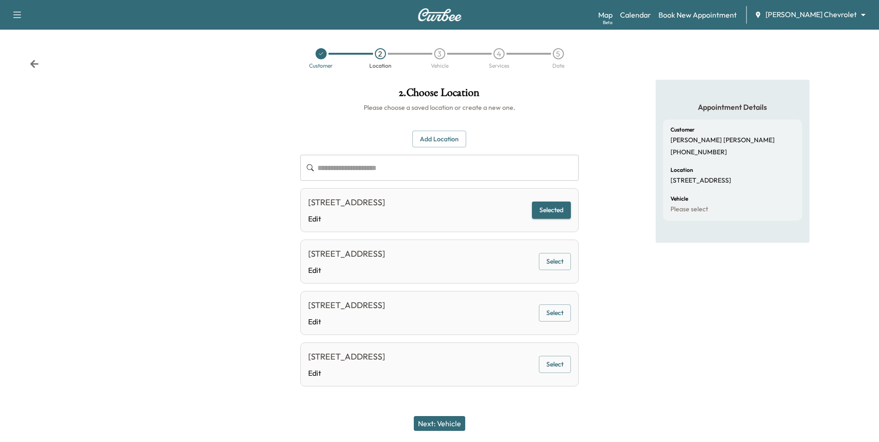
drag, startPoint x: 455, startPoint y: 425, endPoint x: 457, endPoint y: 418, distance: 7.2
click at [456, 425] on button "Next: Vehicle" at bounding box center [439, 423] width 51 height 15
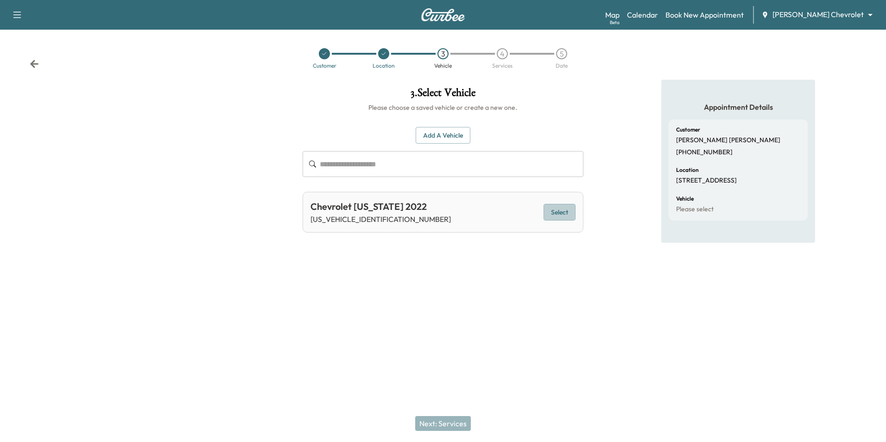
click at [554, 211] on button "Select" at bounding box center [560, 212] width 32 height 17
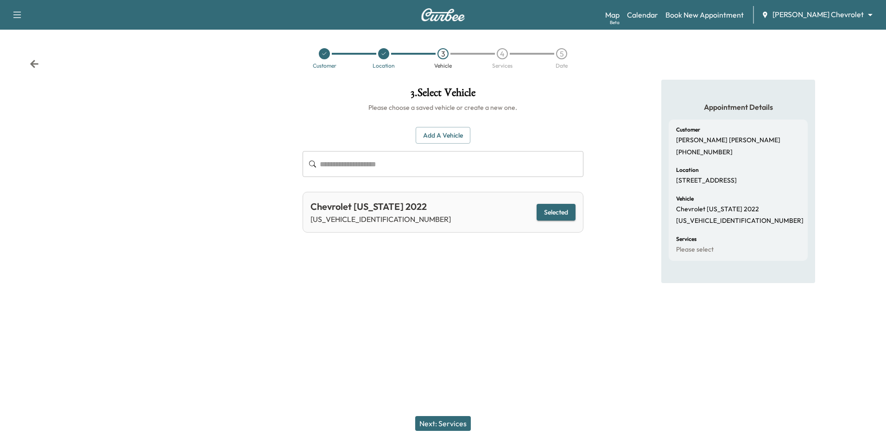
click at [454, 426] on button "Next: Services" at bounding box center [443, 423] width 56 height 15
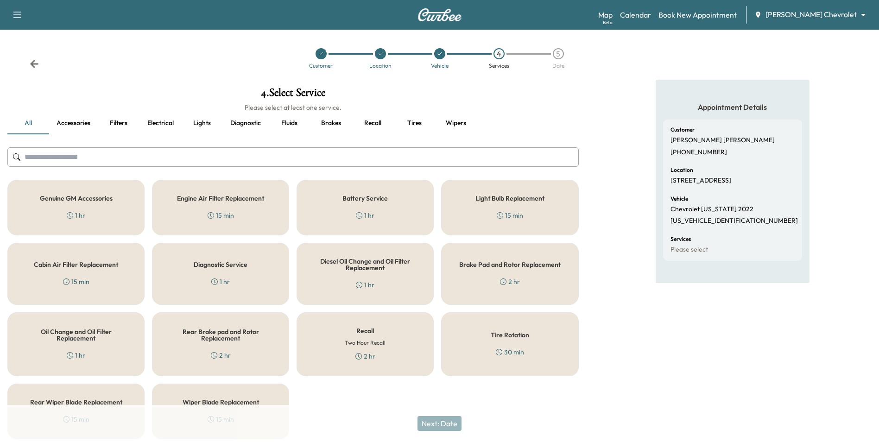
scroll to position [34, 0]
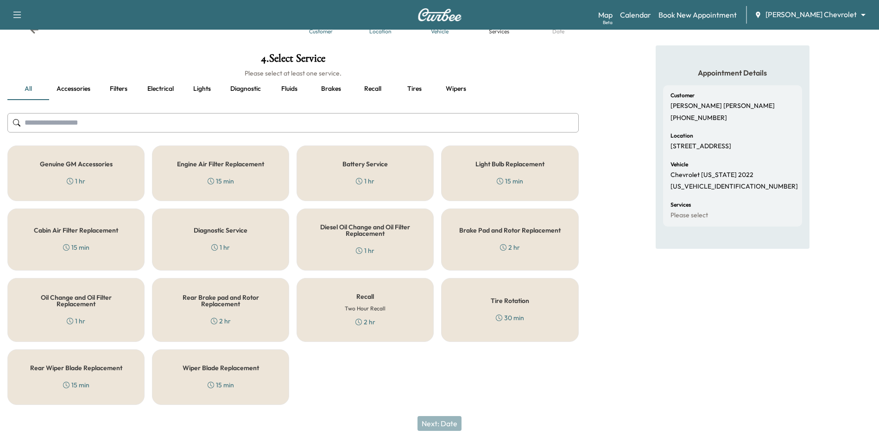
click at [101, 171] on div "Genuine GM Accessories 1 hr" at bounding box center [75, 174] width 137 height 56
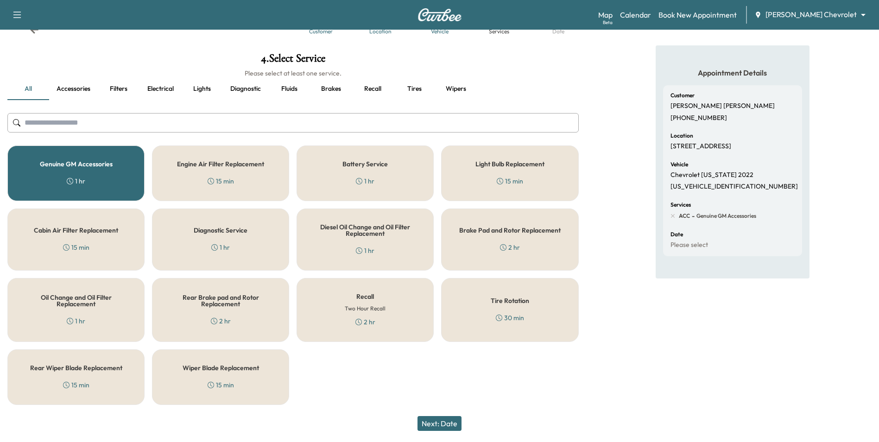
click at [452, 426] on button "Next: Date" at bounding box center [440, 423] width 44 height 15
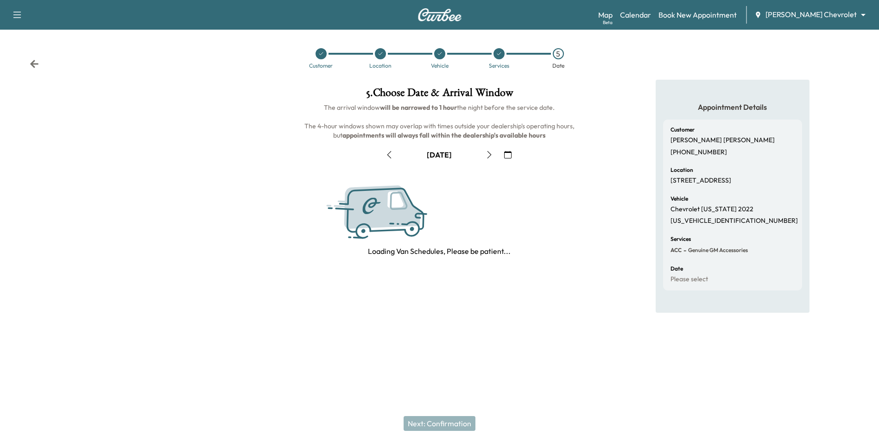
scroll to position [0, 0]
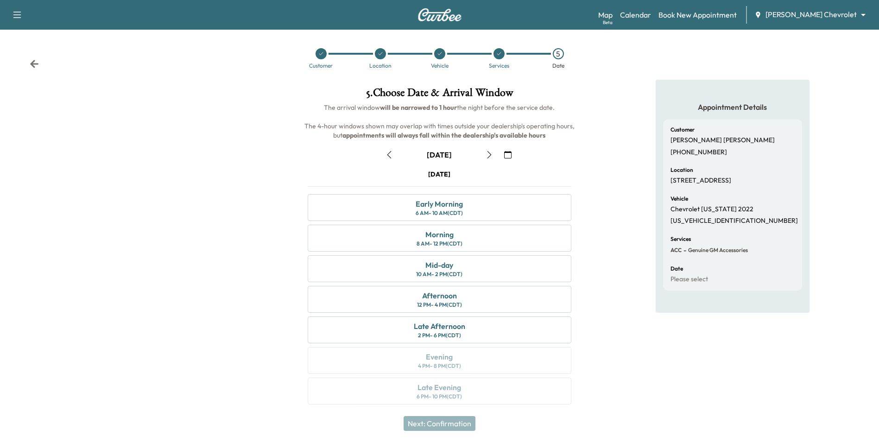
click at [504, 155] on button "button" at bounding box center [508, 154] width 16 height 15
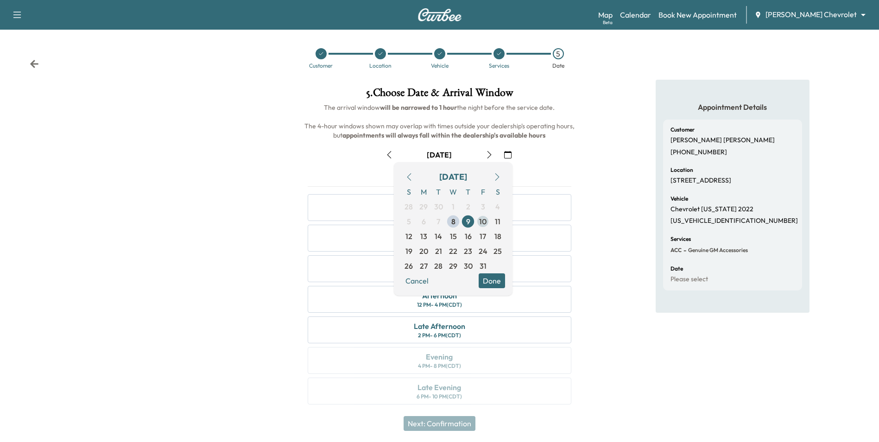
click at [481, 224] on span "10" at bounding box center [482, 221] width 7 height 11
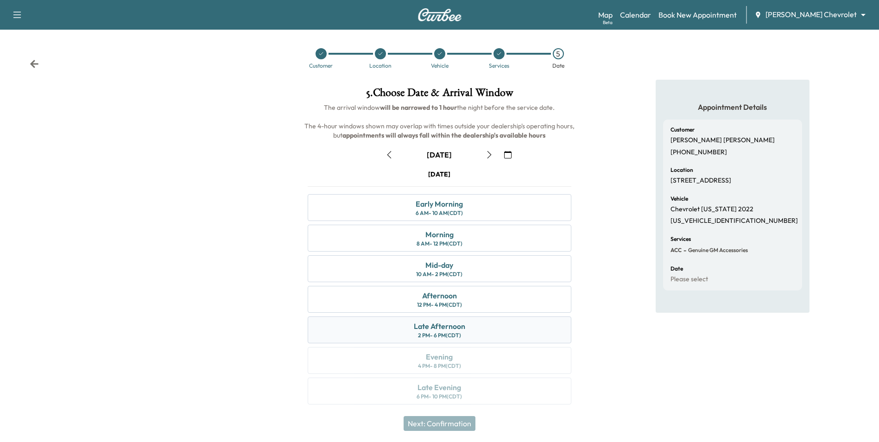
click at [497, 325] on div "Late Afternoon 2 PM - 6 PM (CDT)" at bounding box center [439, 330] width 263 height 27
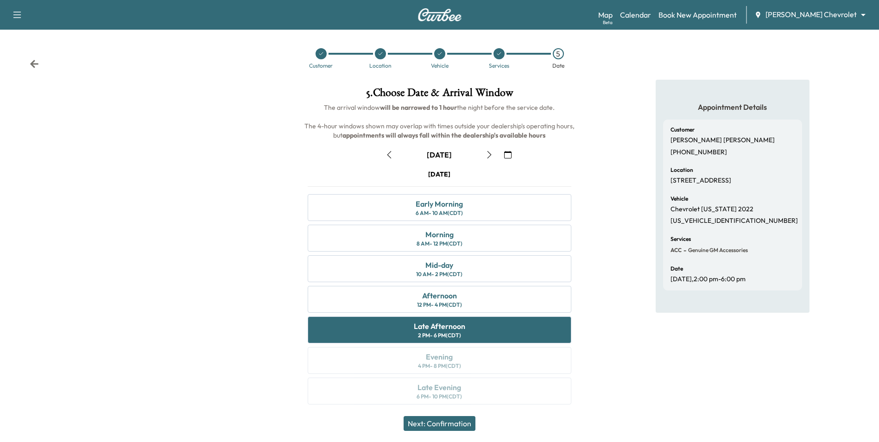
click at [458, 424] on button "Next: Confirmation" at bounding box center [440, 423] width 72 height 15
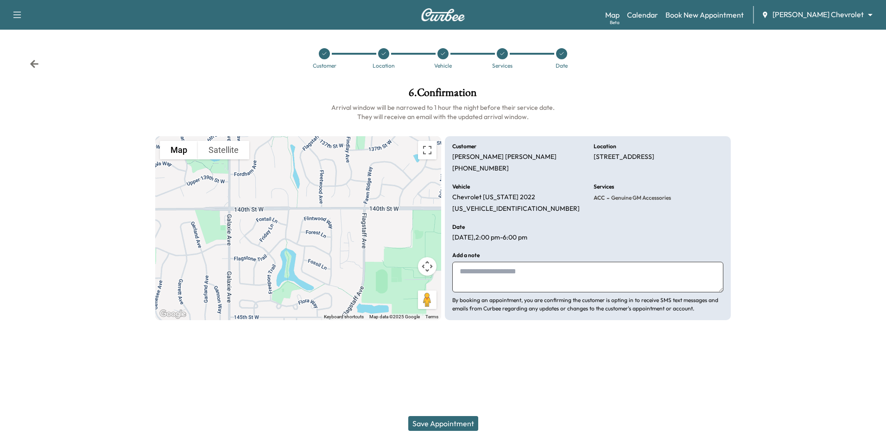
click at [490, 278] on textarea at bounding box center [587, 277] width 271 height 31
click at [493, 271] on textarea at bounding box center [587, 277] width 271 height 31
click at [464, 269] on textarea at bounding box center [587, 277] width 271 height 31
click at [463, 275] on textarea "**********" at bounding box center [587, 277] width 271 height 31
click at [527, 274] on textarea "**********" at bounding box center [587, 277] width 271 height 31
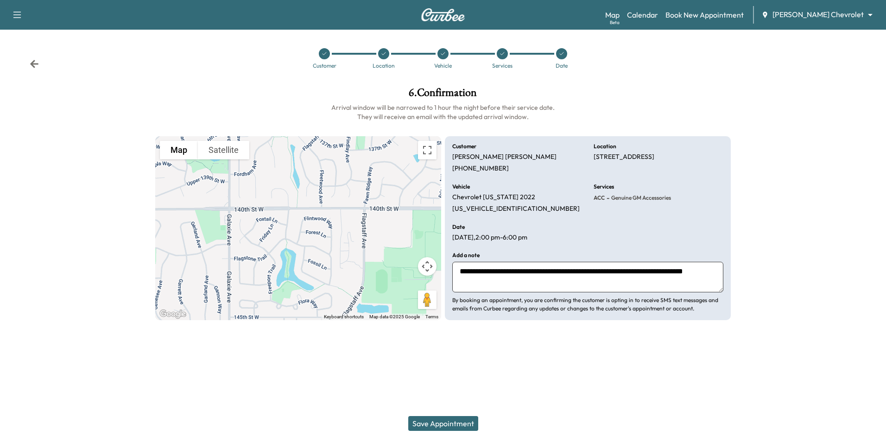
click at [616, 273] on textarea "**********" at bounding box center [587, 277] width 271 height 31
type textarea "**********"
click at [467, 425] on button "Save Appointment" at bounding box center [443, 423] width 70 height 15
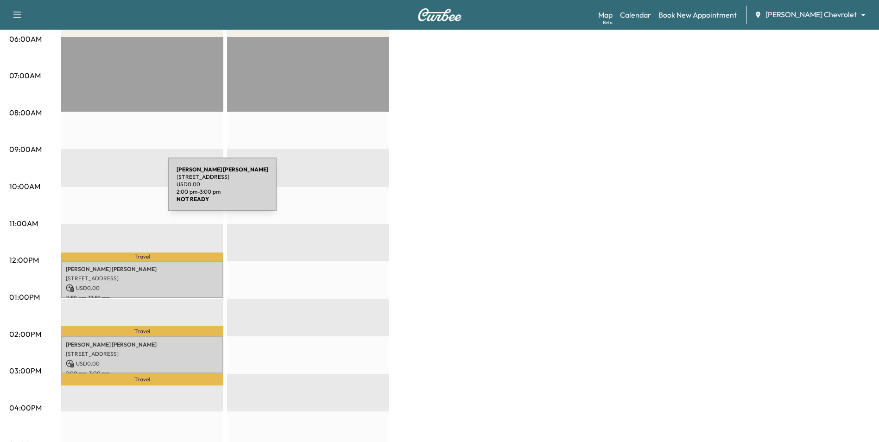
scroll to position [139, 0]
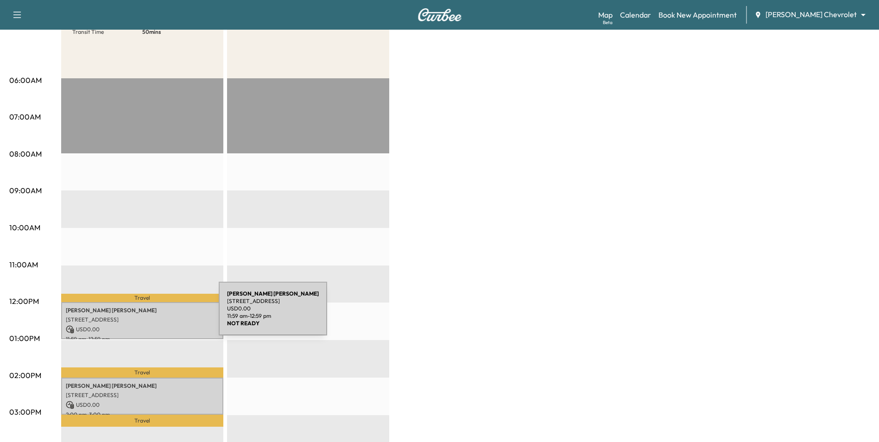
click at [149, 316] on p "[STREET_ADDRESS]" at bounding box center [142, 319] width 153 height 7
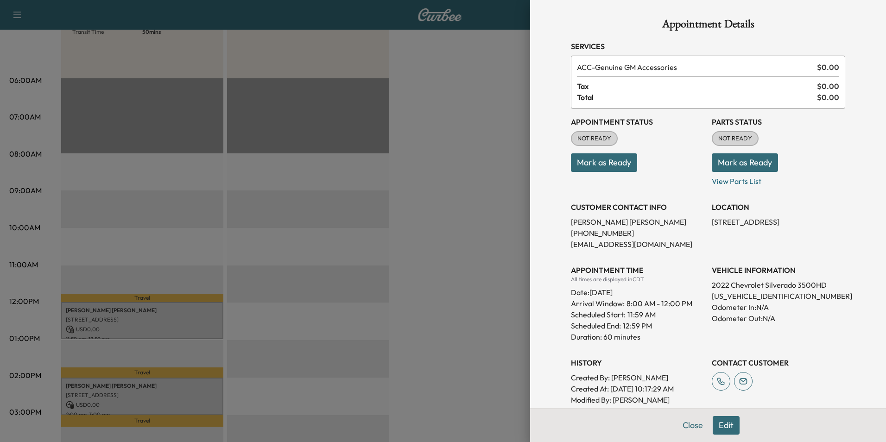
drag, startPoint x: 429, startPoint y: 315, endPoint x: 393, endPoint y: 318, distance: 36.3
click at [423, 317] on div at bounding box center [443, 221] width 886 height 442
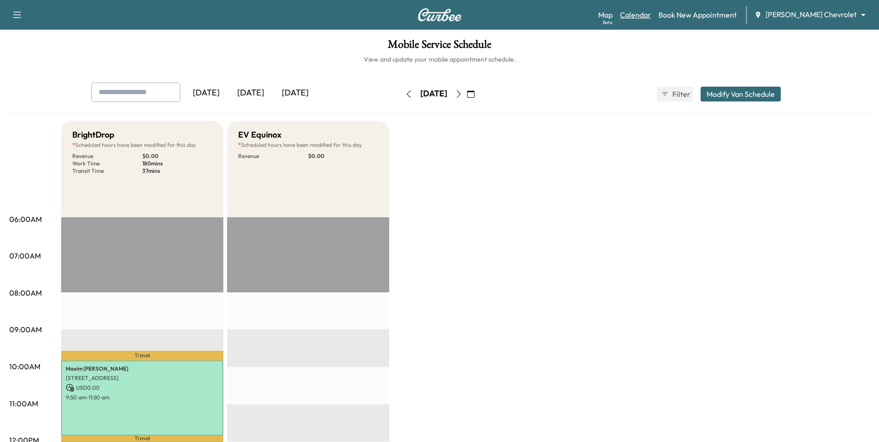
click at [651, 15] on link "Calendar" at bounding box center [635, 14] width 31 height 11
click at [475, 95] on icon "button" at bounding box center [470, 93] width 7 height 7
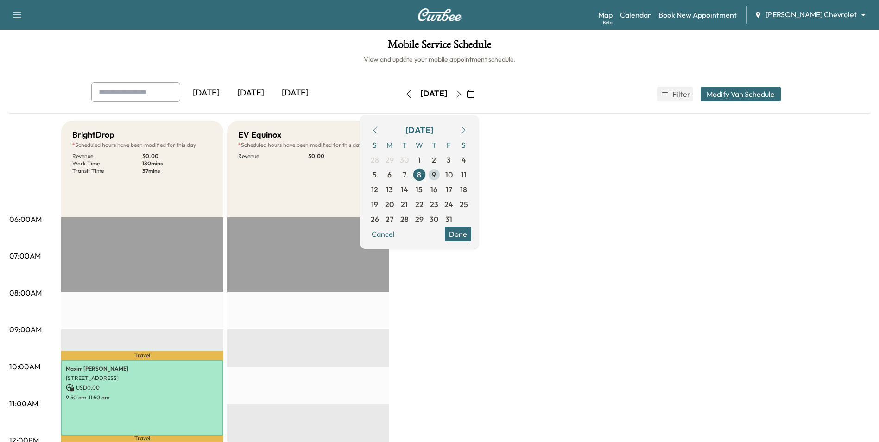
click at [436, 176] on span "9" at bounding box center [434, 174] width 4 height 11
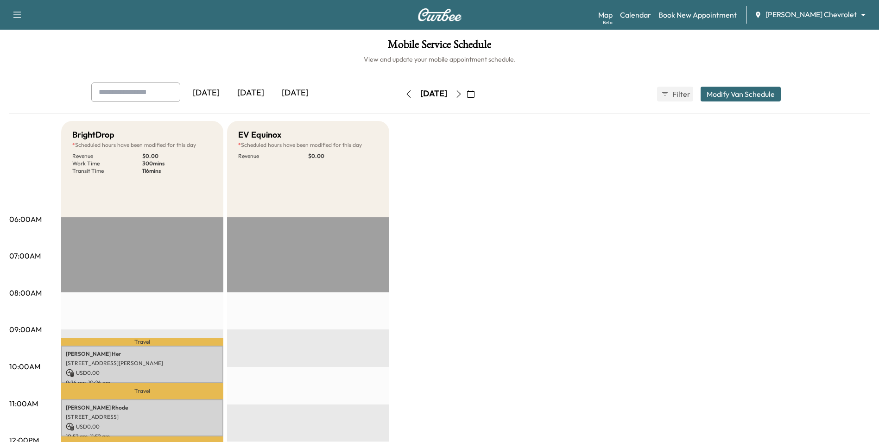
click at [475, 95] on icon "button" at bounding box center [470, 93] width 7 height 7
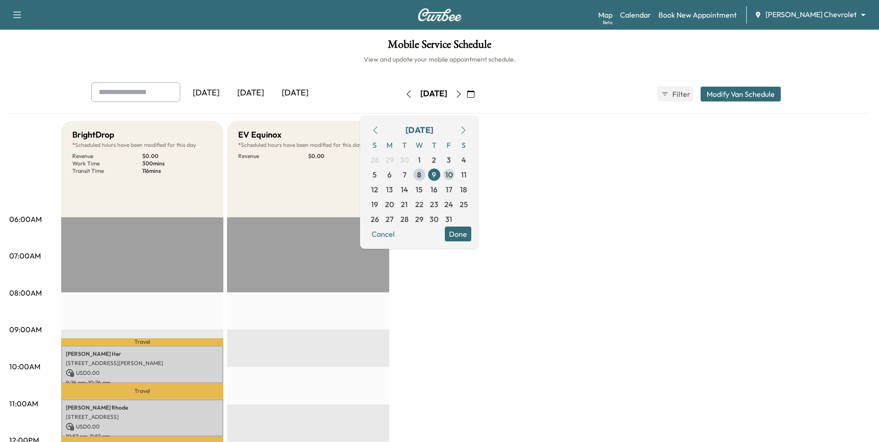
click at [457, 174] on span "10" at bounding box center [449, 174] width 15 height 15
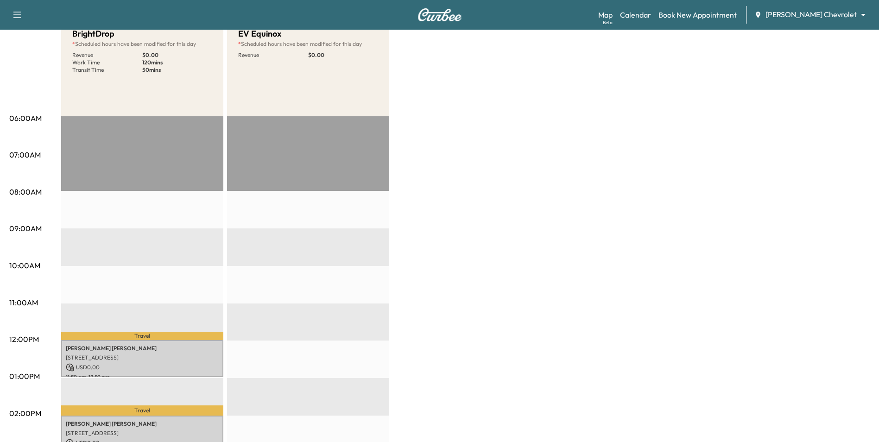
scroll to position [93, 0]
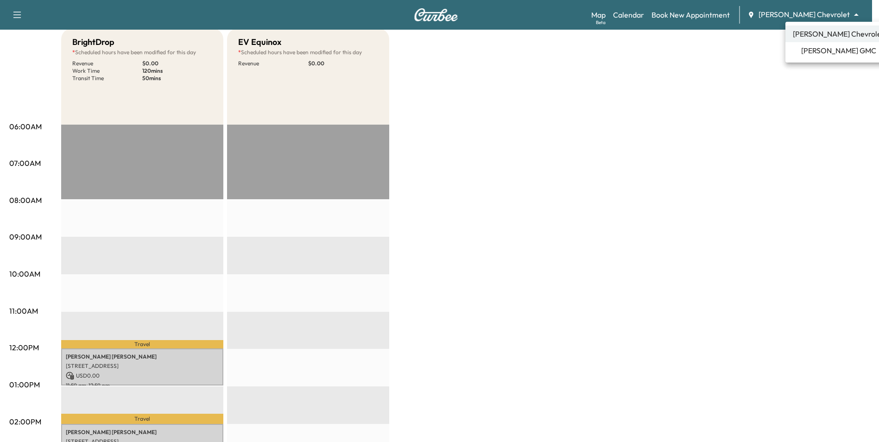
click at [821, 14] on body "Support Log Out Map Beta Calendar Book New Appointment Mauer Chevrolet ********…" at bounding box center [439, 128] width 879 height 442
click at [822, 51] on span "[PERSON_NAME] GMC" at bounding box center [839, 50] width 75 height 11
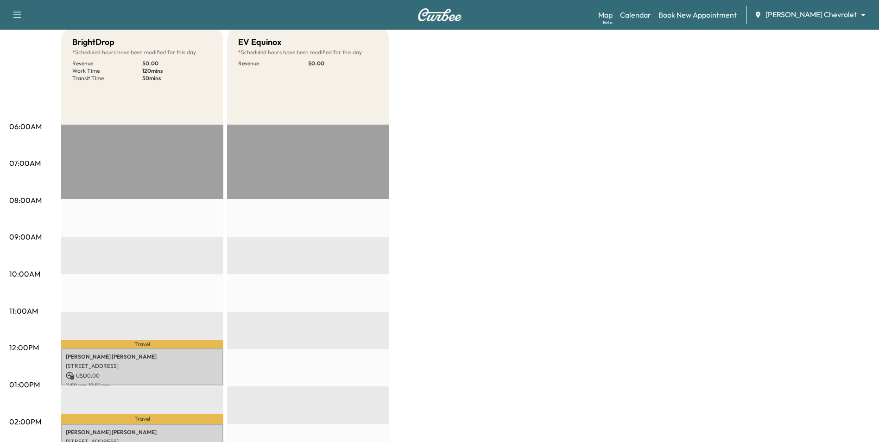
scroll to position [0, 0]
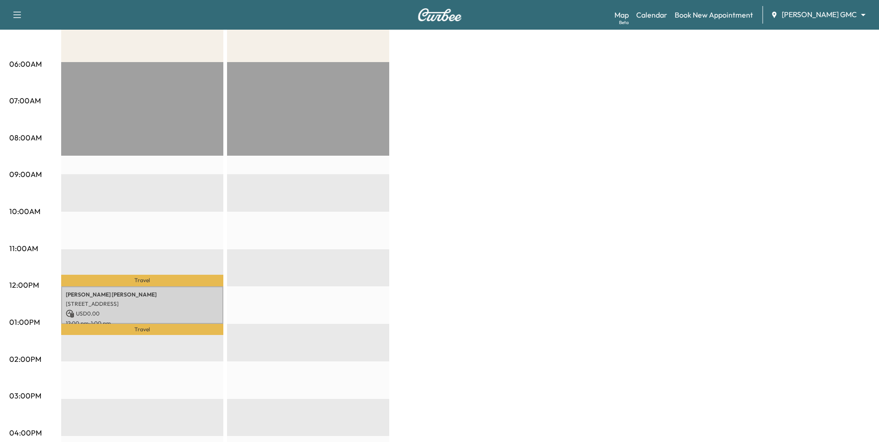
scroll to position [232, 0]
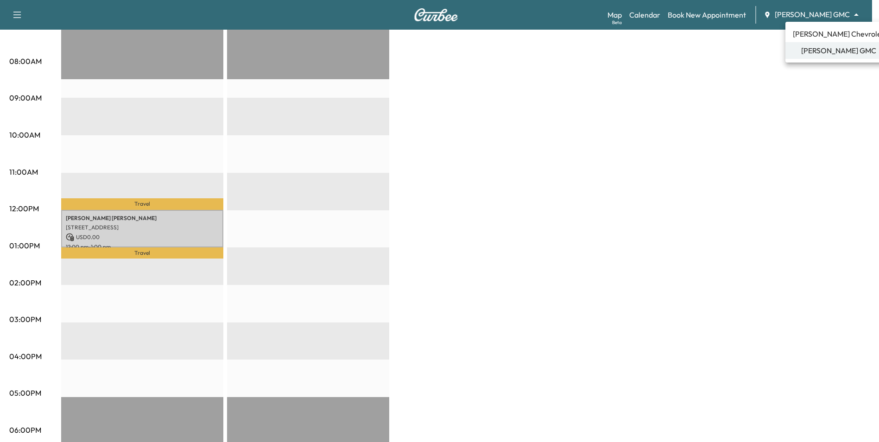
click at [822, 32] on span "[PERSON_NAME] Chevrolet" at bounding box center [838, 33] width 91 height 11
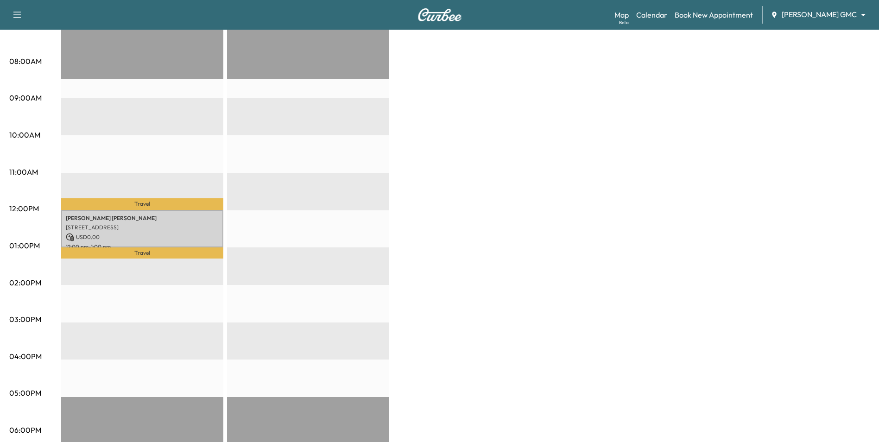
scroll to position [0, 0]
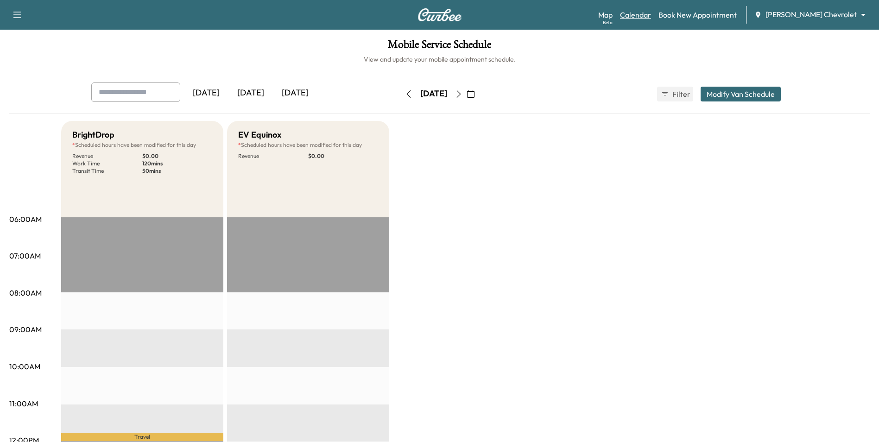
click at [651, 14] on link "Calendar" at bounding box center [635, 14] width 31 height 11
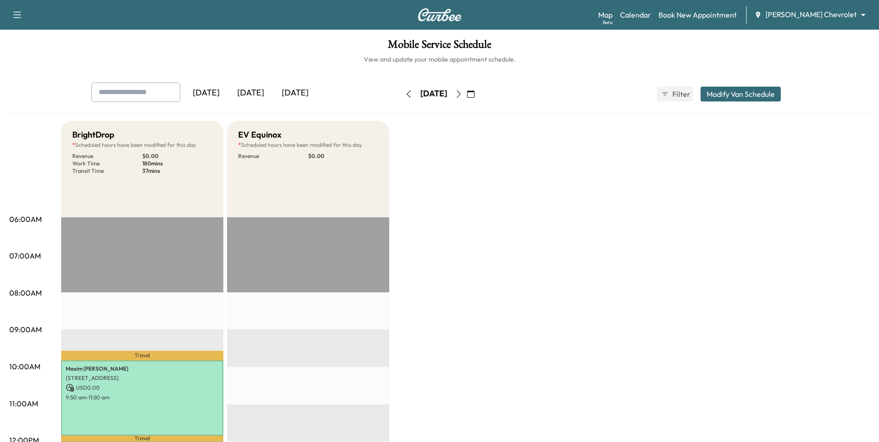
click at [475, 97] on icon "button" at bounding box center [470, 93] width 7 height 7
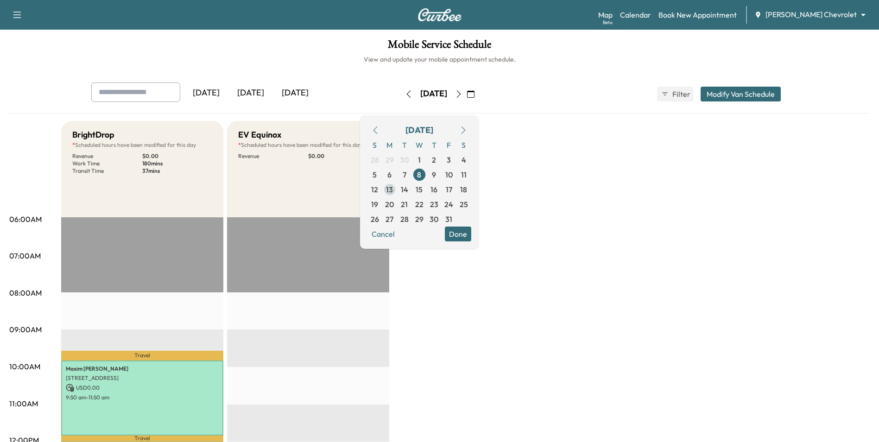
click at [397, 191] on span "13" at bounding box center [389, 189] width 15 height 15
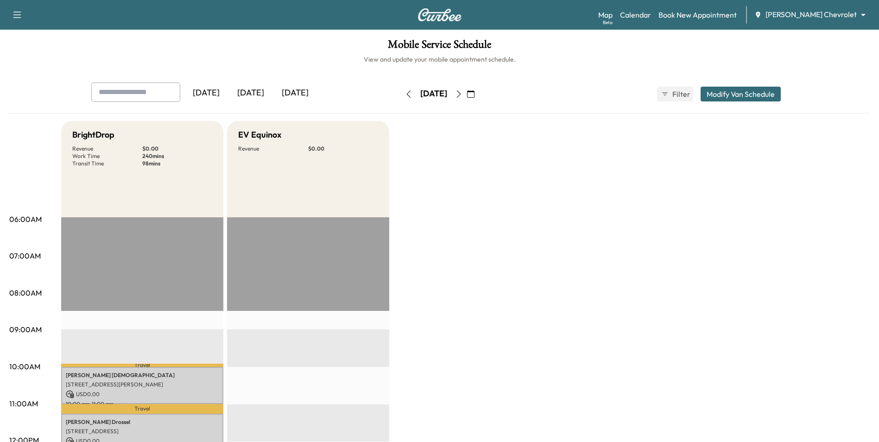
click at [475, 95] on icon "button" at bounding box center [470, 93] width 7 height 7
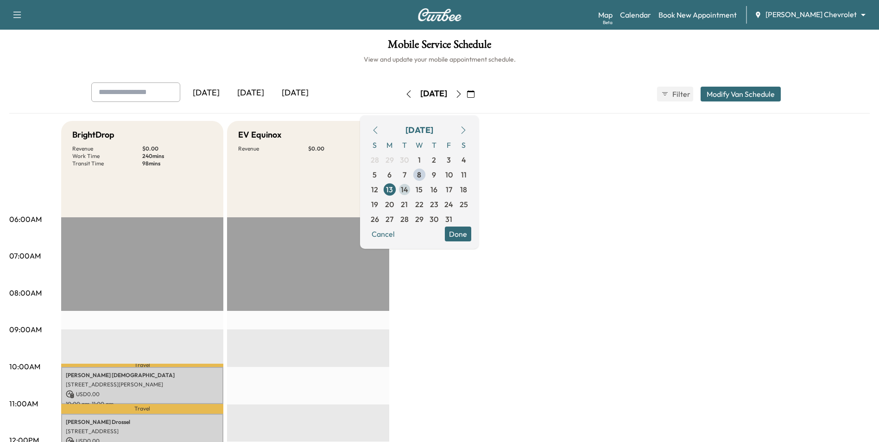
click at [412, 193] on span "14" at bounding box center [404, 189] width 15 height 15
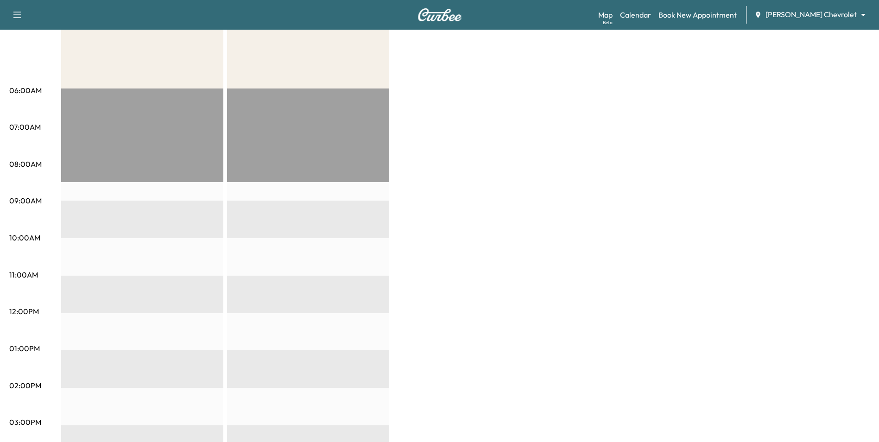
scroll to position [232, 0]
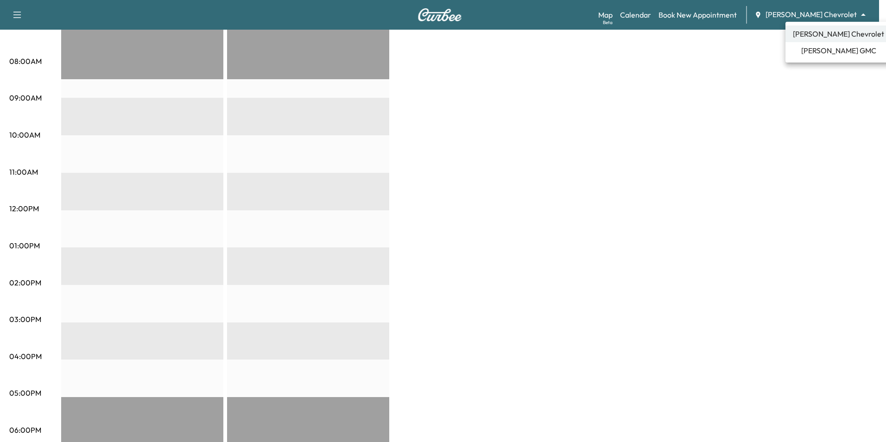
click at [738, 73] on div at bounding box center [443, 221] width 886 height 442
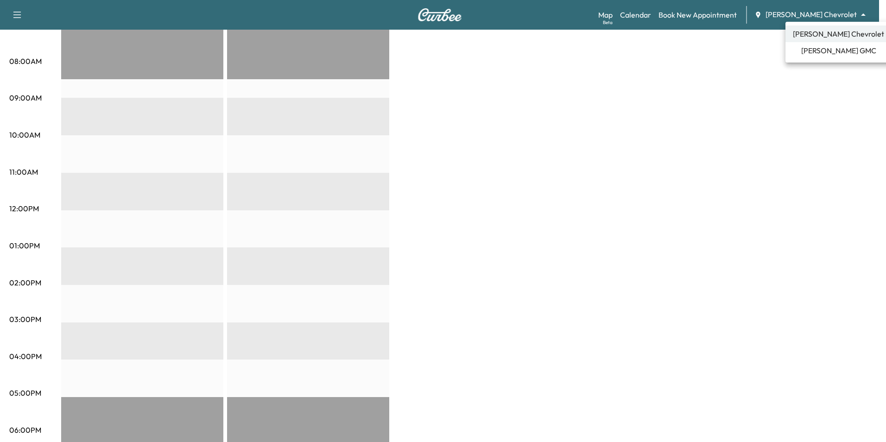
click at [821, 49] on span "[PERSON_NAME] GMC" at bounding box center [839, 50] width 75 height 11
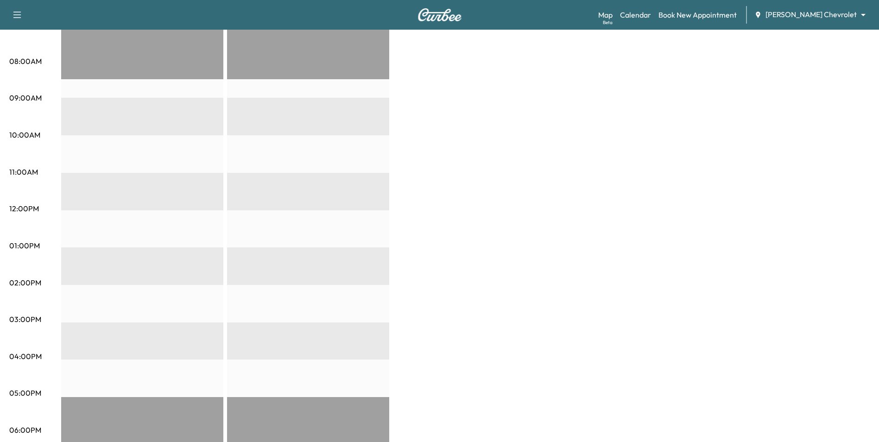
scroll to position [0, 0]
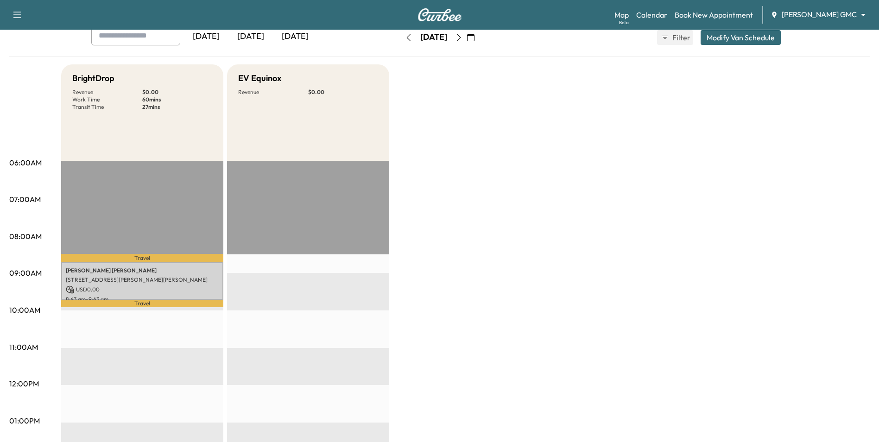
scroll to position [46, 0]
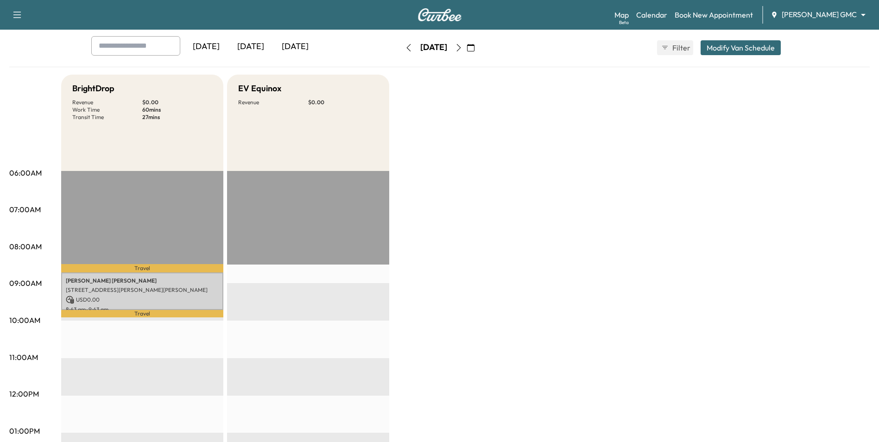
click at [475, 51] on icon "button" at bounding box center [470, 47] width 7 height 7
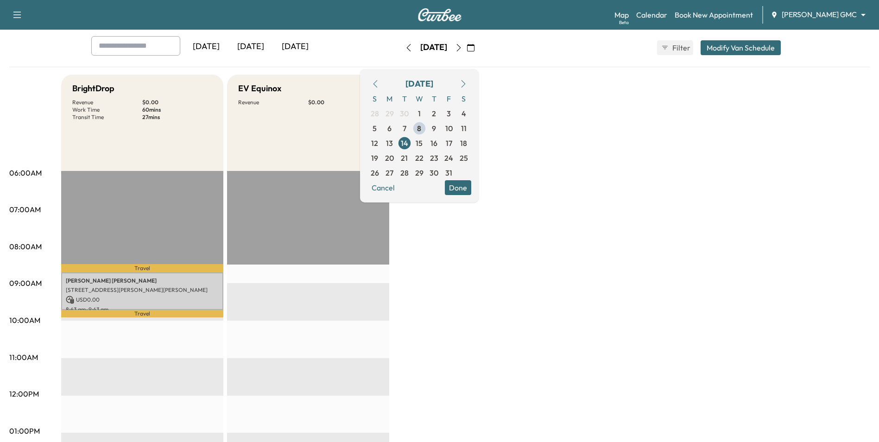
click at [543, 170] on div "BrightDrop Revenue $ 0.00 Work Time 60 mins Transit Time 27 mins Travel SHARON …" at bounding box center [465, 422] width 809 height 695
click at [463, 47] on icon "button" at bounding box center [458, 47] width 7 height 7
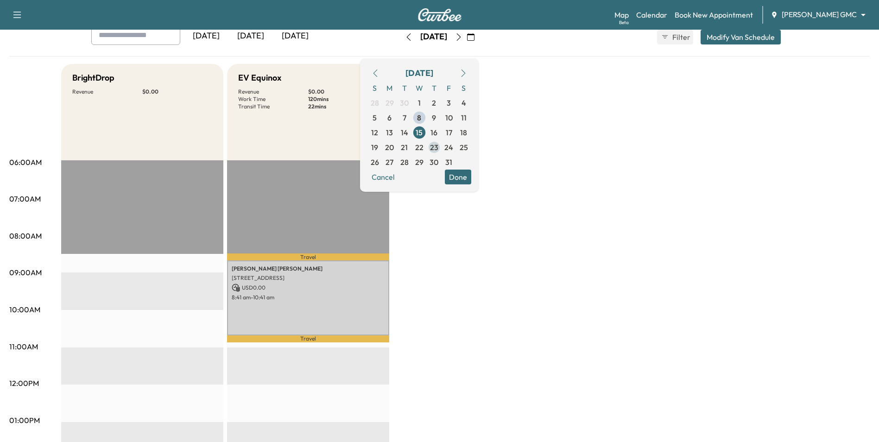
scroll to position [46, 0]
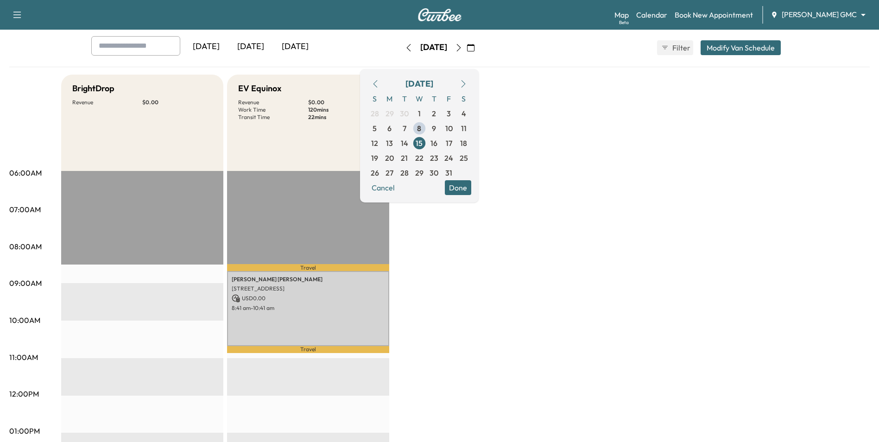
click at [442, 144] on span "16" at bounding box center [434, 143] width 15 height 15
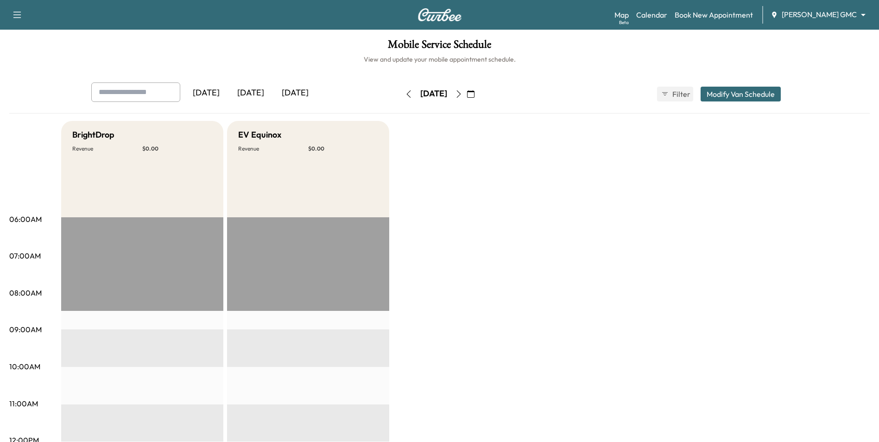
click at [479, 94] on button "button" at bounding box center [471, 94] width 16 height 15
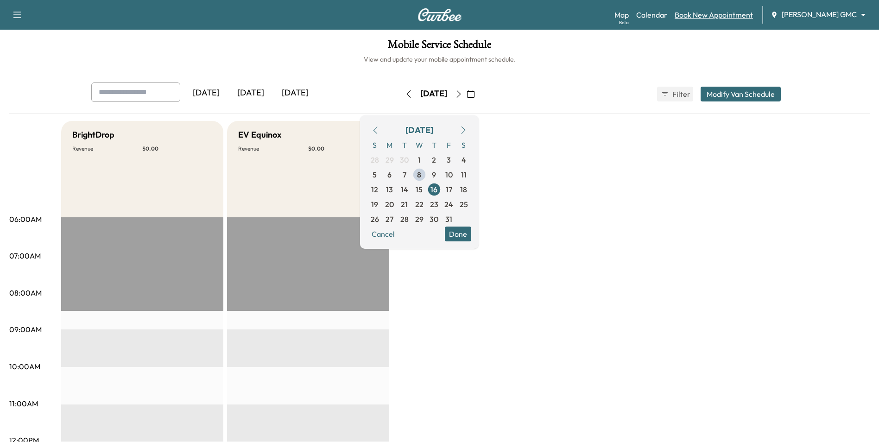
click at [729, 14] on link "Book New Appointment" at bounding box center [714, 14] width 78 height 11
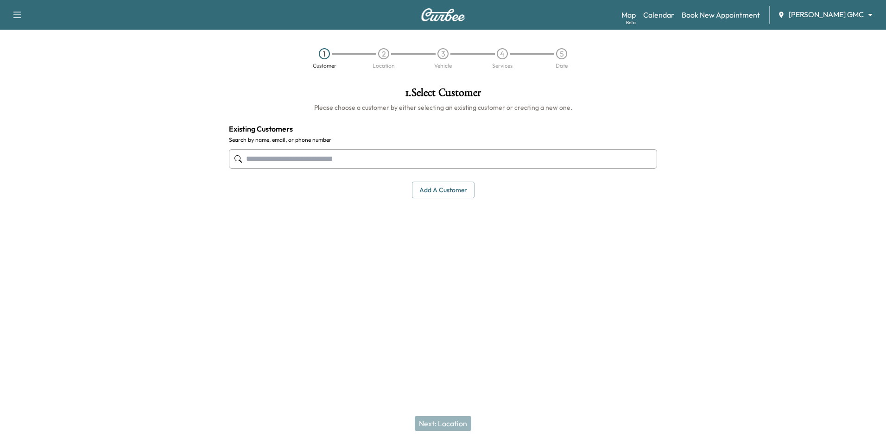
paste input "**********"
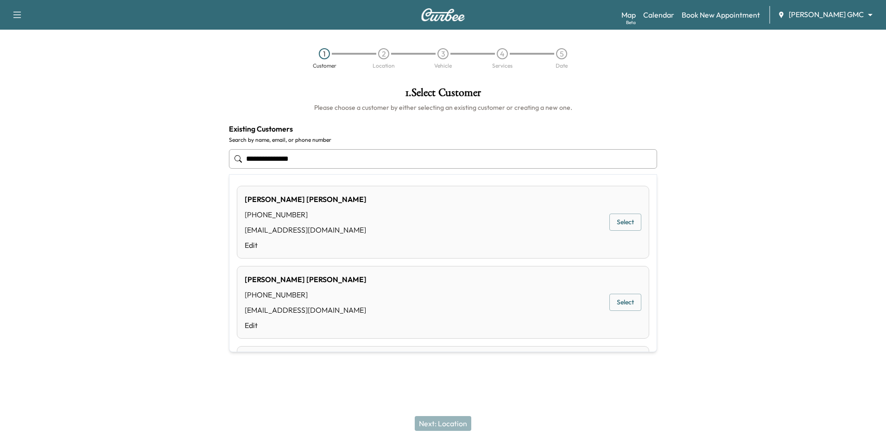
type input "**********"
click at [200, 272] on div at bounding box center [111, 190] width 222 height 221
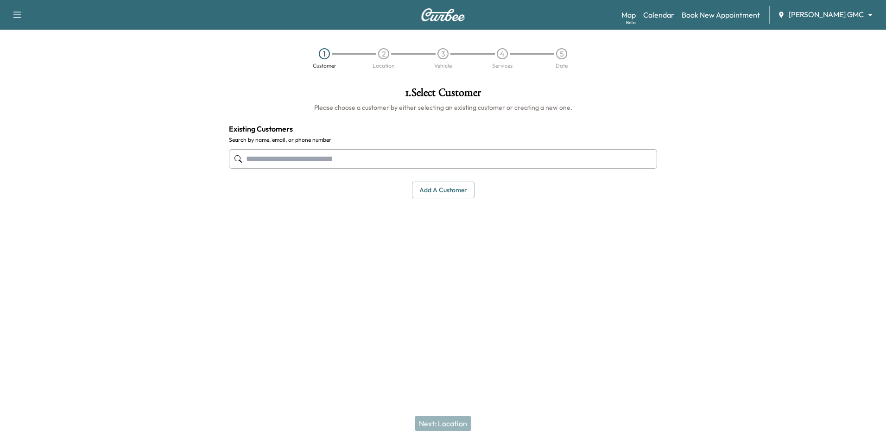
click at [442, 190] on button "Add a customer" at bounding box center [443, 190] width 63 height 17
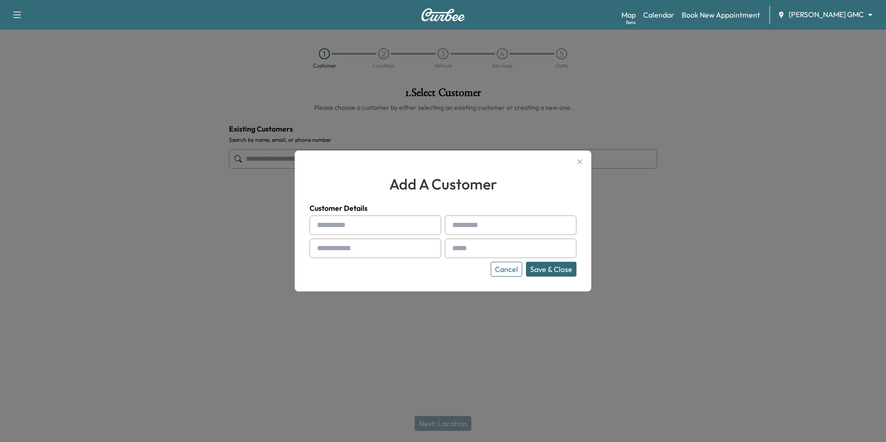
paste input "**********"
type input "**********"
paste input "**********"
drag, startPoint x: 483, startPoint y: 226, endPoint x: 437, endPoint y: 225, distance: 45.9
click at [437, 225] on div "**********" at bounding box center [443, 246] width 267 height 61
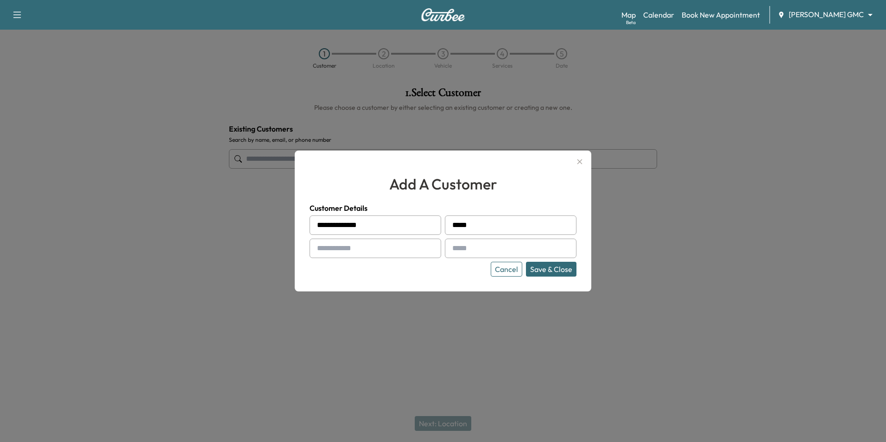
type input "*****"
click at [378, 227] on input "**********" at bounding box center [376, 225] width 132 height 19
type input "********"
drag, startPoint x: 368, startPoint y: 247, endPoint x: 389, endPoint y: 247, distance: 21.8
click at [369, 247] on input "text" at bounding box center [376, 248] width 132 height 19
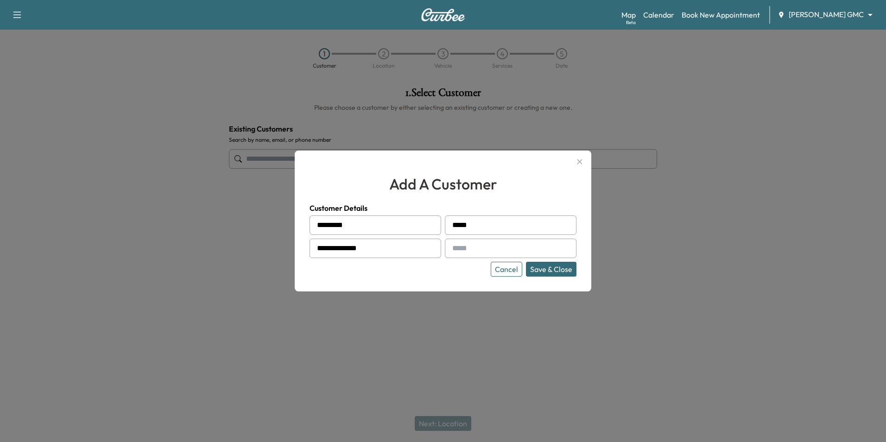
type input "**********"
click at [469, 248] on input "text" at bounding box center [511, 248] width 132 height 19
type input "**********"
click at [555, 274] on button "Save & Close" at bounding box center [551, 269] width 51 height 15
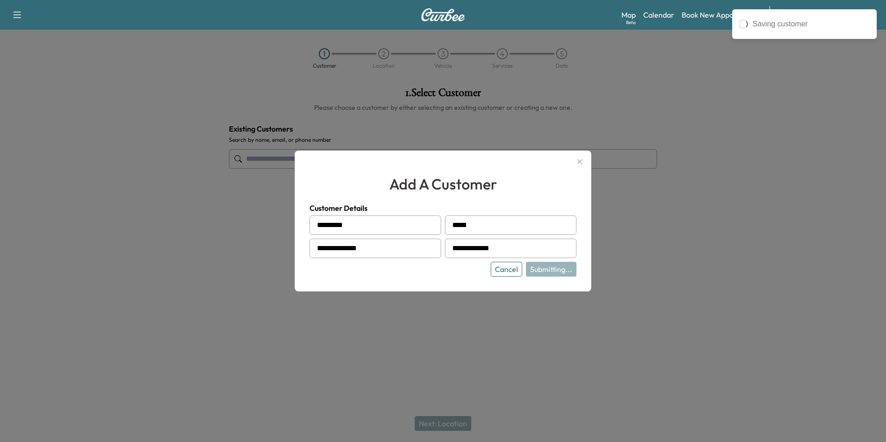
type input "**********"
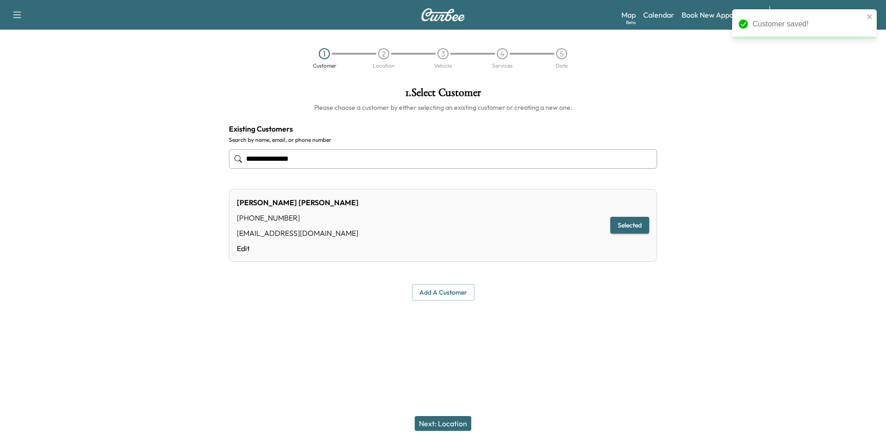
click at [457, 424] on button "Next: Location" at bounding box center [443, 423] width 57 height 15
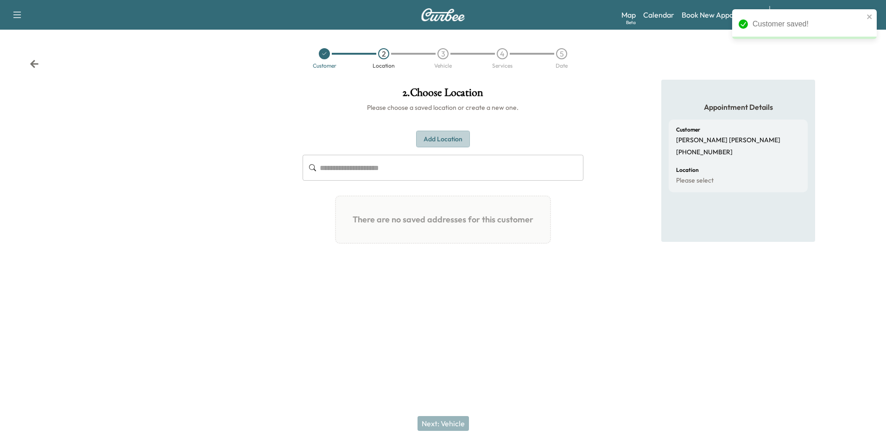
click at [442, 142] on button "Add Location" at bounding box center [443, 139] width 54 height 17
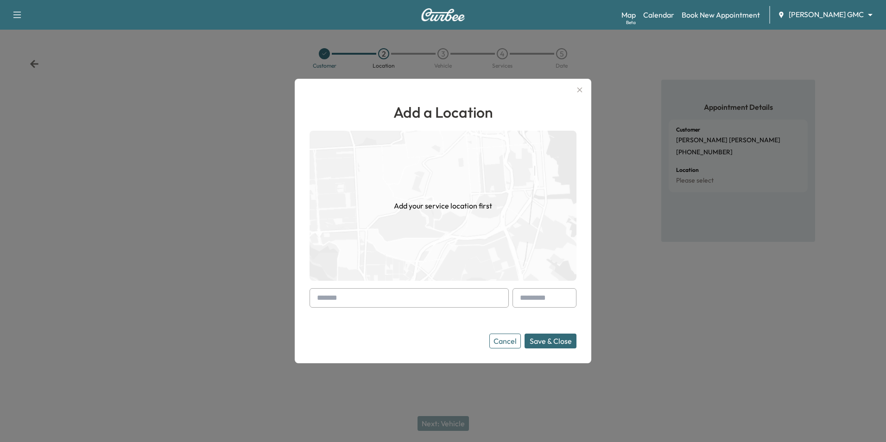
click at [437, 305] on input "text" at bounding box center [409, 297] width 199 height 19
click at [459, 302] on input "text" at bounding box center [409, 297] width 199 height 19
click at [365, 304] on input "text" at bounding box center [409, 297] width 199 height 19
click at [326, 302] on input "text" at bounding box center [409, 297] width 199 height 19
click at [332, 301] on input "text" at bounding box center [409, 297] width 199 height 19
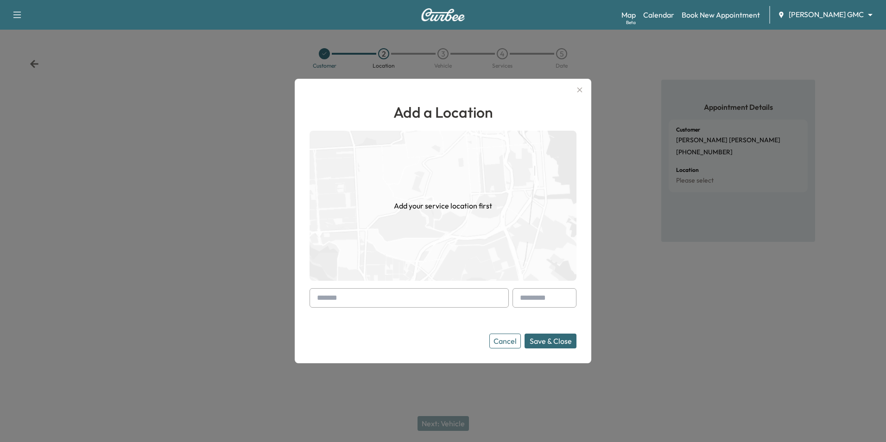
drag, startPoint x: 331, startPoint y: 293, endPoint x: 340, endPoint y: 351, distance: 58.5
click at [331, 293] on input "text" at bounding box center [409, 297] width 199 height 19
click at [393, 299] on input "text" at bounding box center [409, 297] width 199 height 19
click at [336, 302] on input "text" at bounding box center [409, 297] width 199 height 19
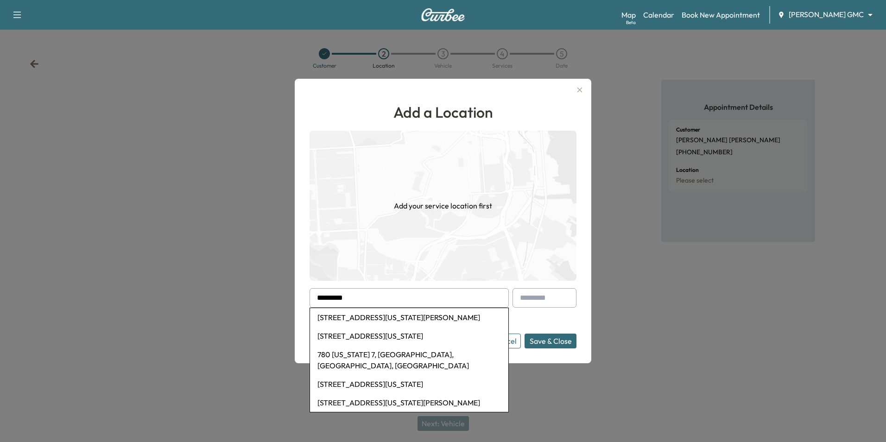
click at [359, 316] on li "780 Ohio Street, Saint Paul, MN, USA" at bounding box center [409, 317] width 198 height 19
type input "**********"
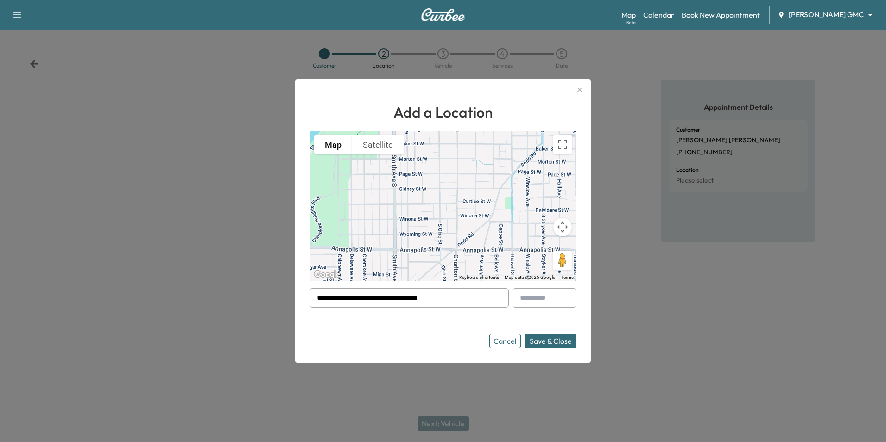
click at [550, 338] on button "Save & Close" at bounding box center [551, 341] width 52 height 15
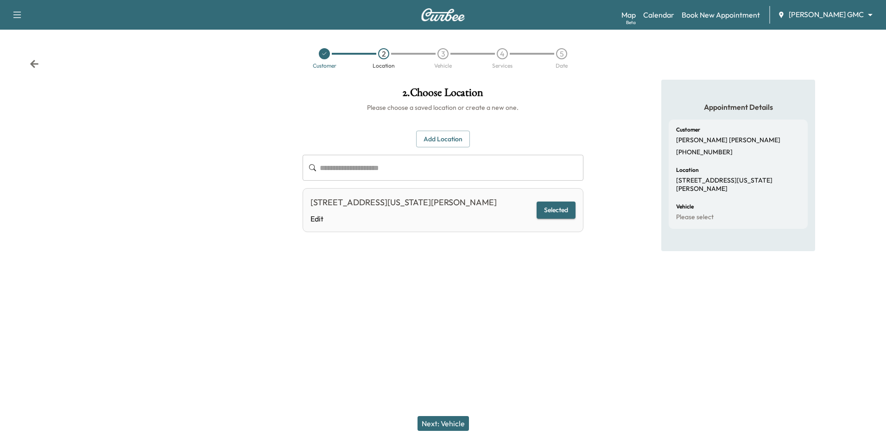
click at [442, 417] on button "Next: Vehicle" at bounding box center [443, 423] width 51 height 15
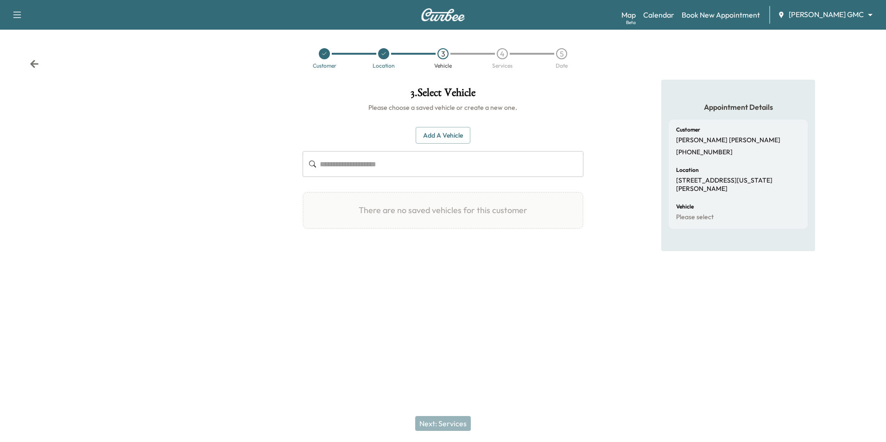
click at [445, 130] on button "Add a Vehicle" at bounding box center [443, 135] width 55 height 17
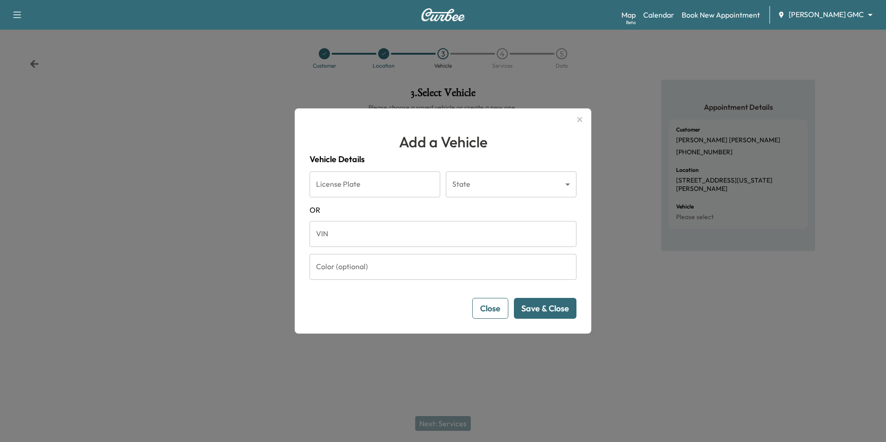
click at [625, 41] on div at bounding box center [443, 221] width 886 height 442
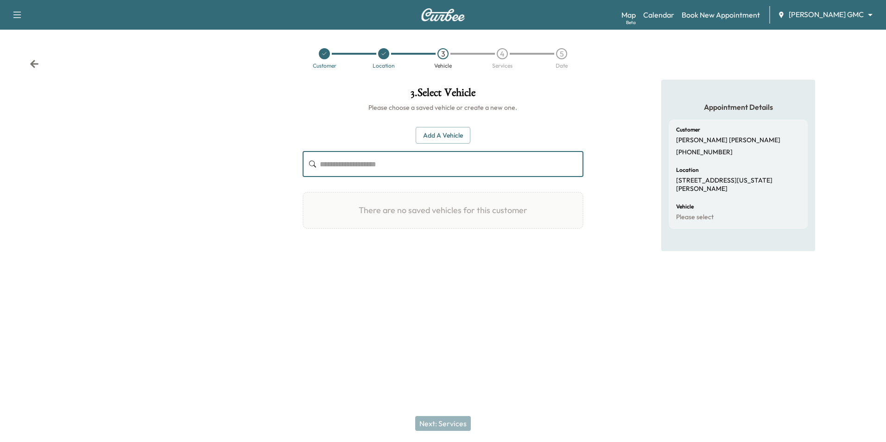
drag, startPoint x: 449, startPoint y: 166, endPoint x: 438, endPoint y: 134, distance: 33.7
click at [438, 134] on button "Add a Vehicle" at bounding box center [443, 135] width 55 height 17
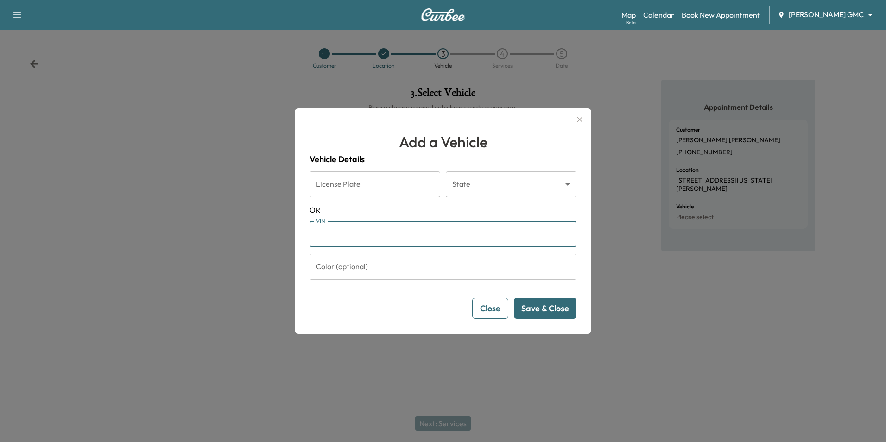
paste input "**********"
type input "**********"
click at [554, 311] on button "Save & Close" at bounding box center [545, 308] width 63 height 21
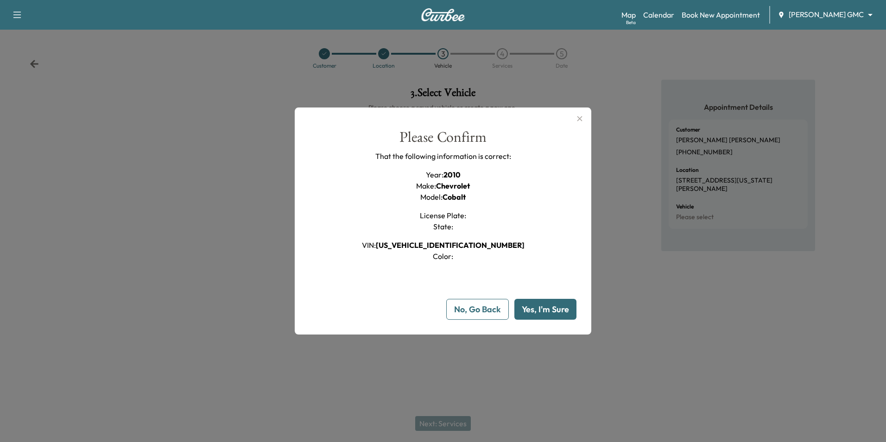
click at [539, 311] on button "Yes, I'm Sure" at bounding box center [546, 309] width 62 height 21
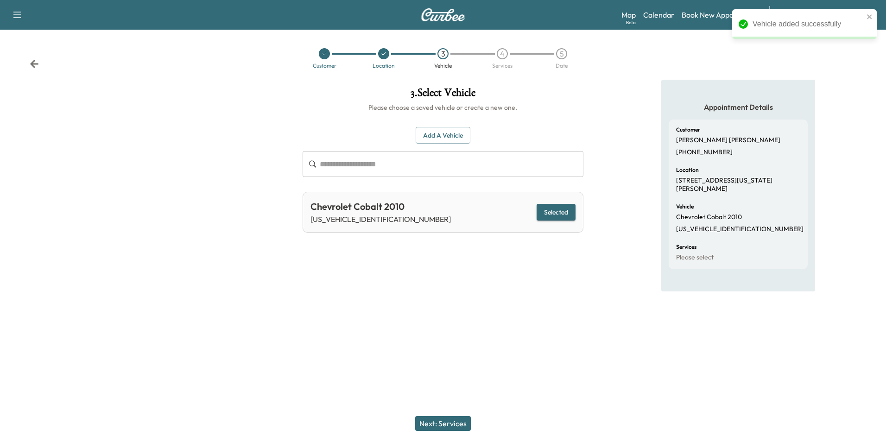
click at [452, 425] on button "Next: Services" at bounding box center [443, 423] width 56 height 15
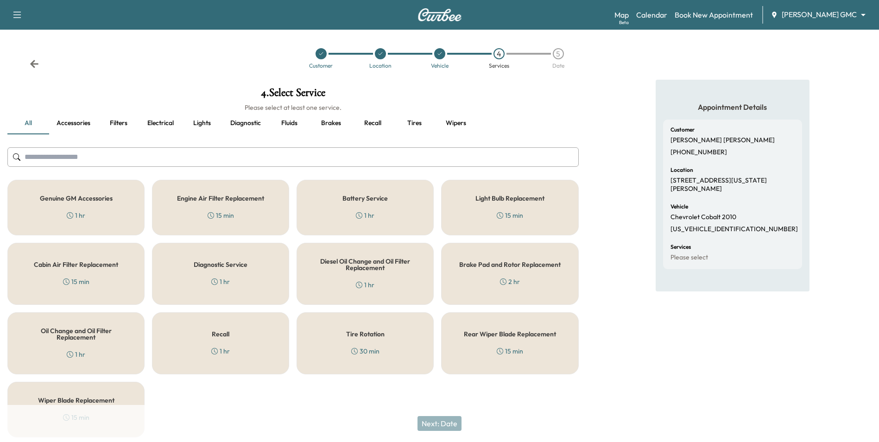
click at [81, 338] on h5 "Oil Change and Oil Filter Replacement" at bounding box center [76, 334] width 107 height 13
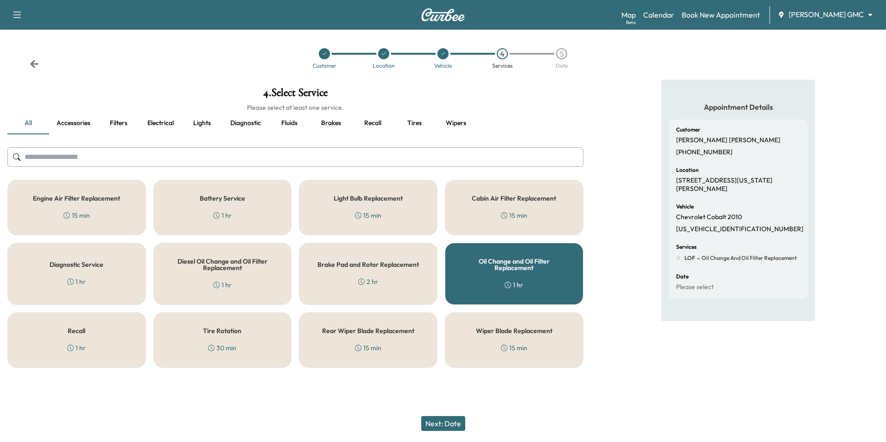
click at [269, 342] on div "Tire Rotation 30 min" at bounding box center [222, 340] width 139 height 56
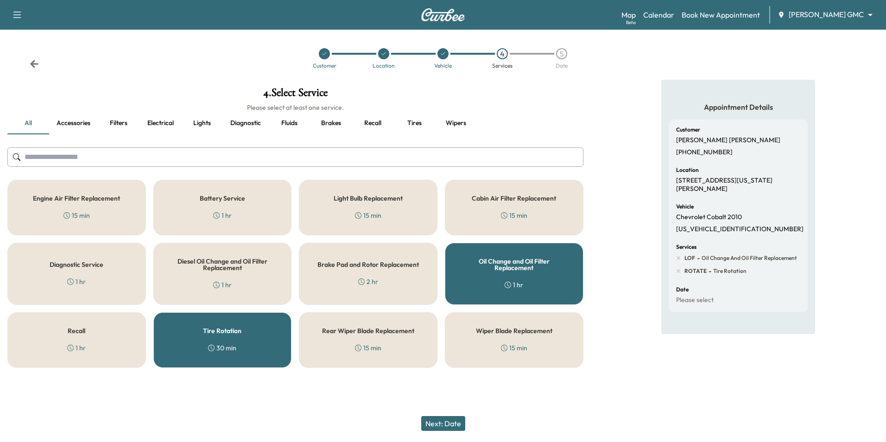
click at [447, 422] on button "Next: Date" at bounding box center [443, 423] width 44 height 15
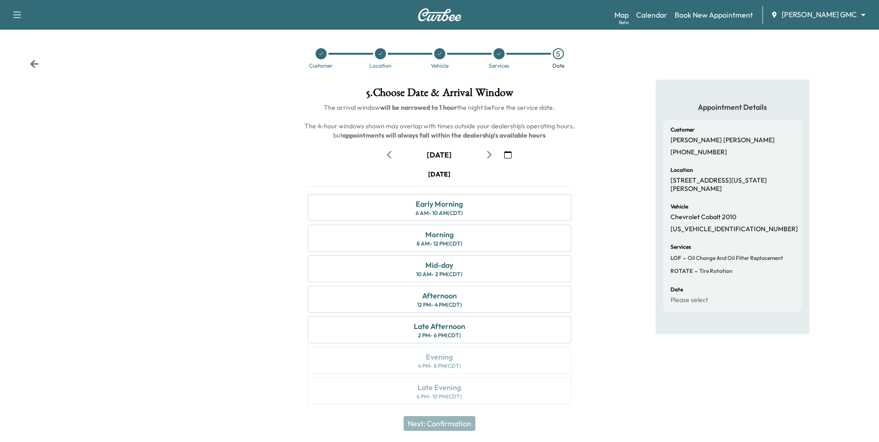
click at [512, 156] on icon "button" at bounding box center [507, 154] width 7 height 7
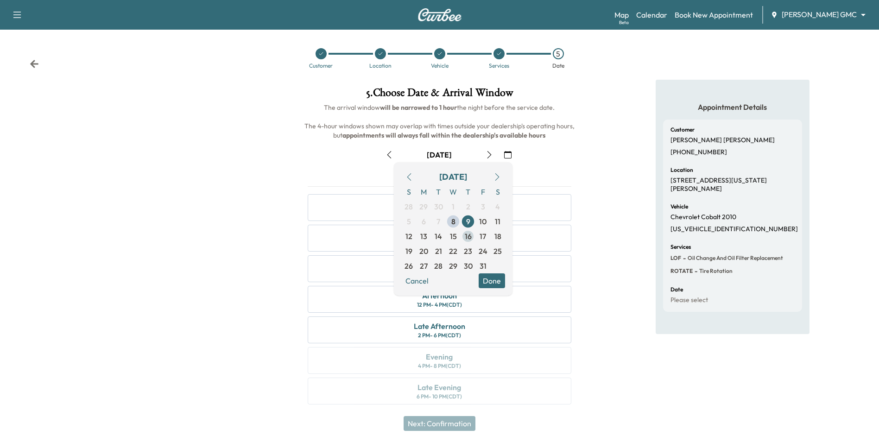
click at [470, 238] on span "16" at bounding box center [468, 236] width 7 height 11
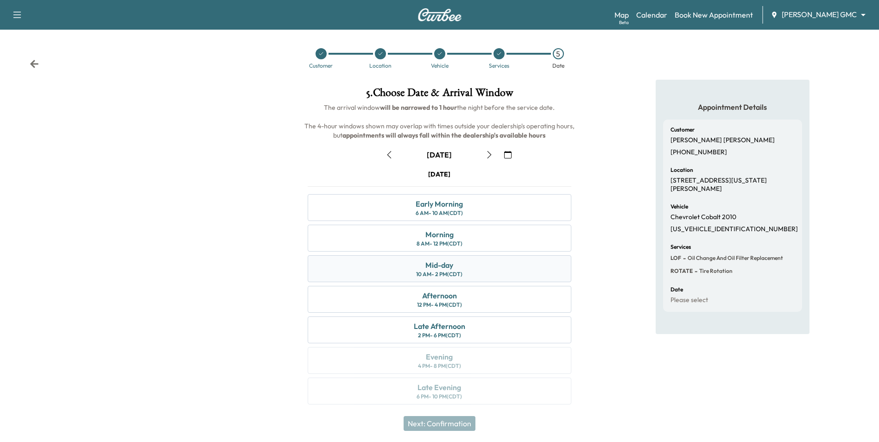
click at [446, 267] on div "Mid-day" at bounding box center [440, 265] width 28 height 11
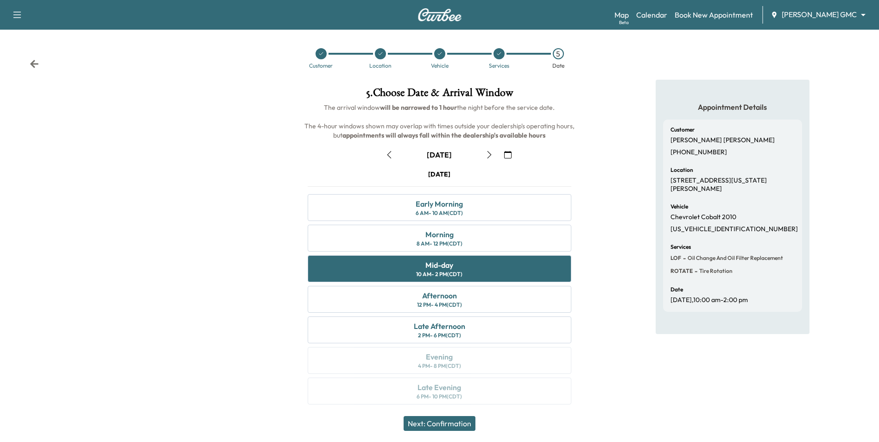
click at [454, 425] on button "Next: Confirmation" at bounding box center [440, 423] width 72 height 15
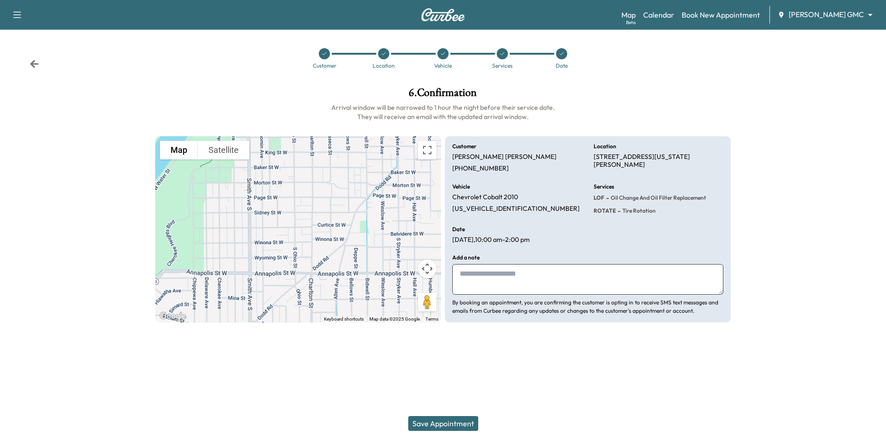
click at [457, 278] on textarea at bounding box center [587, 279] width 271 height 31
click at [463, 273] on textarea "**********" at bounding box center [587, 279] width 271 height 31
click at [578, 279] on textarea "**********" at bounding box center [587, 279] width 271 height 31
click at [571, 274] on textarea "**********" at bounding box center [587, 279] width 271 height 31
type textarea "**********"
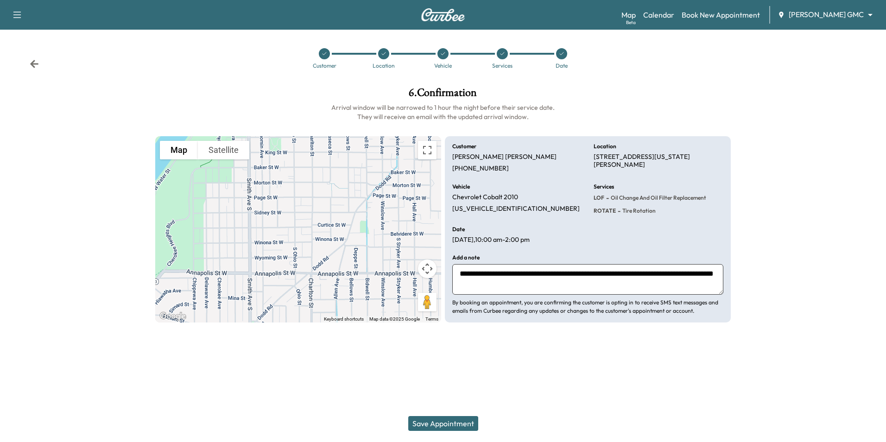
click at [449, 422] on button "Save Appointment" at bounding box center [443, 423] width 70 height 15
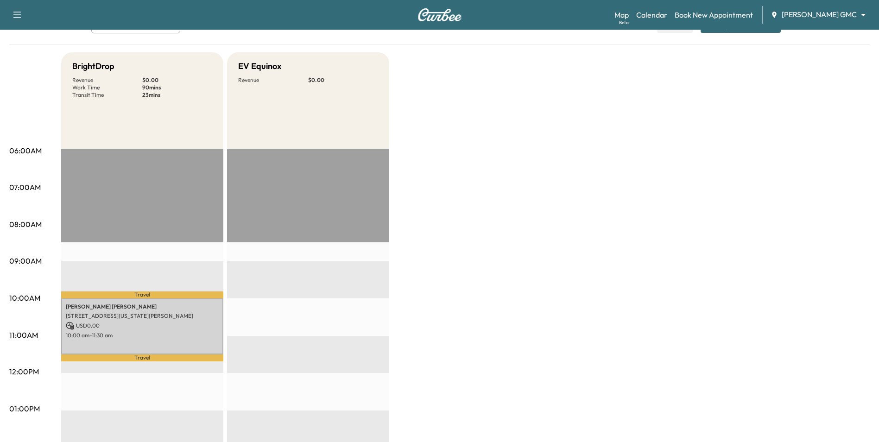
scroll to position [46, 0]
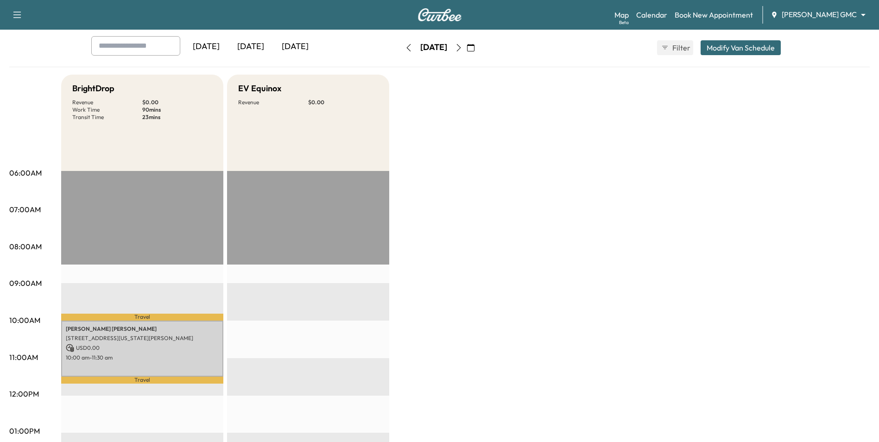
click at [474, 259] on div "BrightDrop Revenue $ 0.00 Work Time 90 mins Transit Time 23 mins Travel Kathlee…" at bounding box center [465, 422] width 809 height 695
click at [637, 378] on div "BrightDrop Revenue $ 0.00 Work Time 90 mins Transit Time 23 mins Travel Kathlee…" at bounding box center [465, 422] width 809 height 695
drag, startPoint x: 532, startPoint y: 271, endPoint x: 532, endPoint y: 275, distance: 4.7
click at [532, 273] on div "BrightDrop Revenue $ 0.00 Work Time 90 mins Transit Time 23 mins Travel Kathlee…" at bounding box center [465, 422] width 809 height 695
